Goal: Complete application form

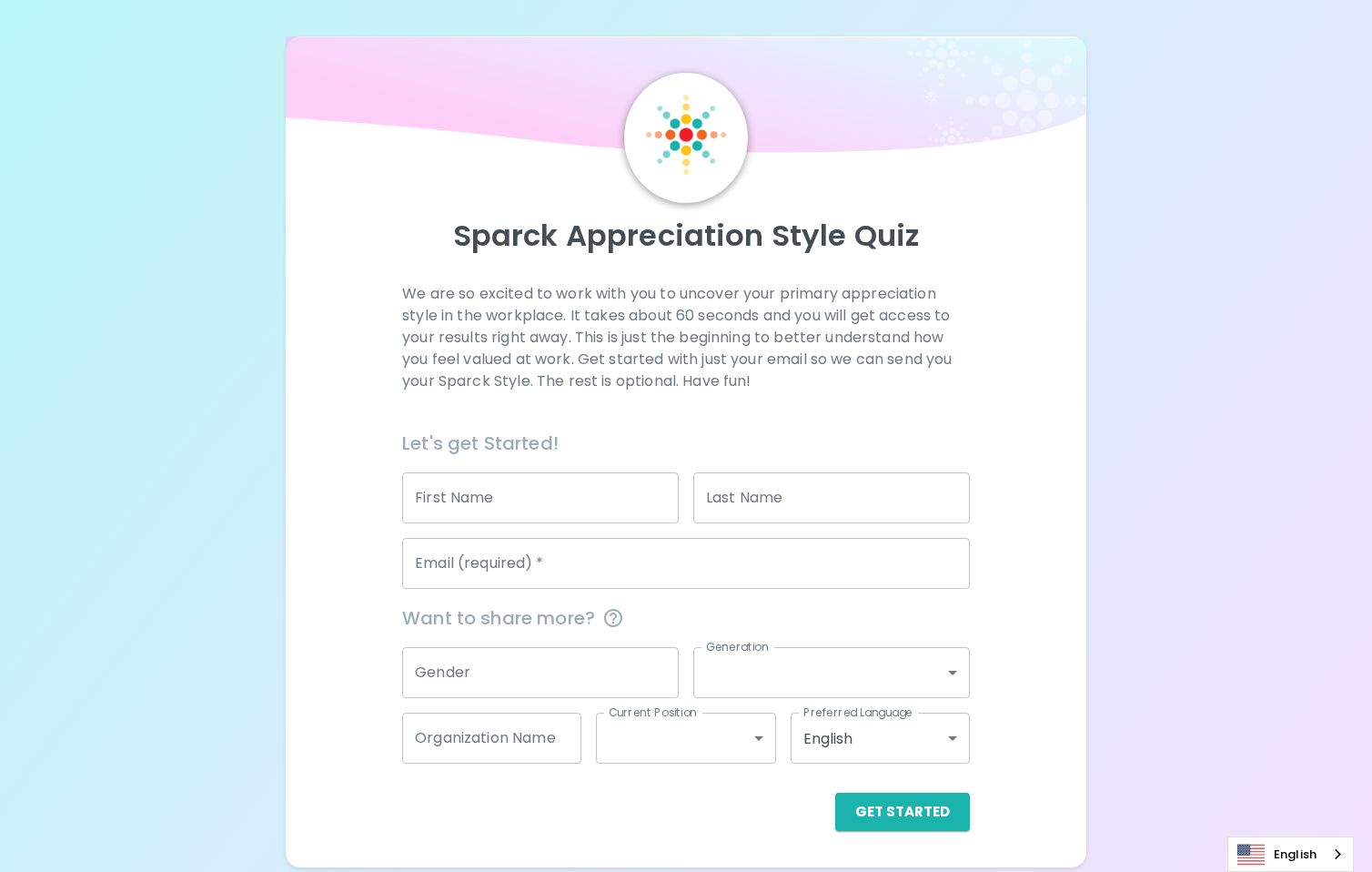
drag, startPoint x: 582, startPoint y: 498, endPoint x: 604, endPoint y: 498, distance: 22.0
click at [582, 498] on input "First Name" at bounding box center [540, 498] width 277 height 51
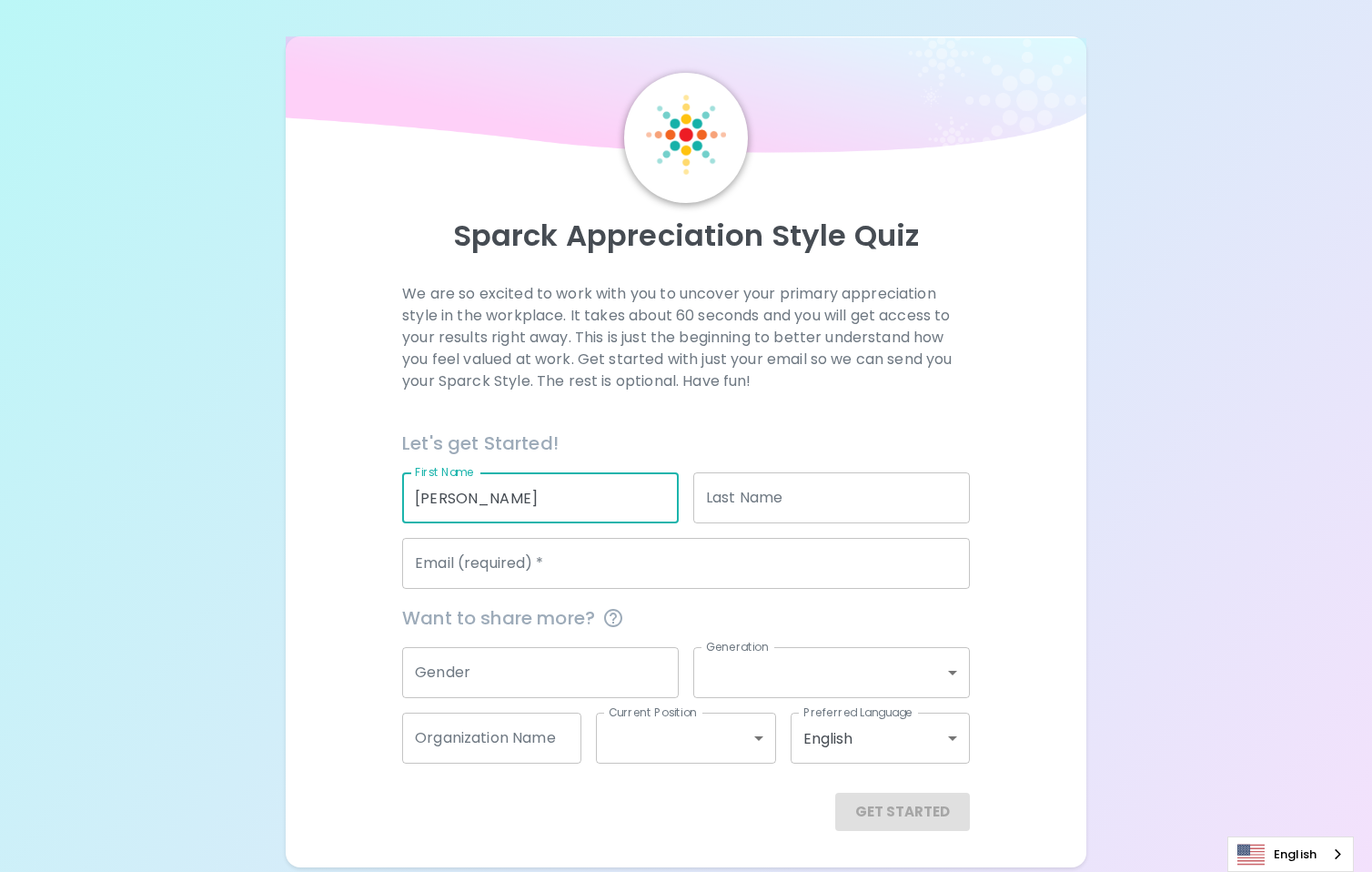
type input "[PERSON_NAME]"
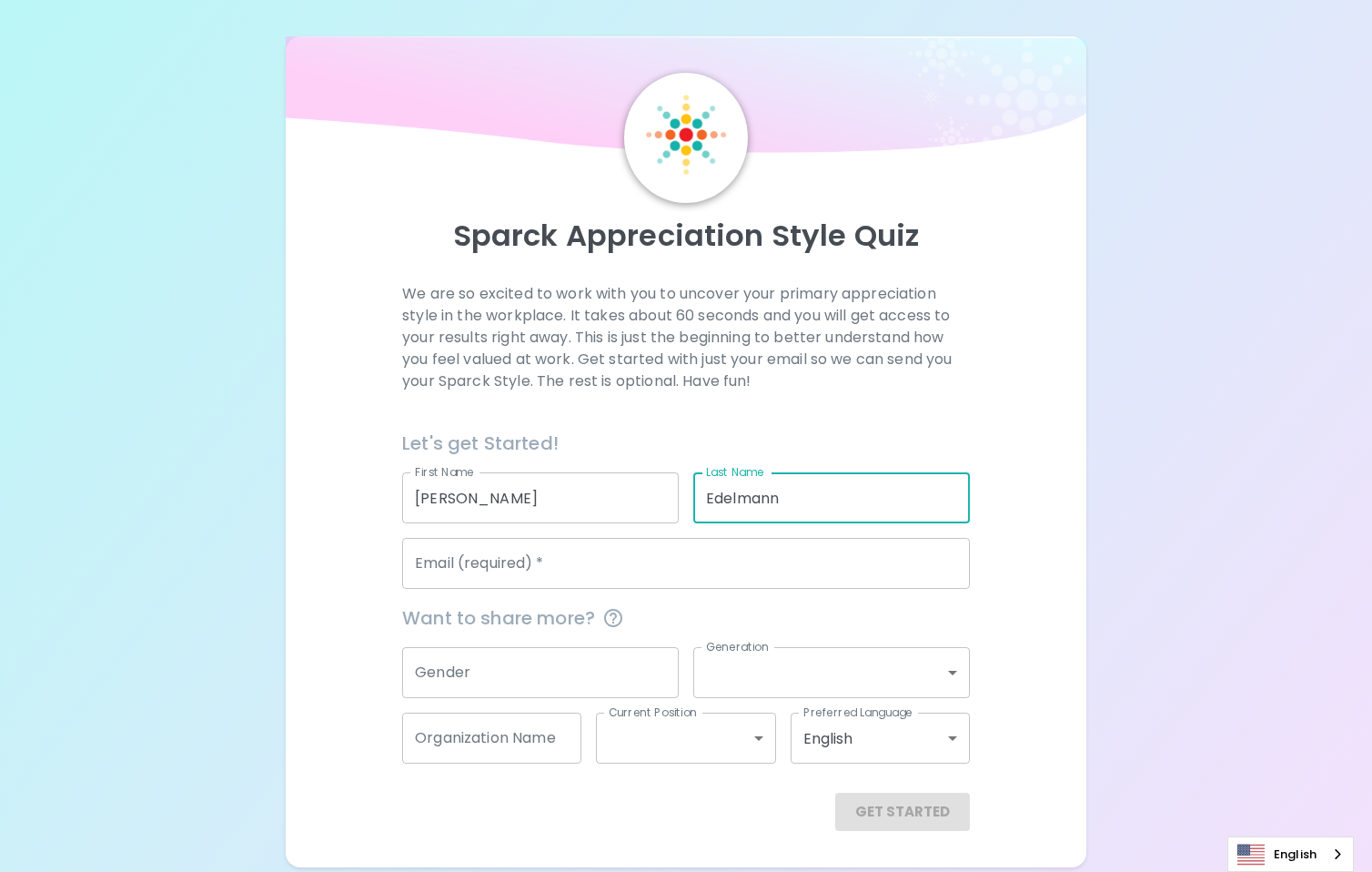
type input "Edelmann"
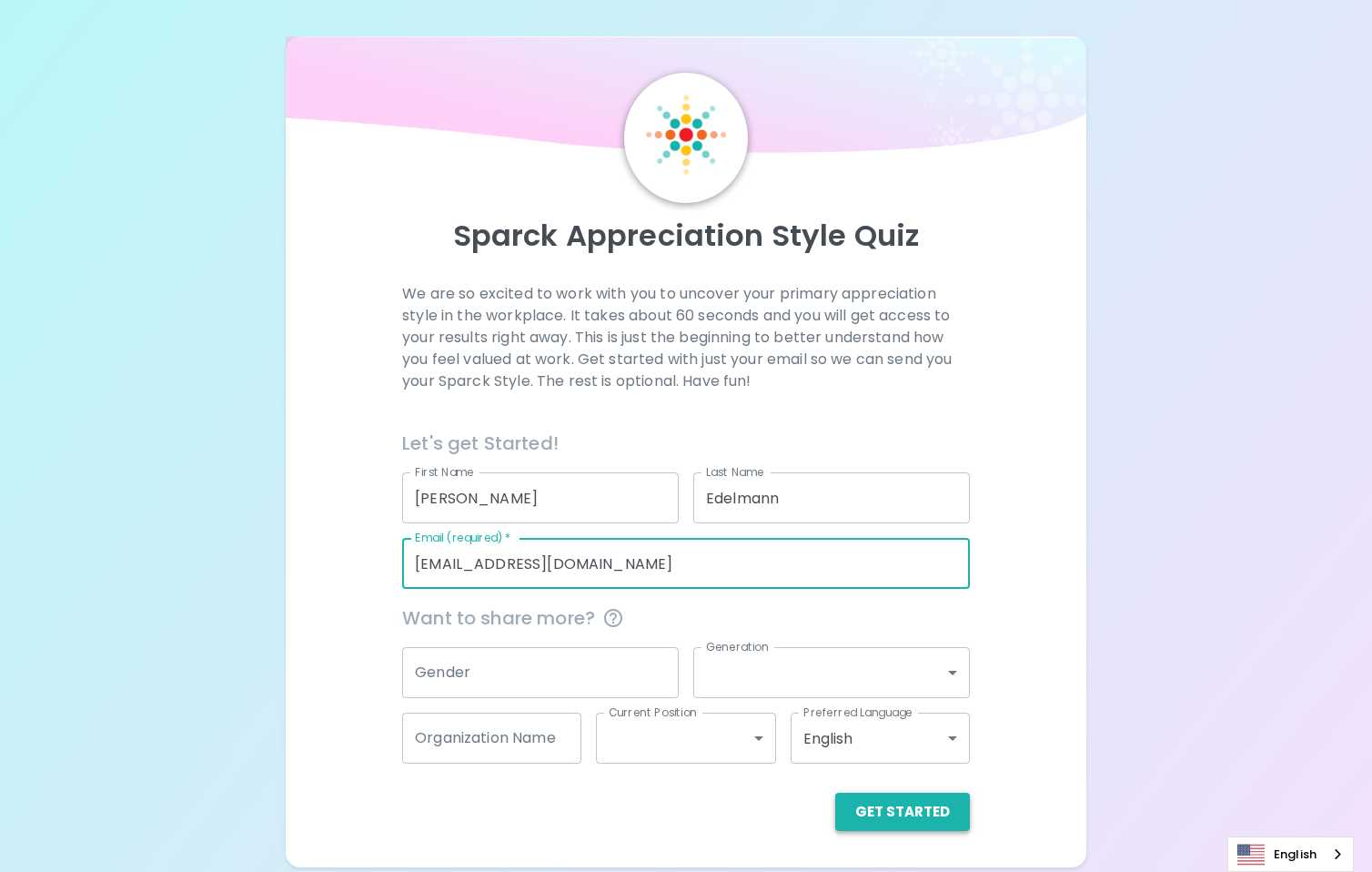
type input "[EMAIL_ADDRESS][DOMAIN_NAME]"
click at [904, 817] on button "Get Started" at bounding box center [903, 812] width 135 height 38
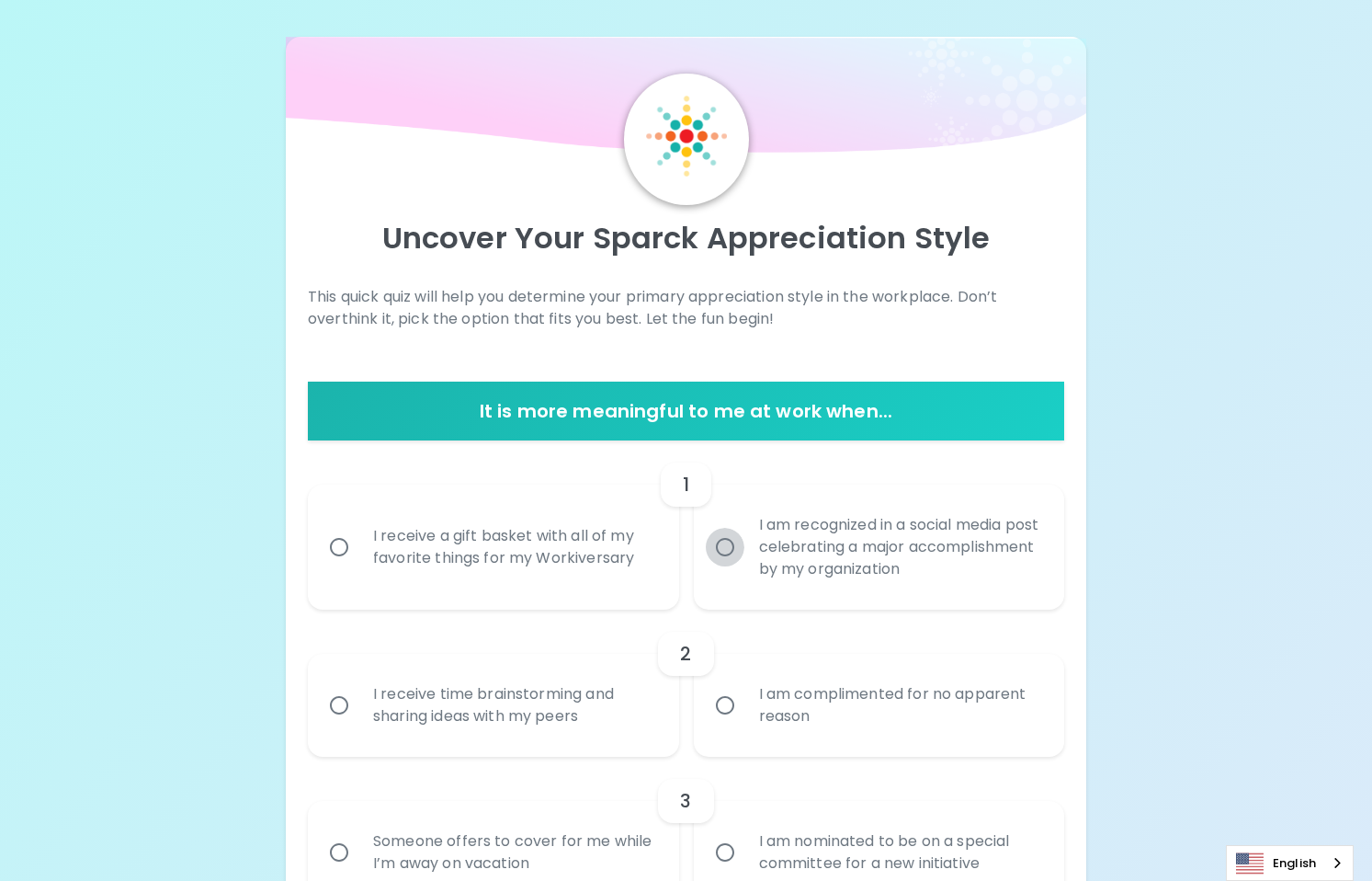
click at [723, 546] on input "I am recognized in a social media post celebrating a major accomplishment by my…" at bounding box center [725, 547] width 39 height 39
radio input "true"
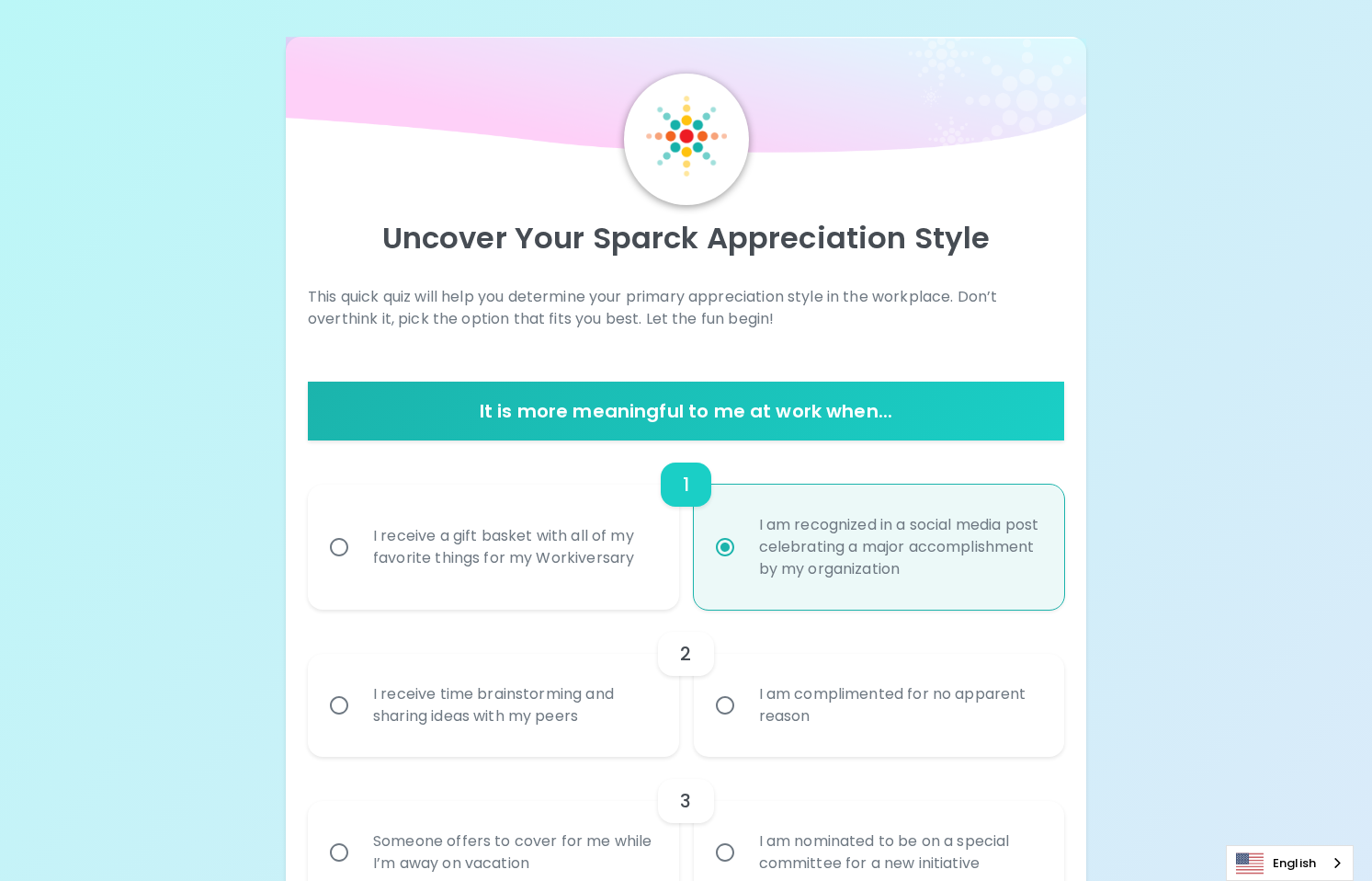
scroll to position [147, 0]
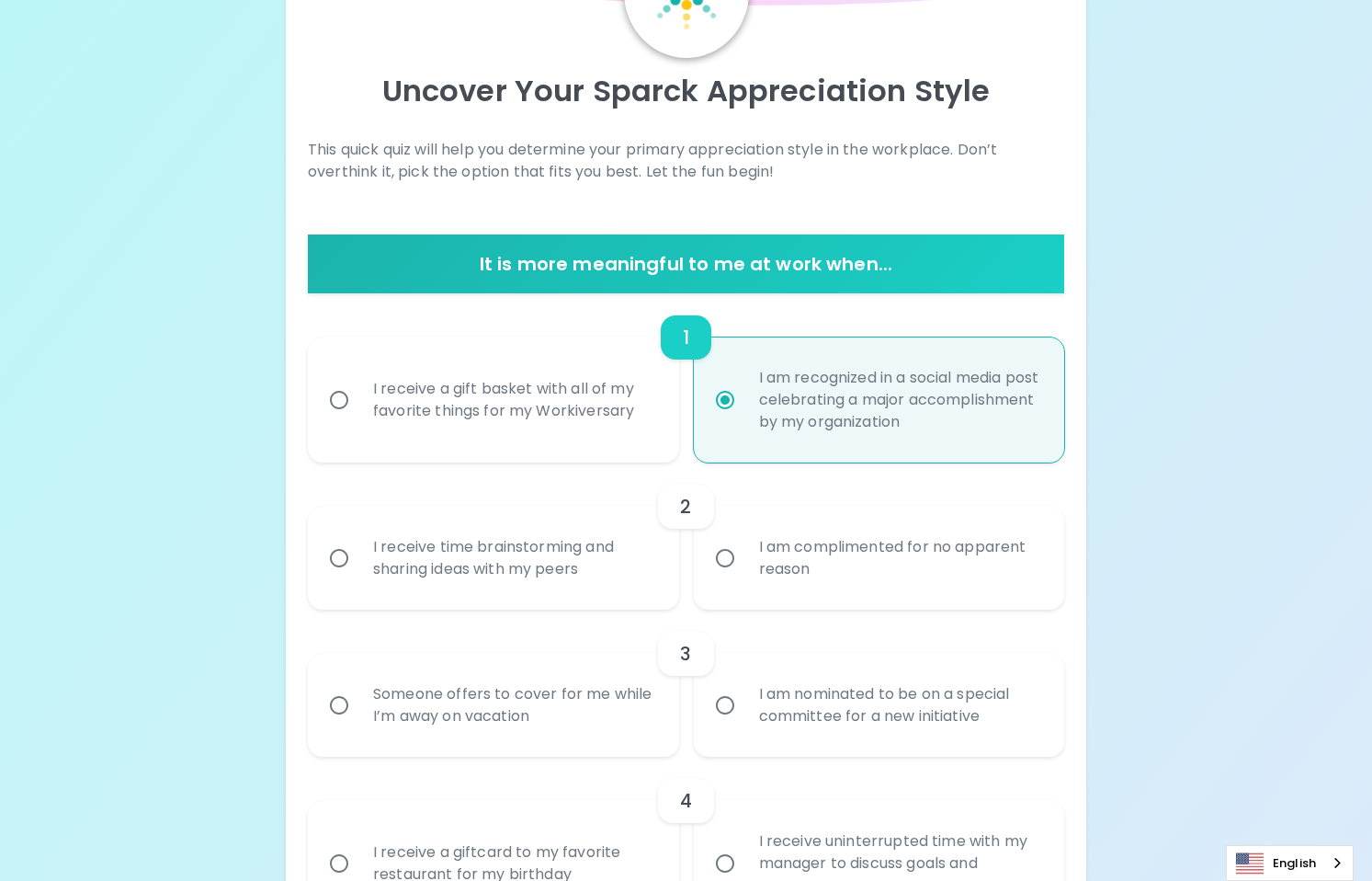
click at [459, 526] on div "2" at bounding box center [686, 506] width 756 height 44
click at [445, 550] on div "I receive time brainstorming and sharing ideas with my peers" at bounding box center [513, 558] width 309 height 88
click at [358, 550] on input "I receive time brainstorming and sharing ideas with my peers" at bounding box center [339, 558] width 39 height 39
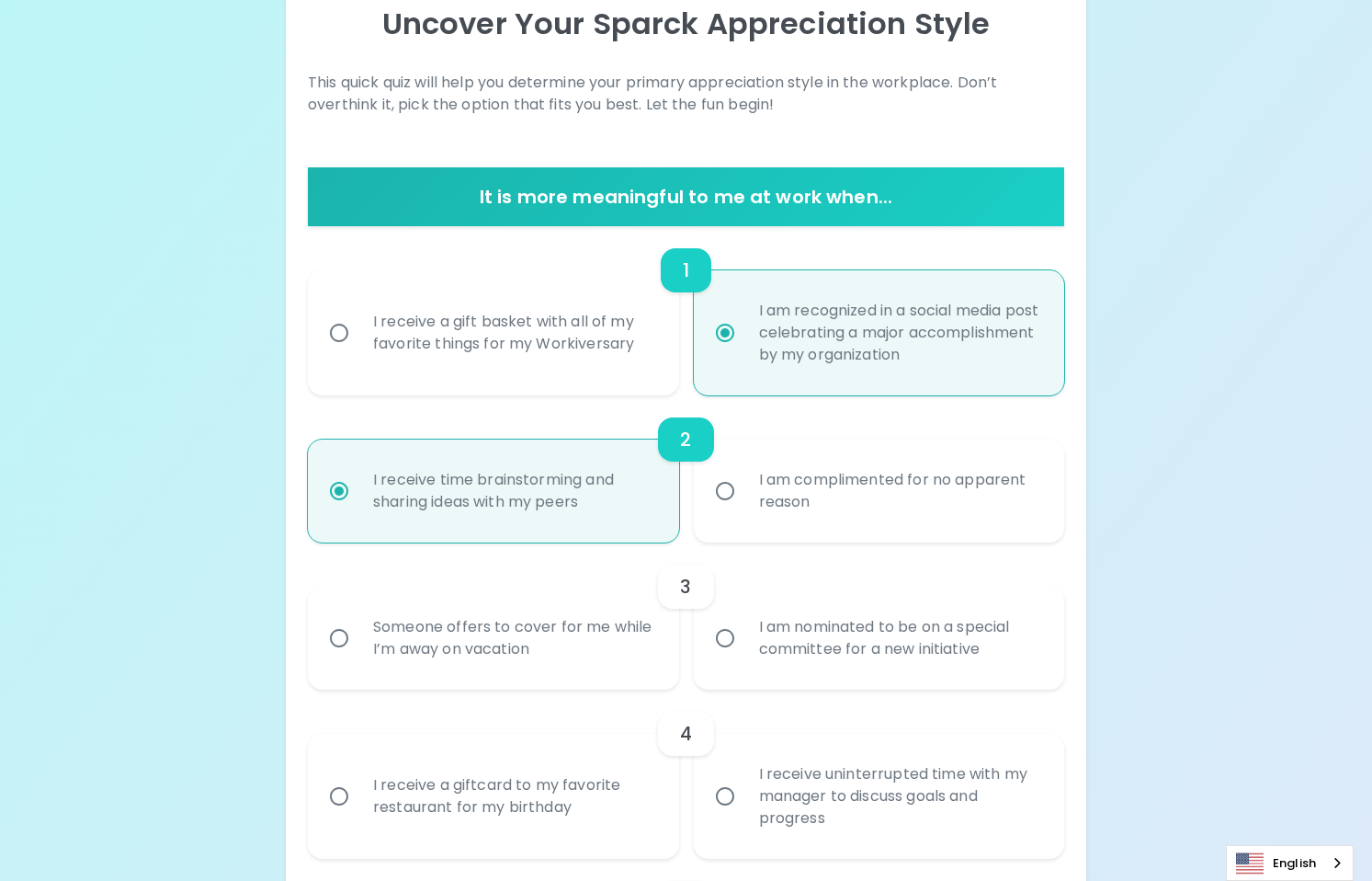
scroll to position [295, 0]
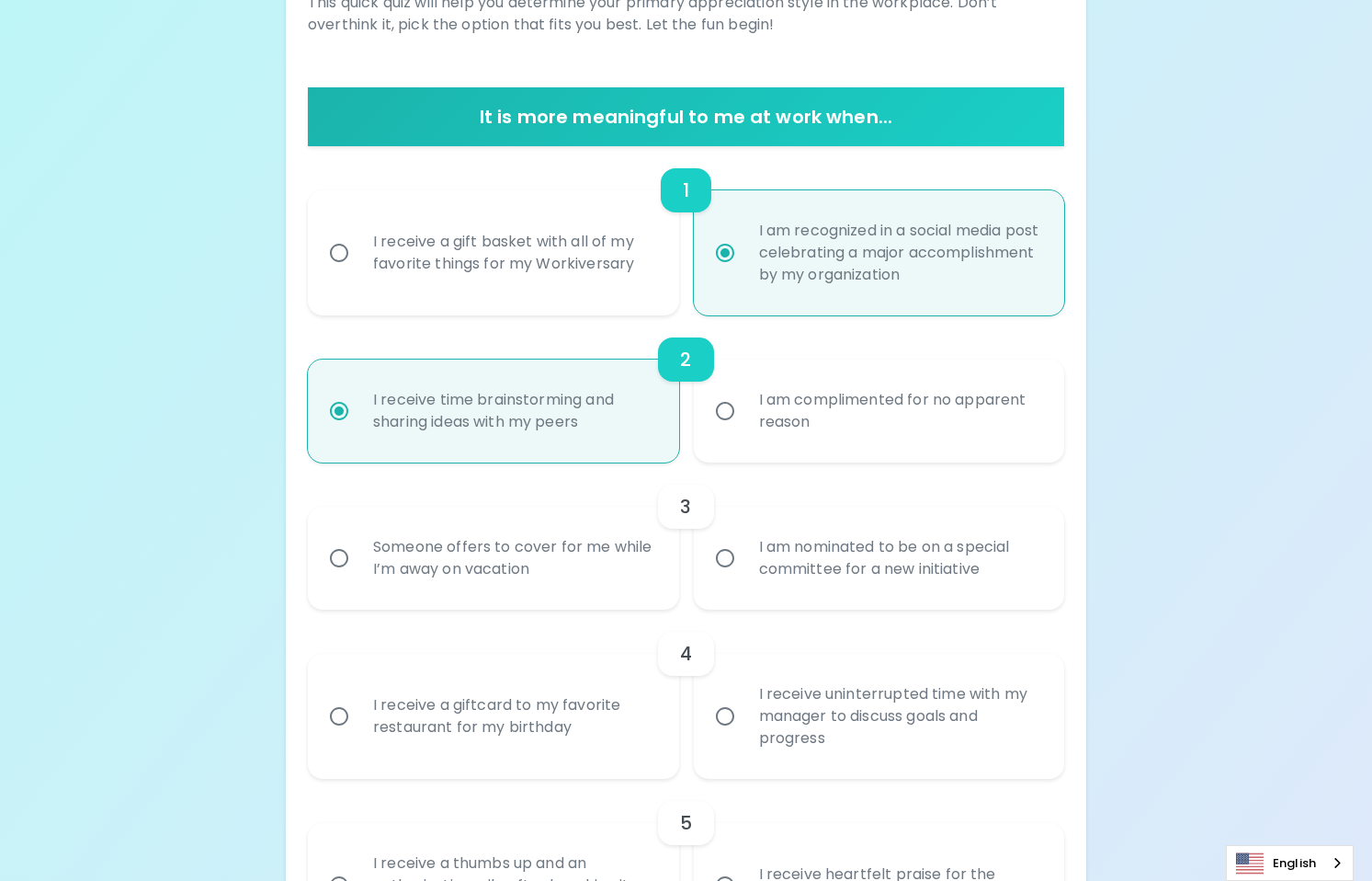
radio input "true"
click at [619, 575] on div "Someone offers to cover for me while I’m away on vacation" at bounding box center [513, 558] width 309 height 88
click at [358, 575] on input "Someone offers to cover for me while I’m away on vacation" at bounding box center [339, 558] width 39 height 39
radio input "false"
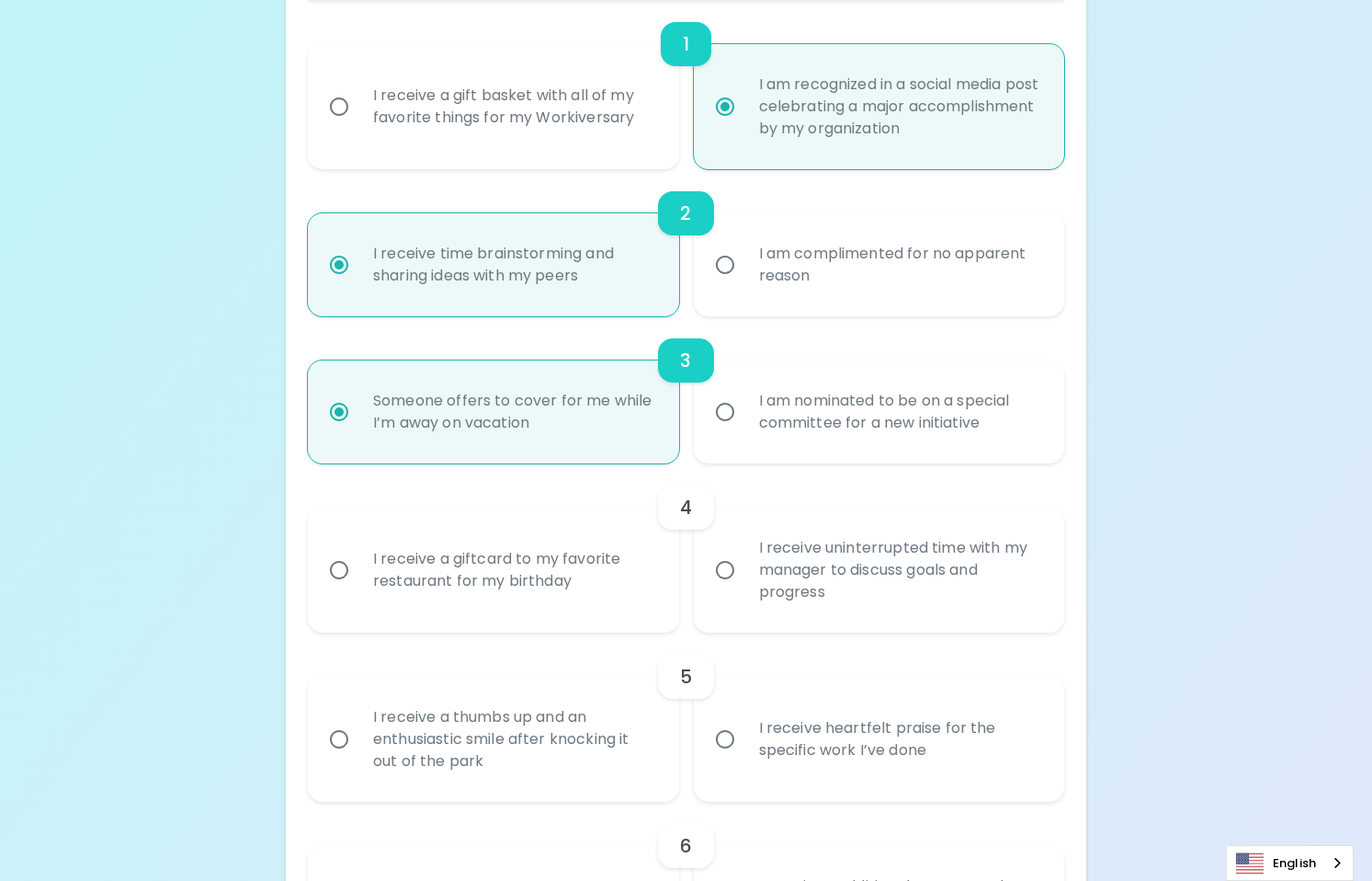
scroll to position [441, 0]
radio input "true"
click at [786, 592] on div "I receive uninterrupted time with my manager to discuss goals and progress" at bounding box center [899, 569] width 309 height 110
click at [744, 588] on input "I receive uninterrupted time with my manager to discuss goals and progress" at bounding box center [725, 569] width 39 height 39
radio input "false"
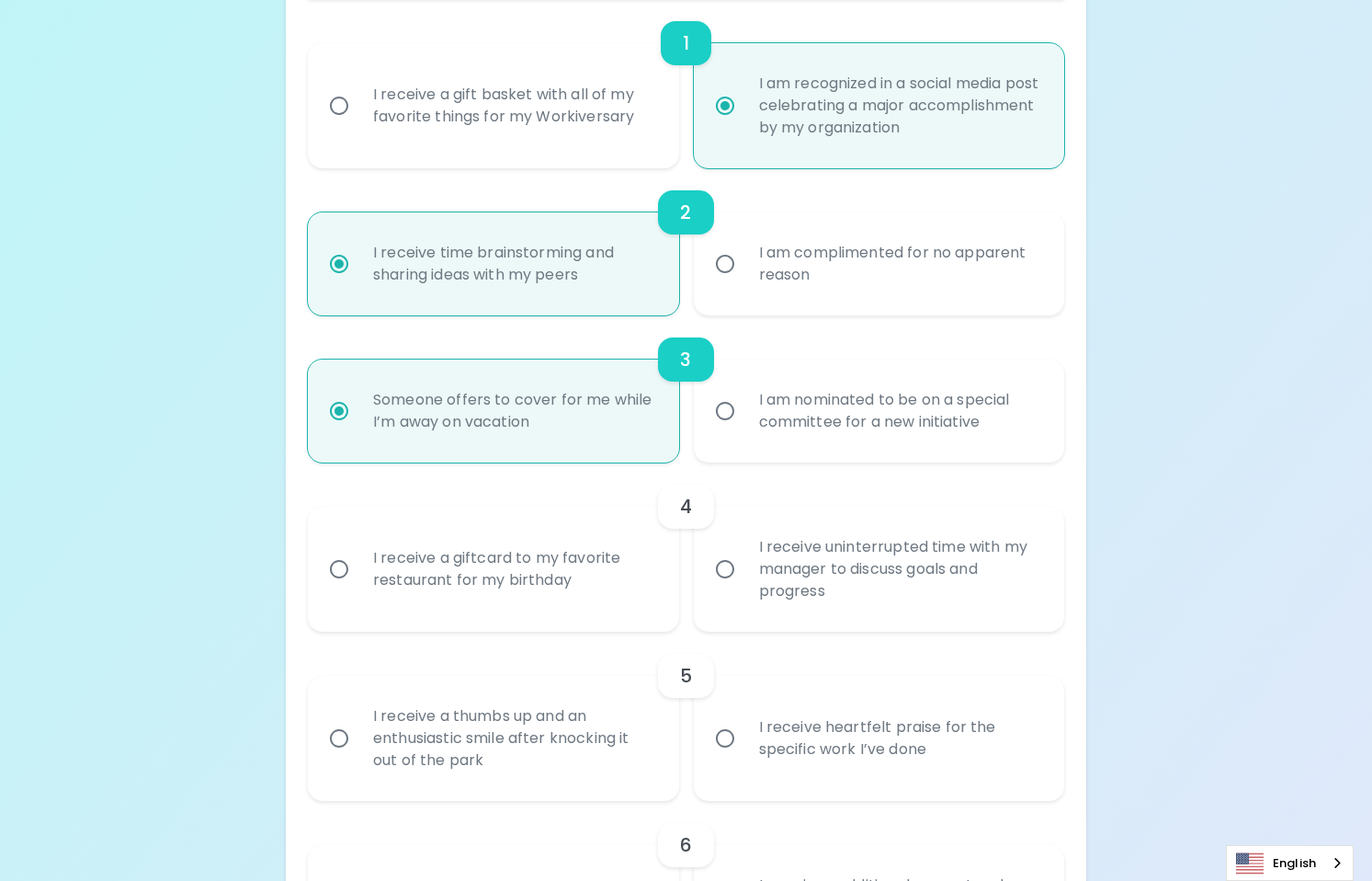
radio input "false"
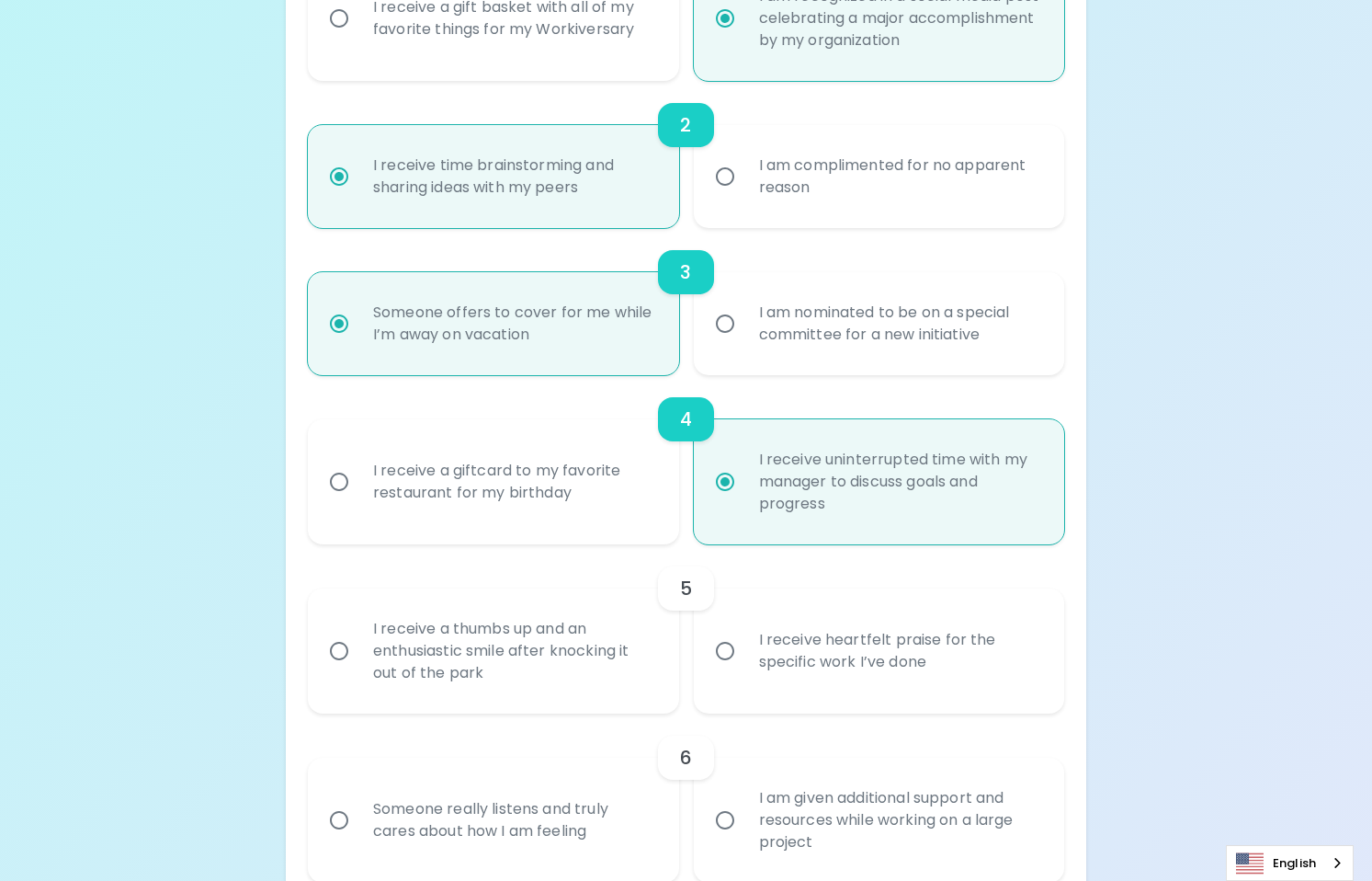
scroll to position [588, 0]
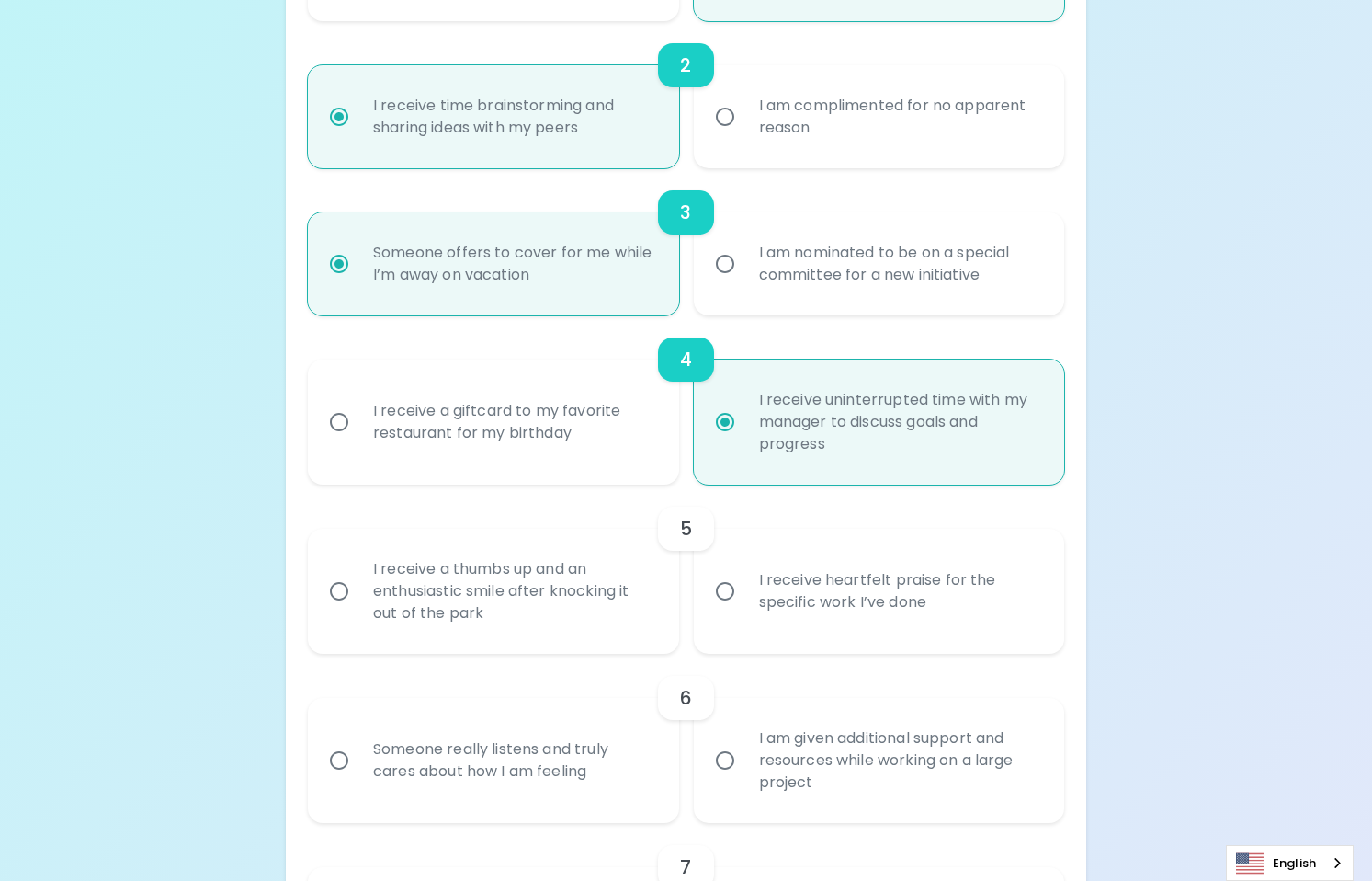
radio input "true"
click at [719, 615] on label "I receive heartfelt praise for the specific work I’ve done" at bounding box center [869, 591] width 370 height 125
click at [719, 610] on input "I receive heartfelt praise for the specific work I’ve done" at bounding box center [725, 591] width 39 height 39
radio input "false"
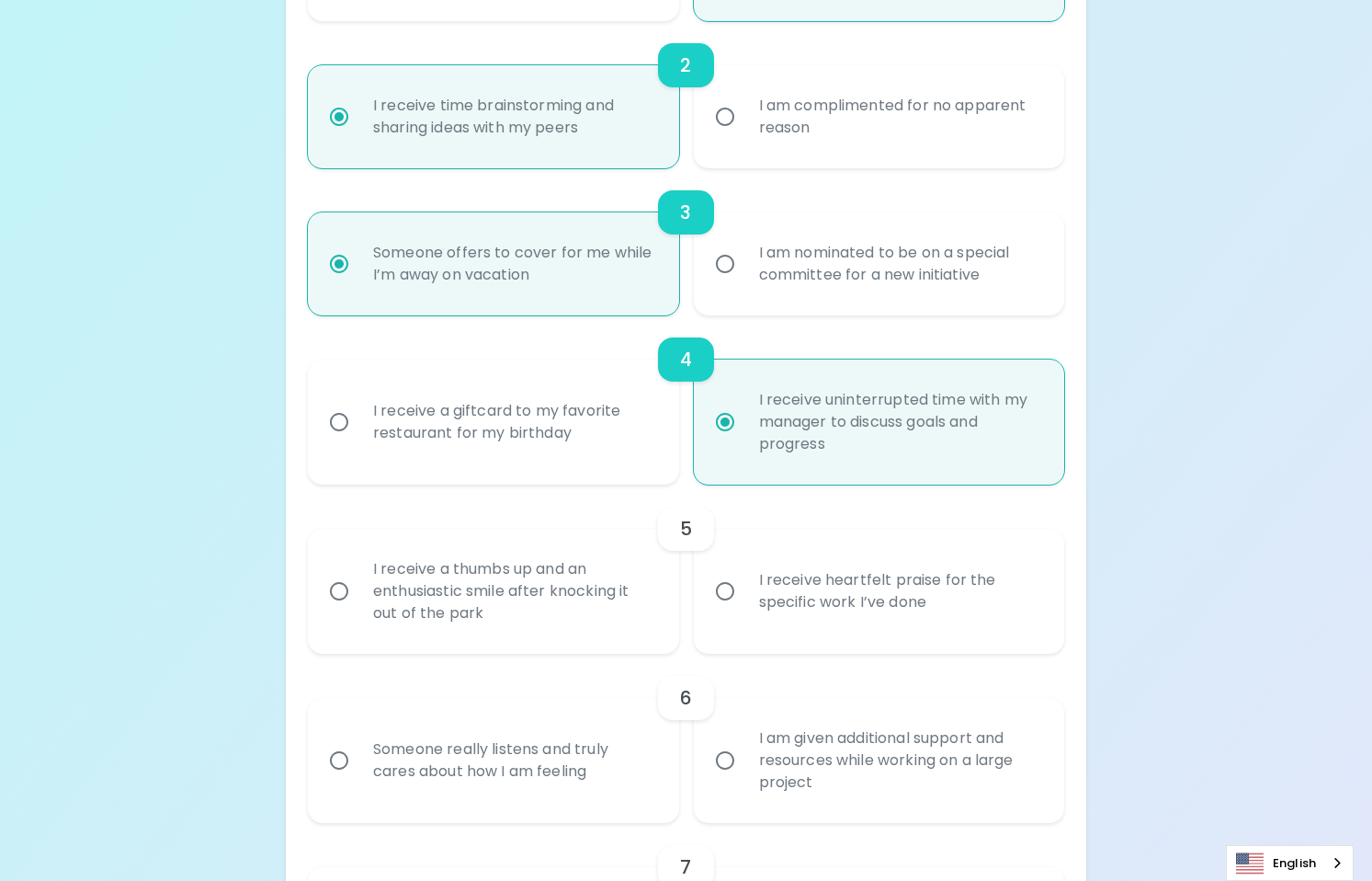
radio input "false"
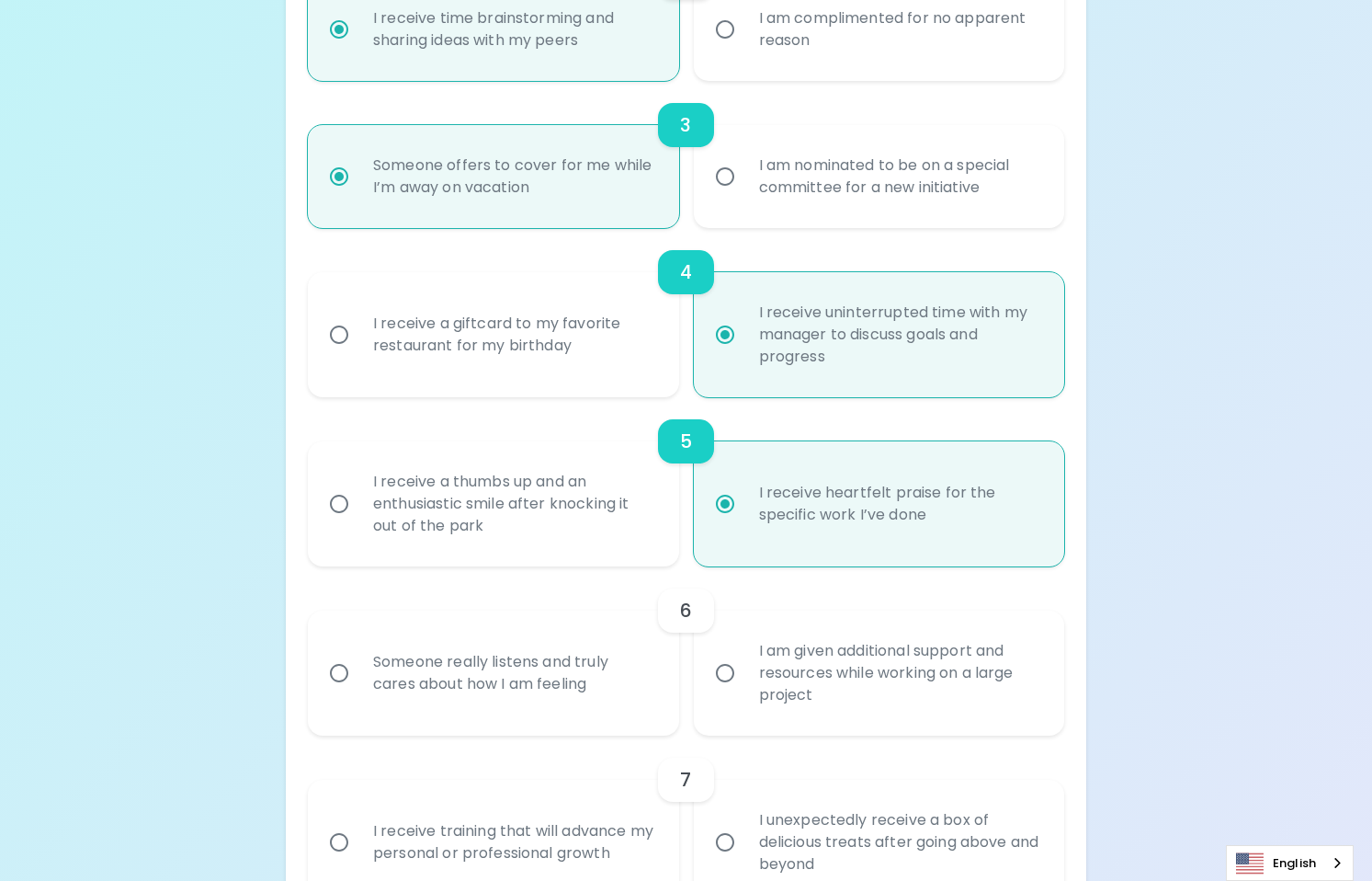
scroll to position [736, 0]
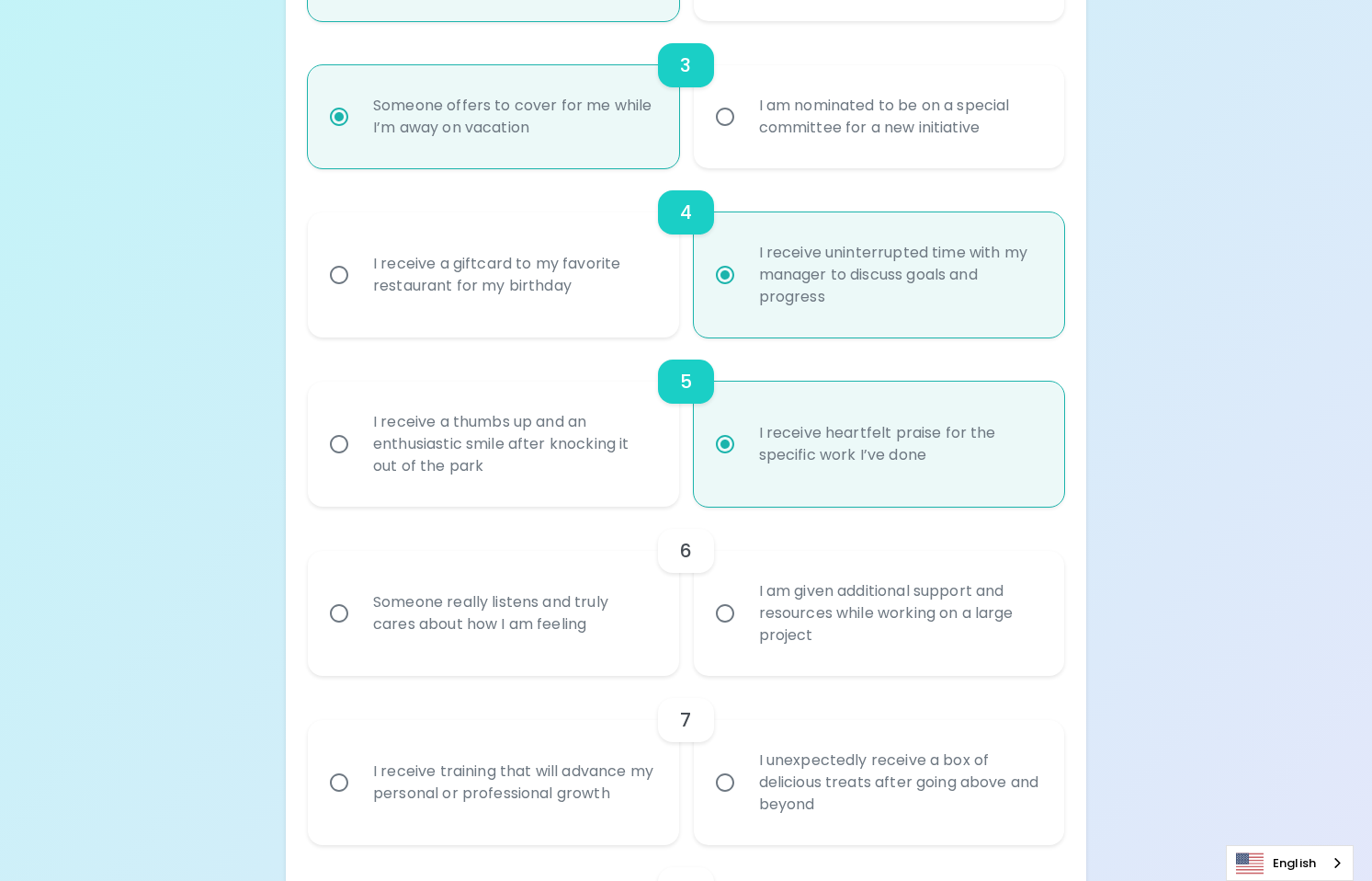
radio input "true"
click at [650, 635] on div "Someone really listens and truly cares about how I am feeling" at bounding box center [513, 613] width 309 height 88
click at [358, 632] on input "Someone really listens and truly cares about how I am feeling" at bounding box center [339, 613] width 39 height 39
radio input "false"
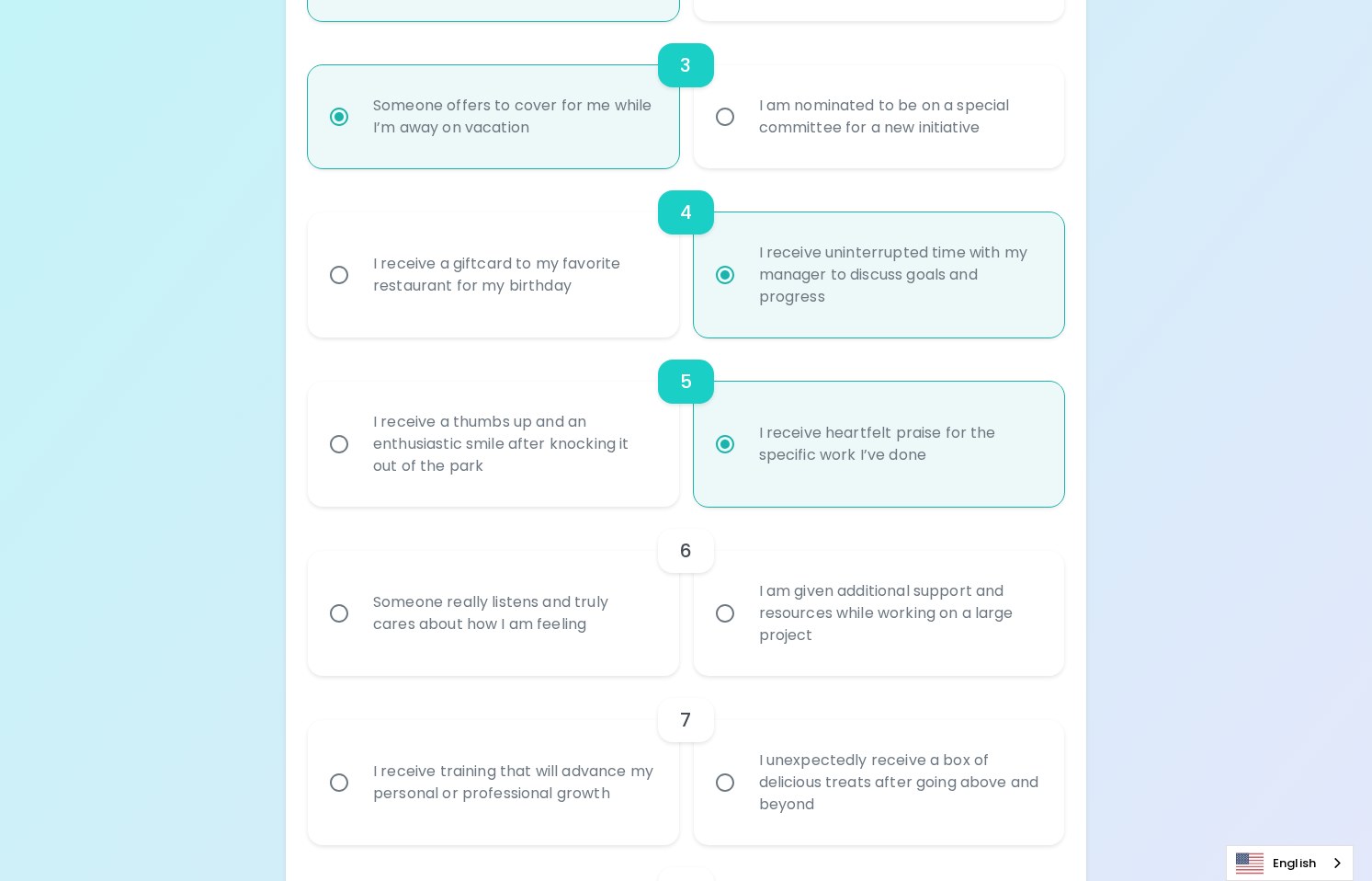
radio input "false"
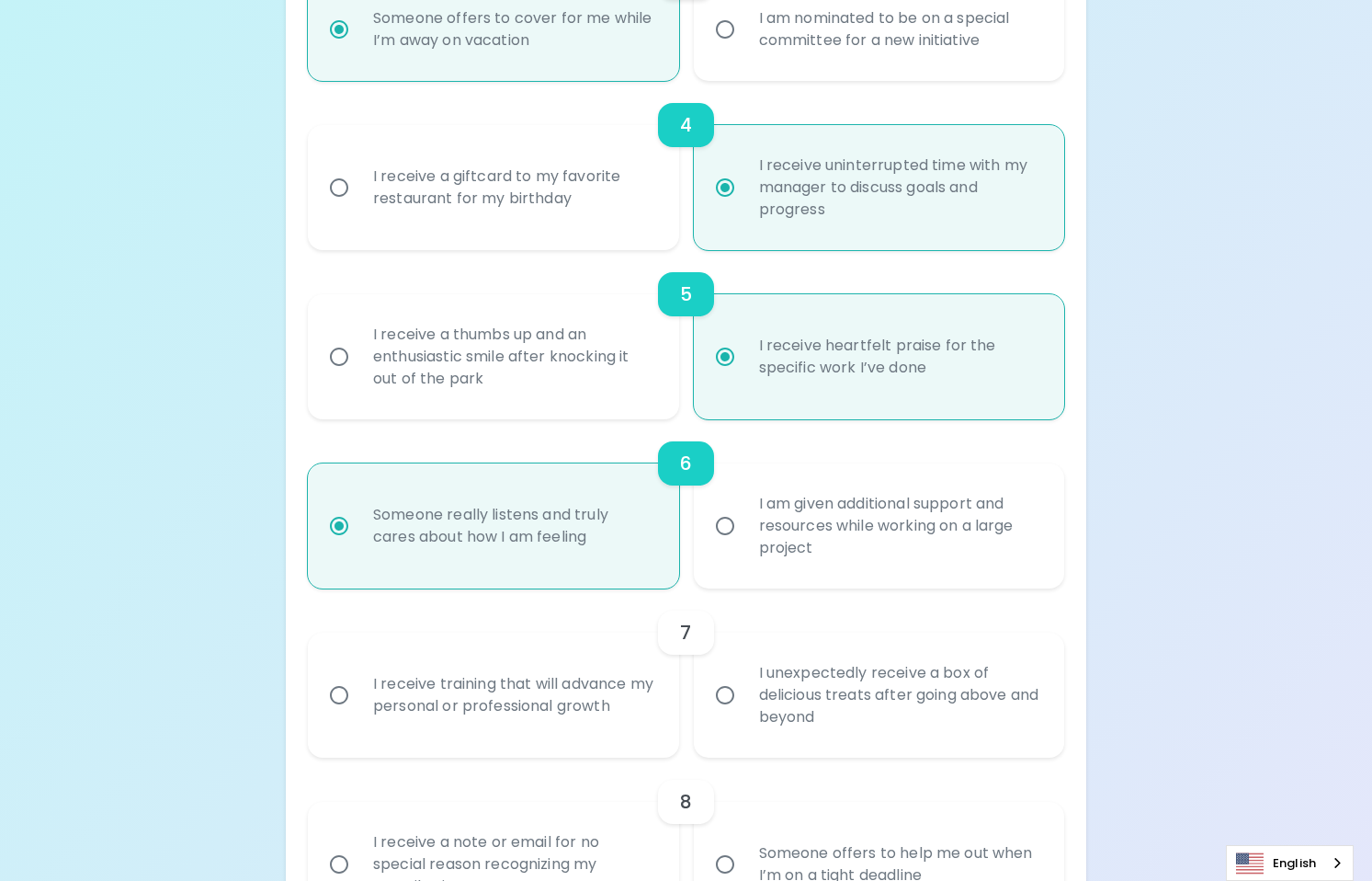
scroll to position [883, 0]
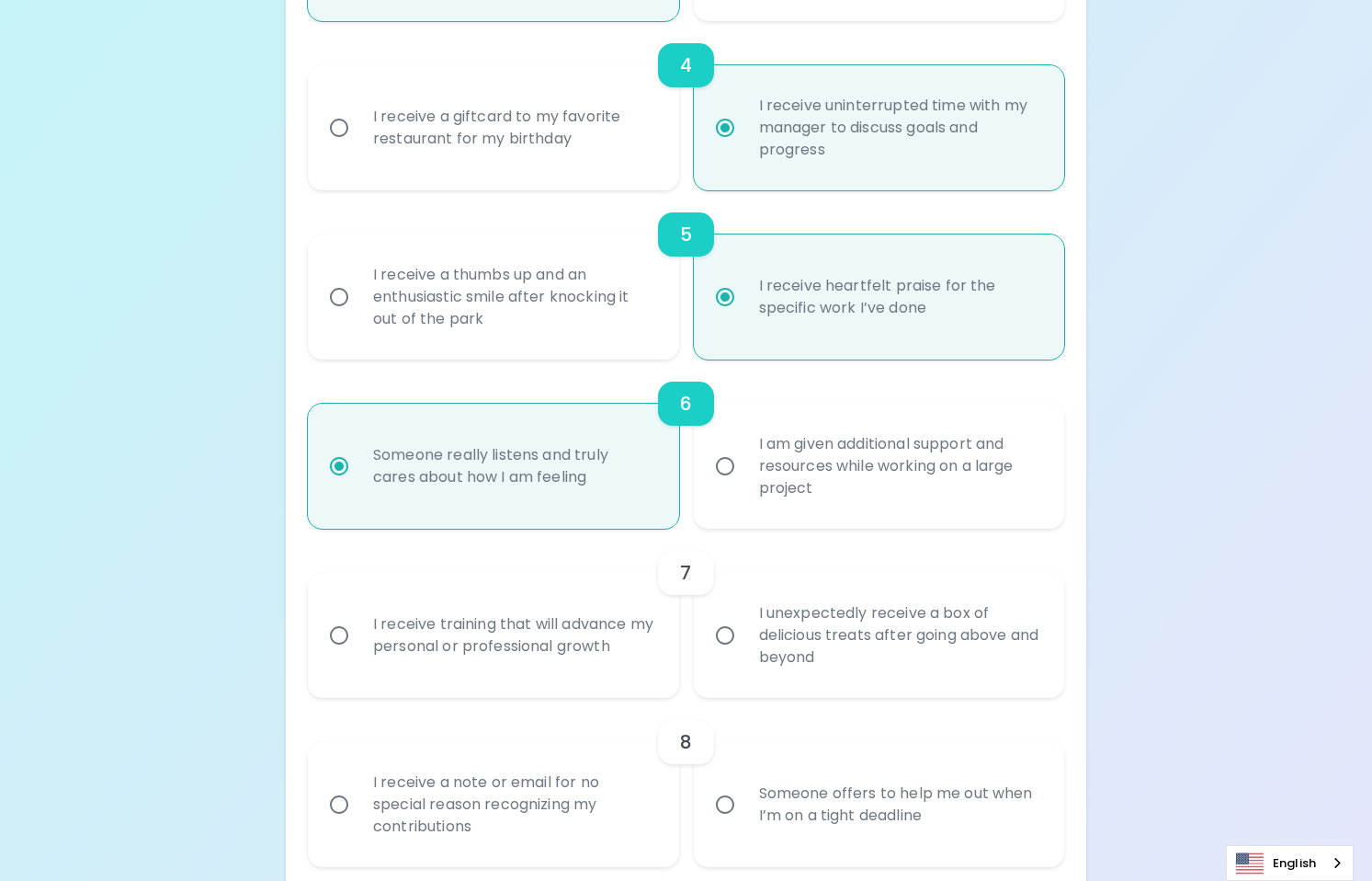
radio input "true"
click at [650, 635] on div "I receive training that will advance my personal or professional growth" at bounding box center [513, 635] width 309 height 88
click at [358, 635] on input "I receive training that will advance my personal or professional growth" at bounding box center [339, 635] width 39 height 39
radio input "false"
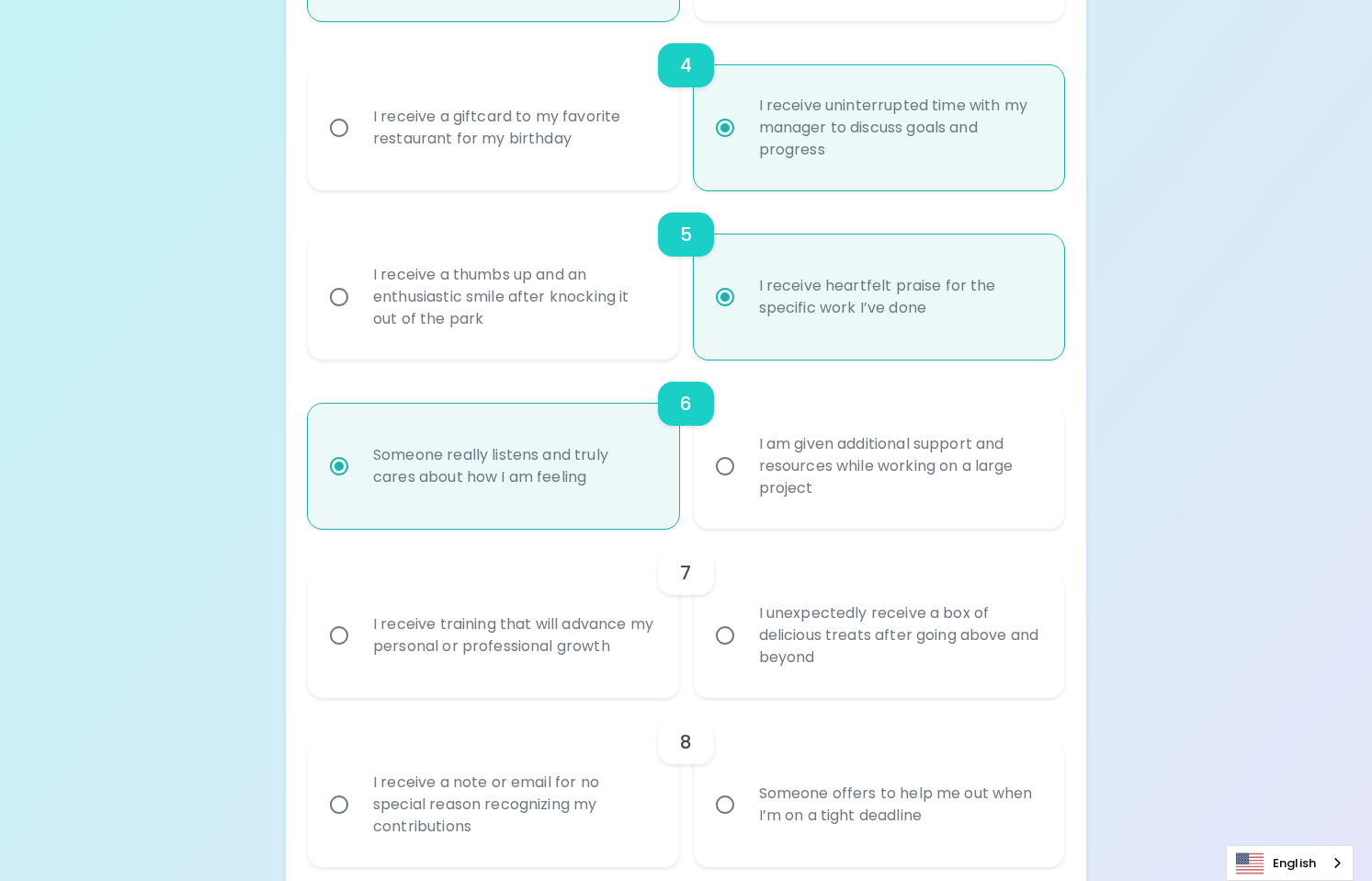
radio input "false"
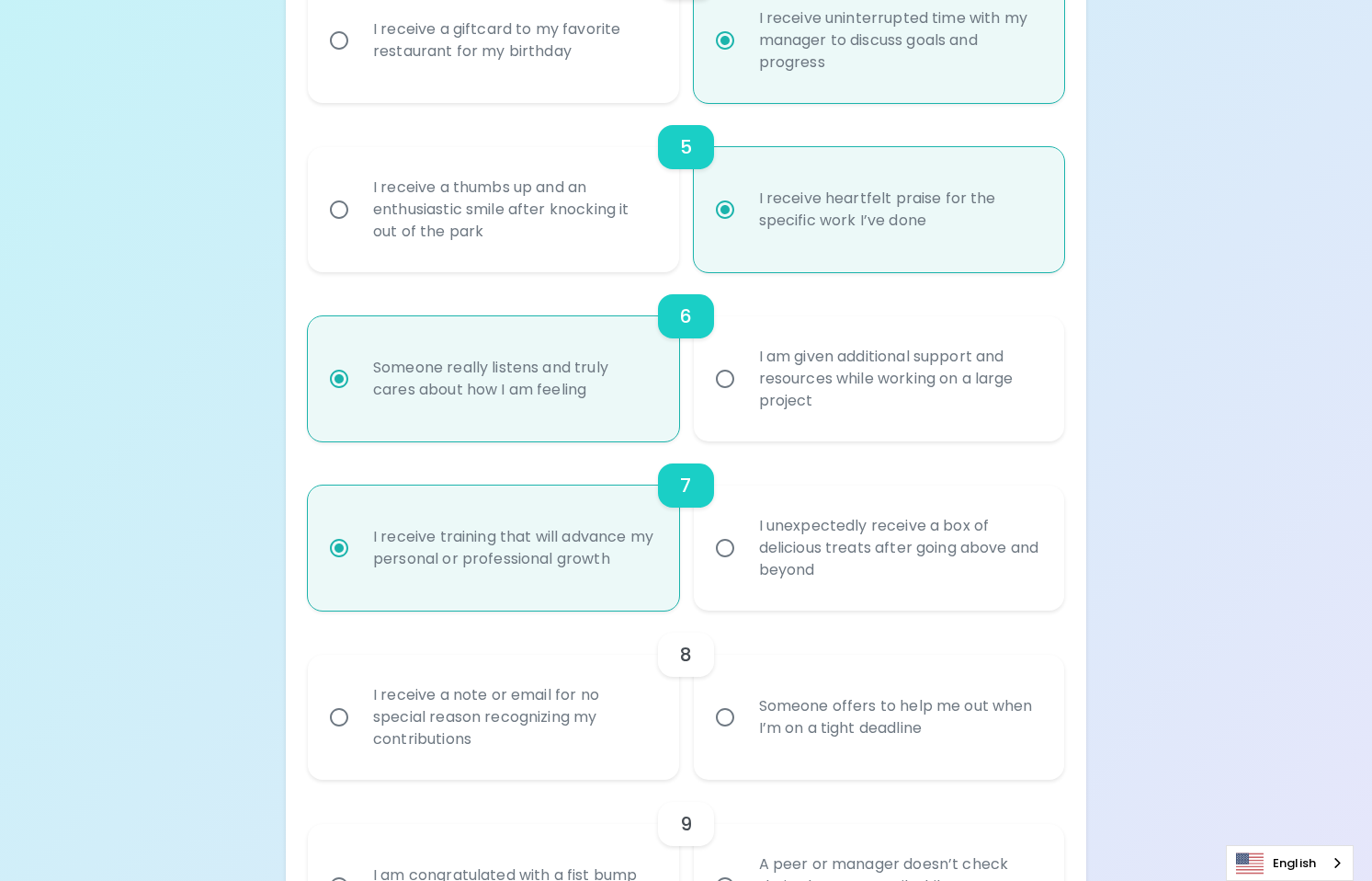
scroll to position [1029, 0]
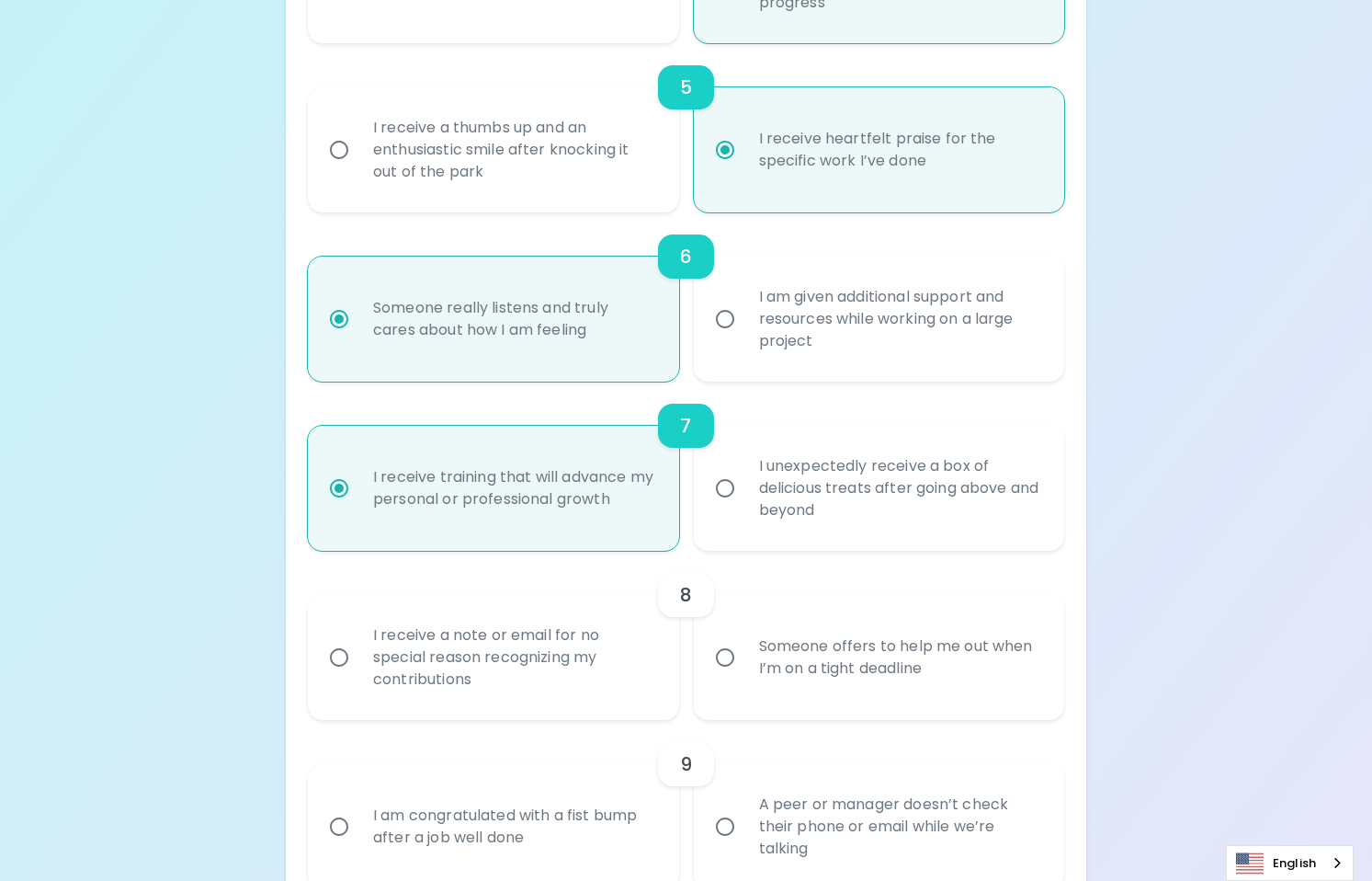
radio input "true"
click at [730, 659] on input "Someone offers to help me out when I’m on a tight deadline" at bounding box center [725, 657] width 39 height 39
radio input "false"
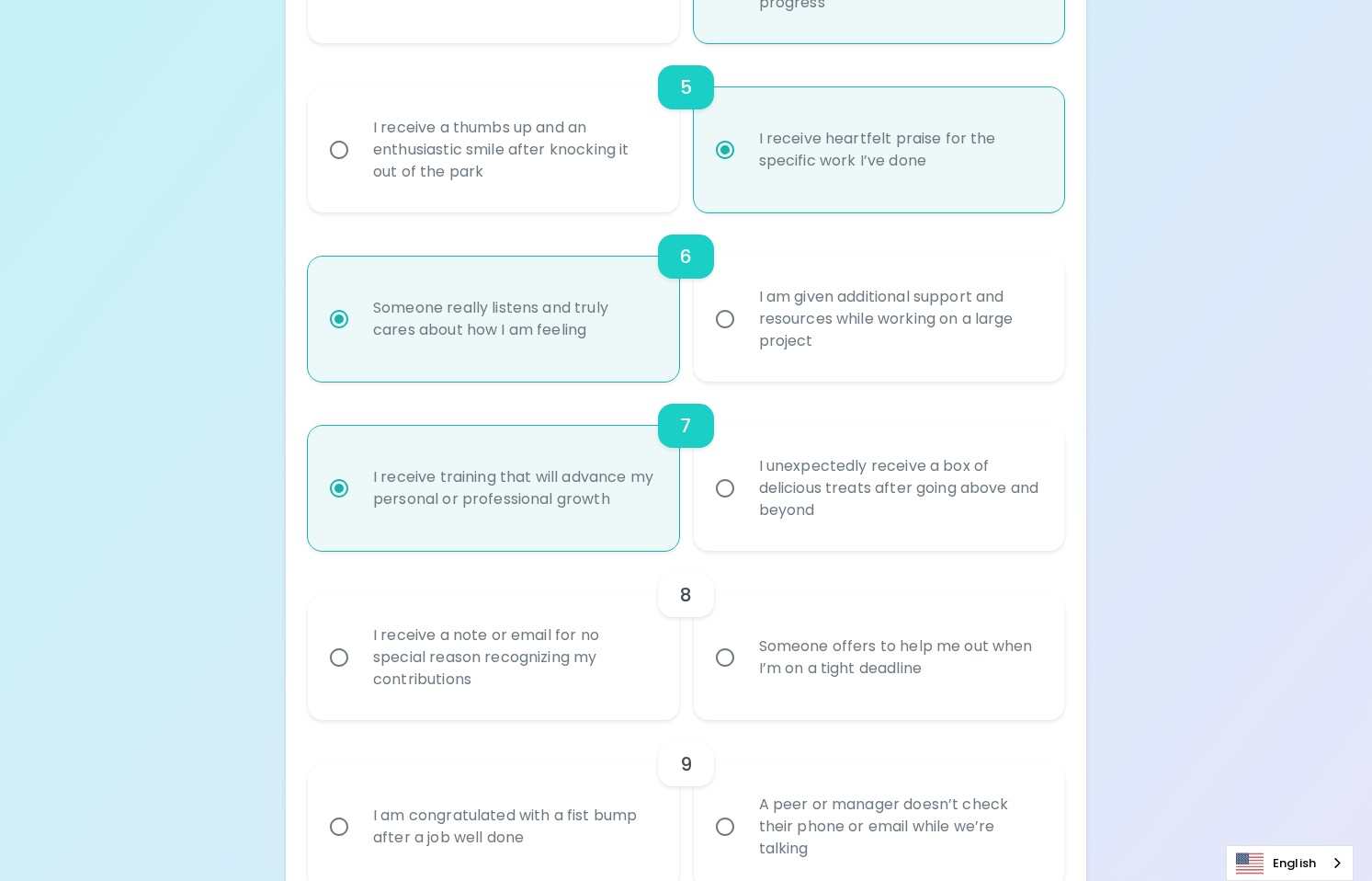
radio input "false"
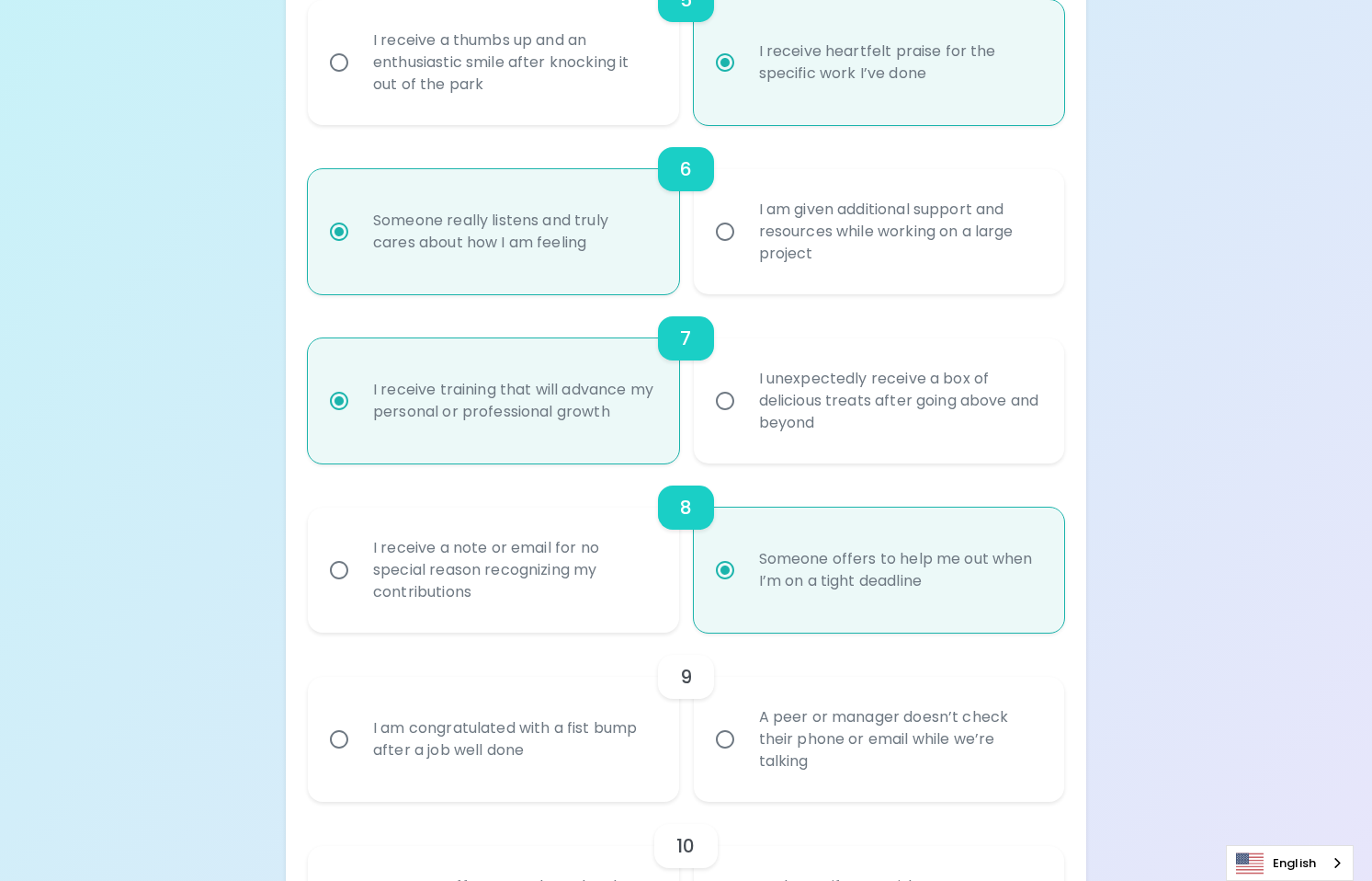
scroll to position [1177, 0]
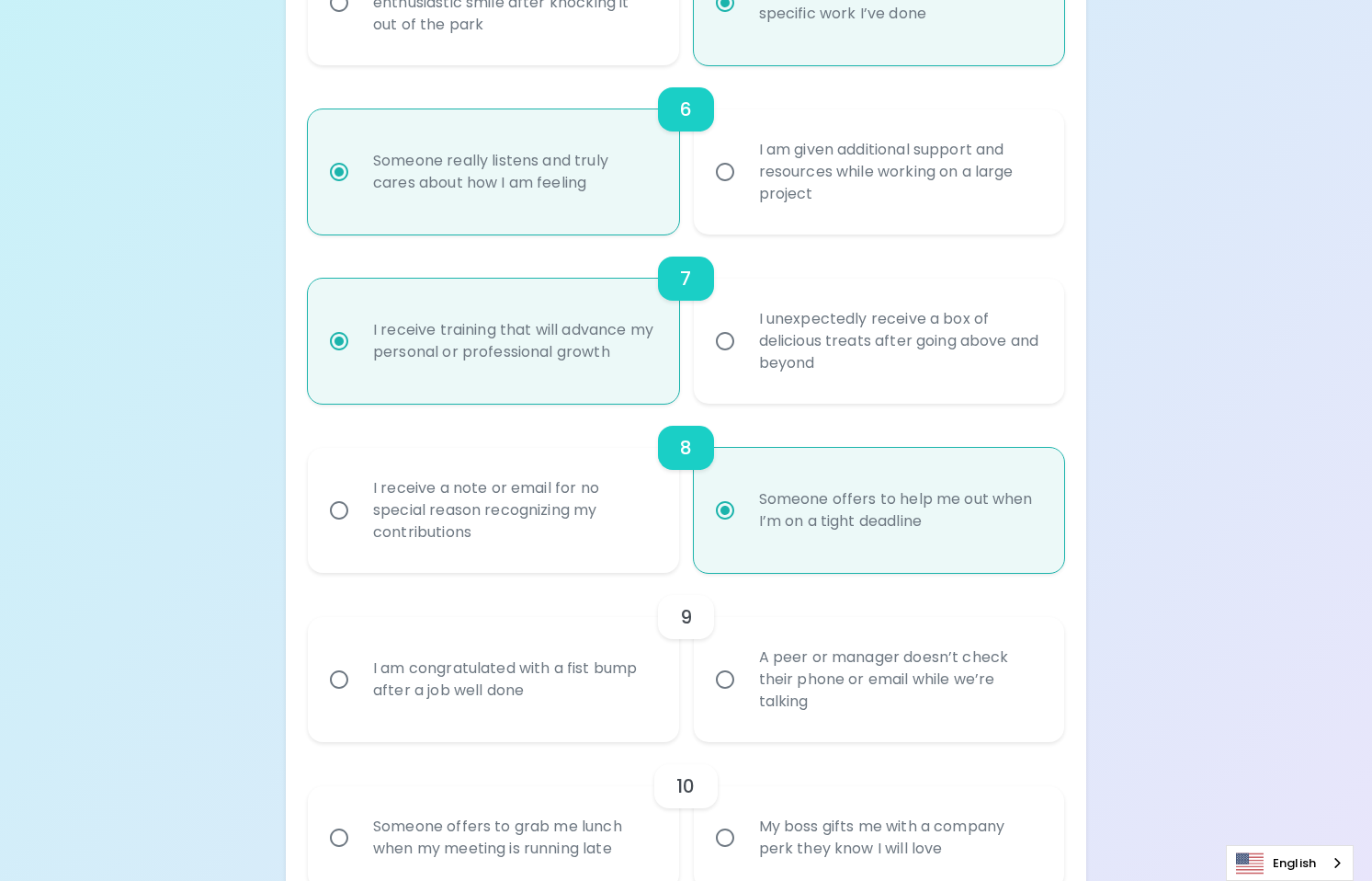
radio input "true"
click at [771, 707] on div "A peer or manager doesn’t check their phone or email while we’re talking" at bounding box center [899, 679] width 309 height 110
click at [744, 699] on input "A peer or manager doesn’t check their phone or email while we’re talking" at bounding box center [725, 679] width 39 height 39
radio input "false"
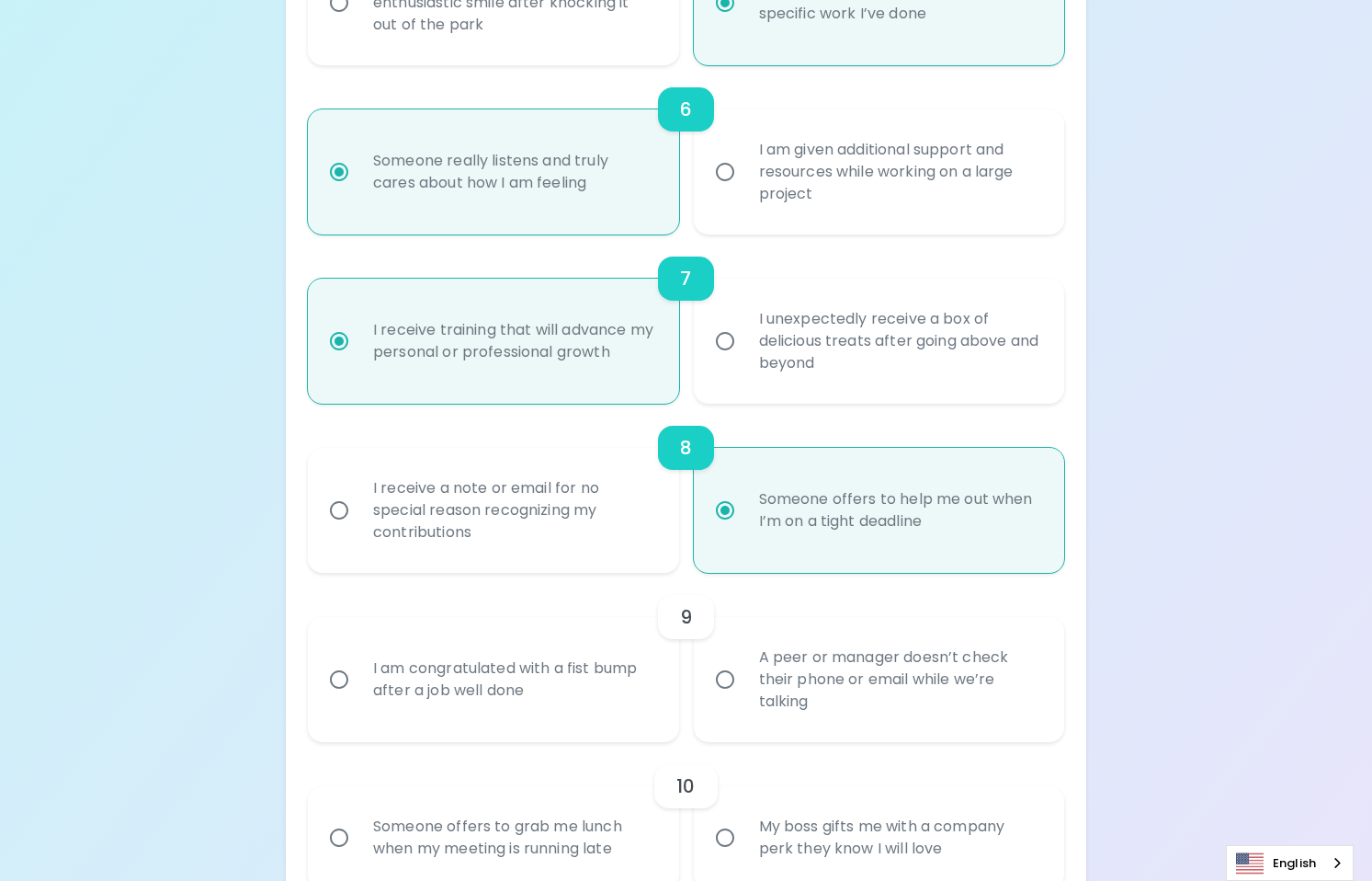
radio input "false"
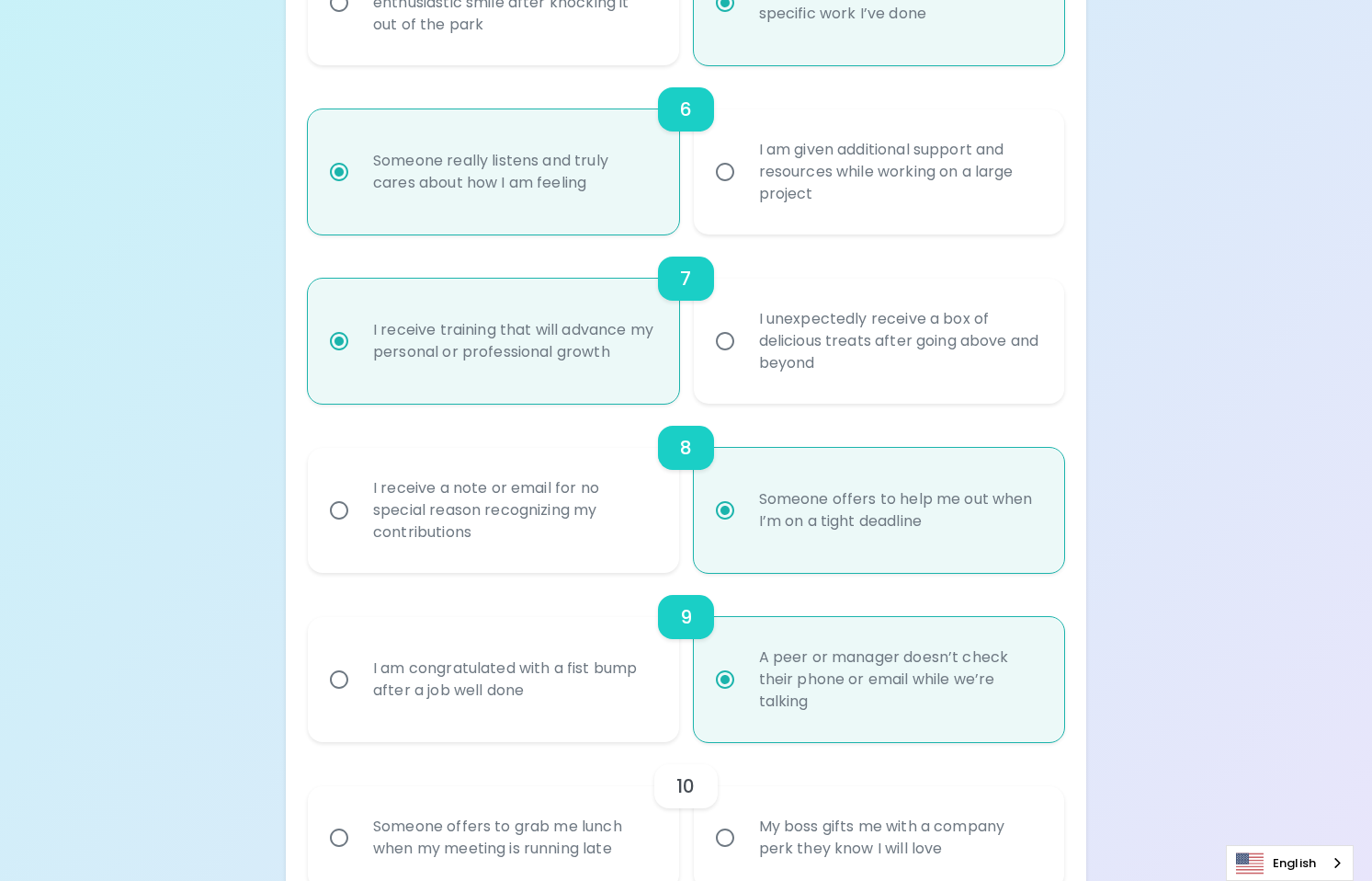
scroll to position [1324, 0]
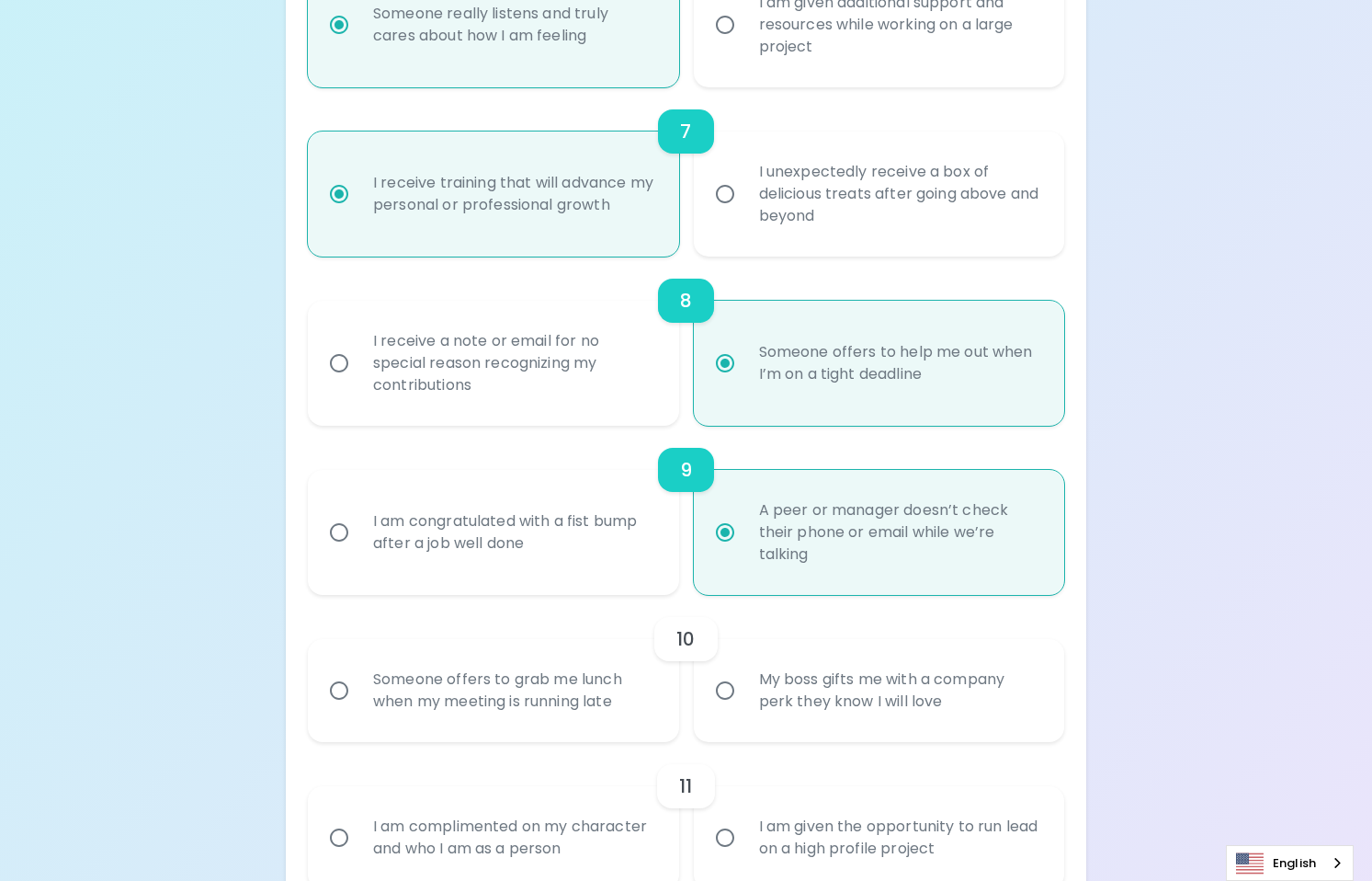
radio input "true"
click at [635, 724] on div "Someone offers to grab me lunch when my meeting is running late" at bounding box center [513, 690] width 309 height 88
click at [358, 710] on input "Someone offers to grab me lunch when my meeting is running late" at bounding box center [339, 690] width 39 height 39
radio input "false"
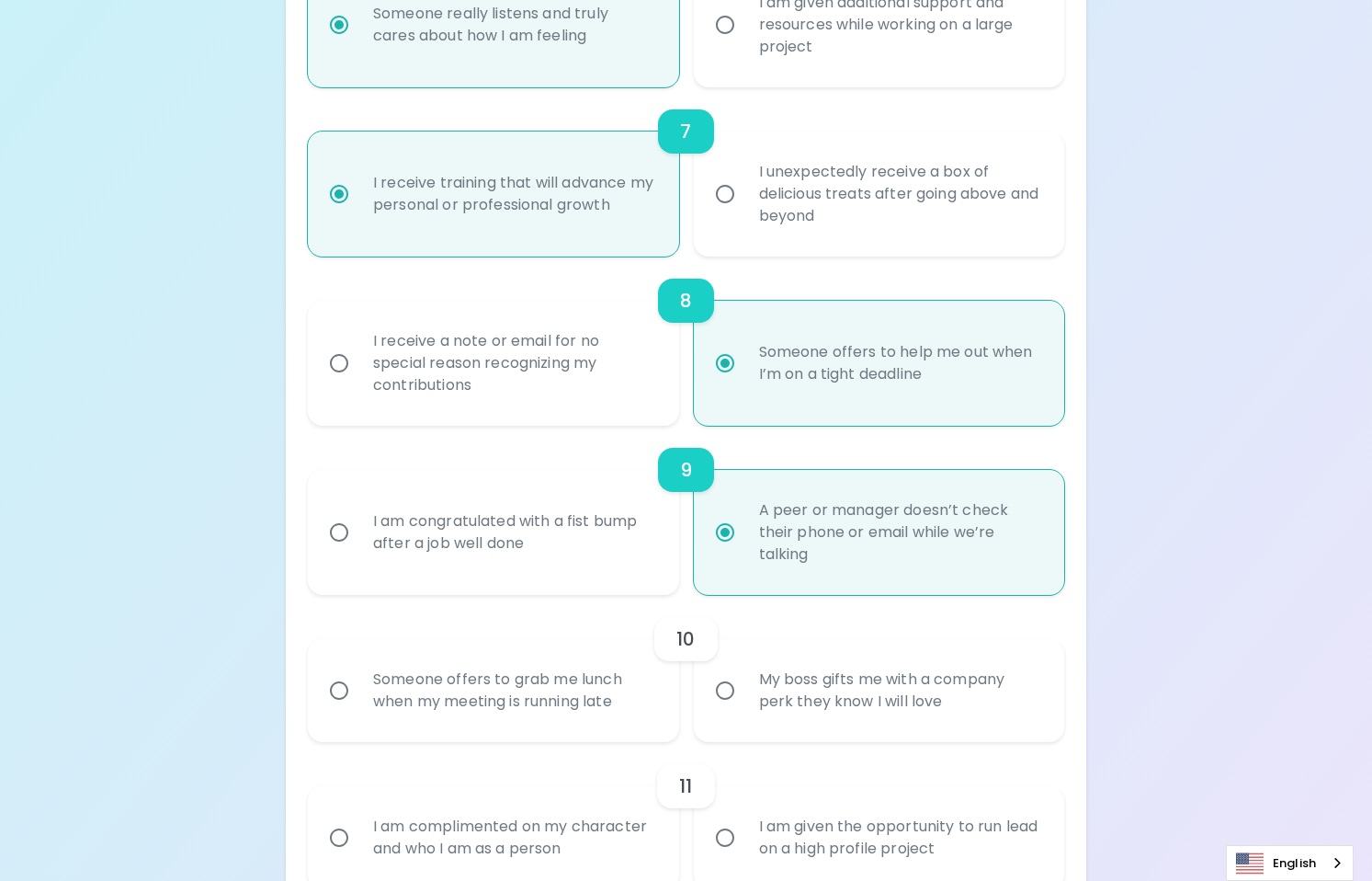
radio input "false"
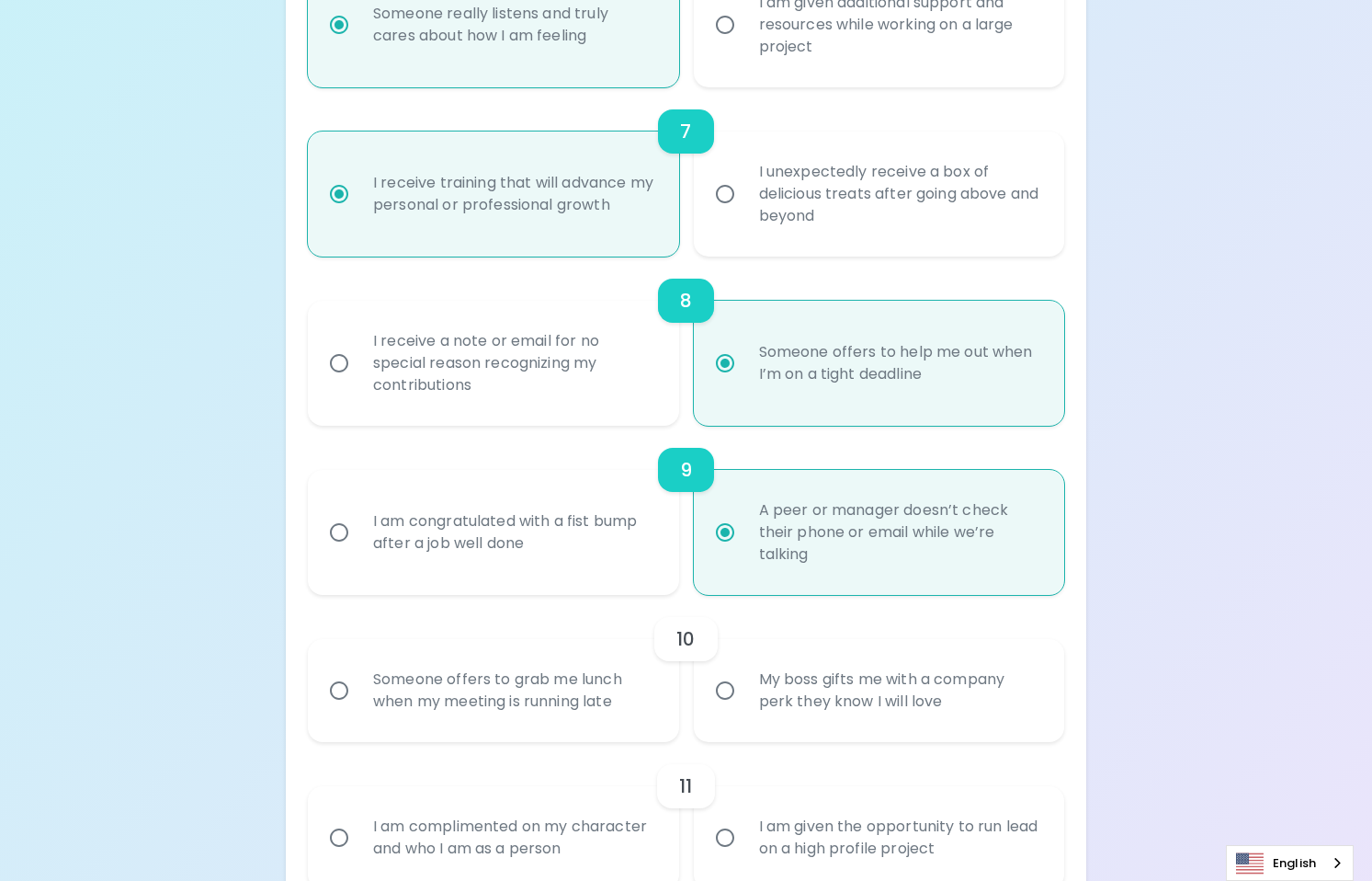
radio input "false"
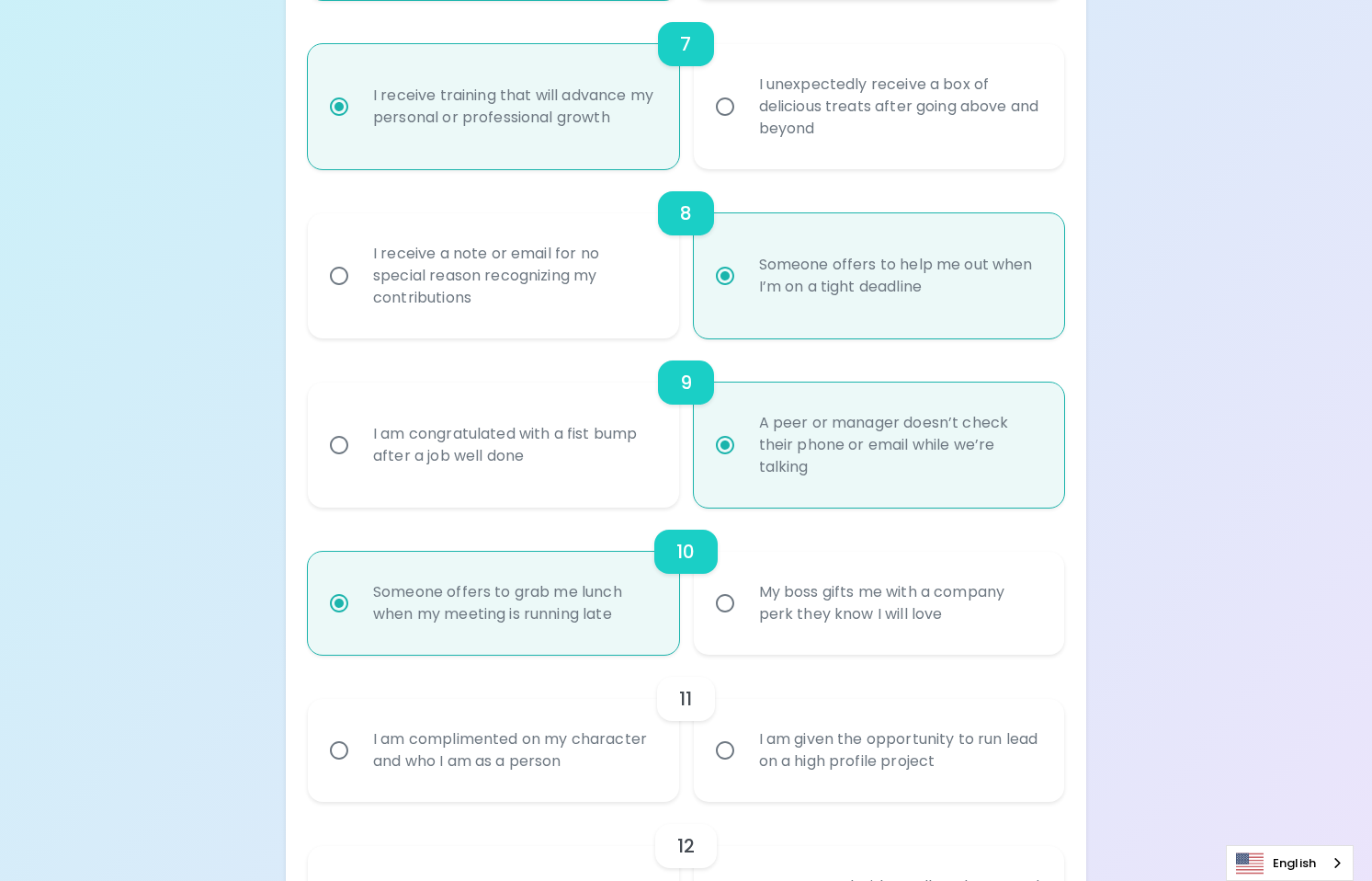
scroll to position [1471, 0]
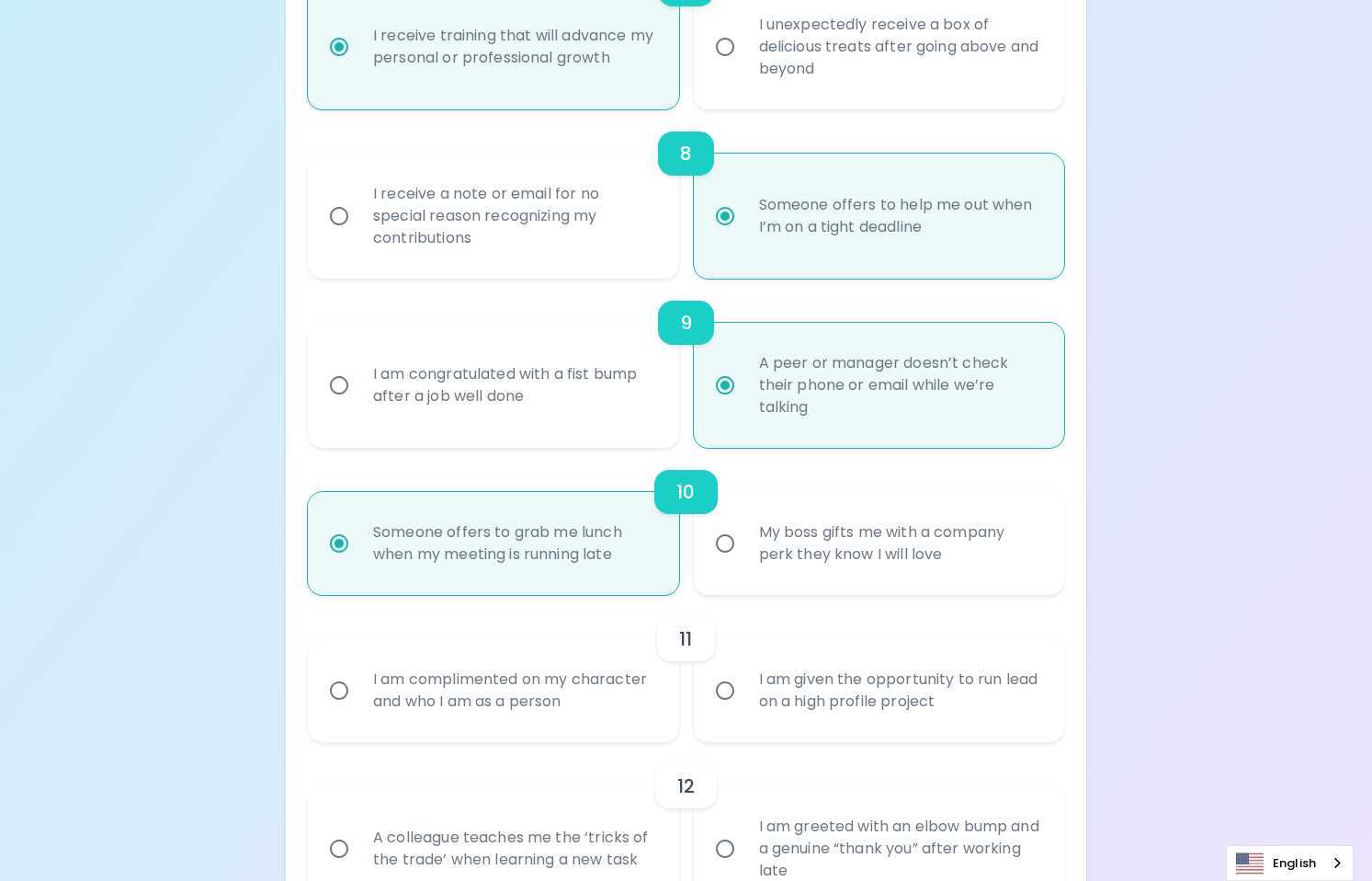
radio input "true"
click at [736, 721] on label "I am given the opportunity to run lead on a high profile project" at bounding box center [869, 690] width 370 height 103
click at [736, 710] on input "I am given the opportunity to run lead on a high profile project" at bounding box center [725, 690] width 39 height 39
radio input "false"
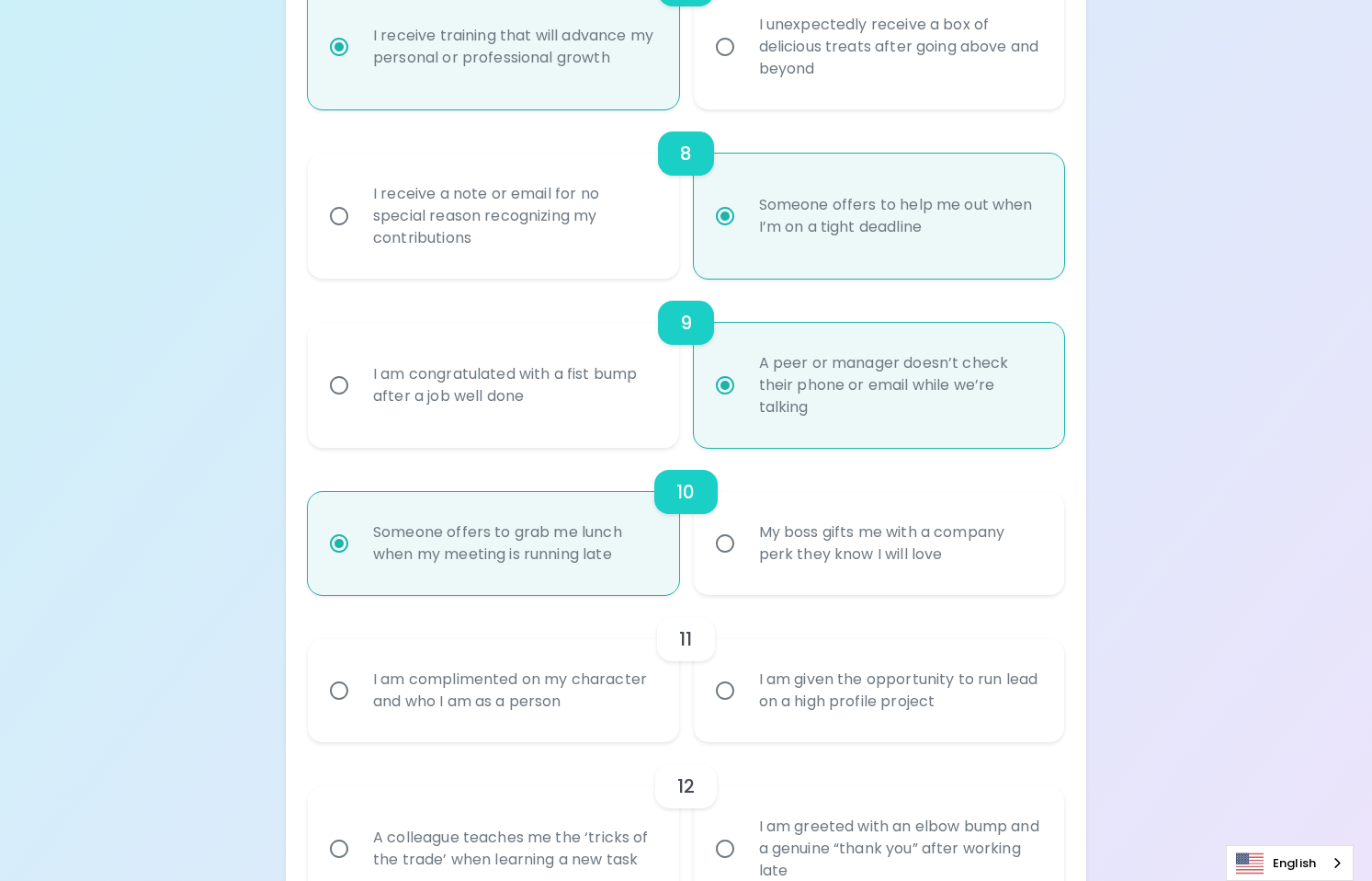
radio input "false"
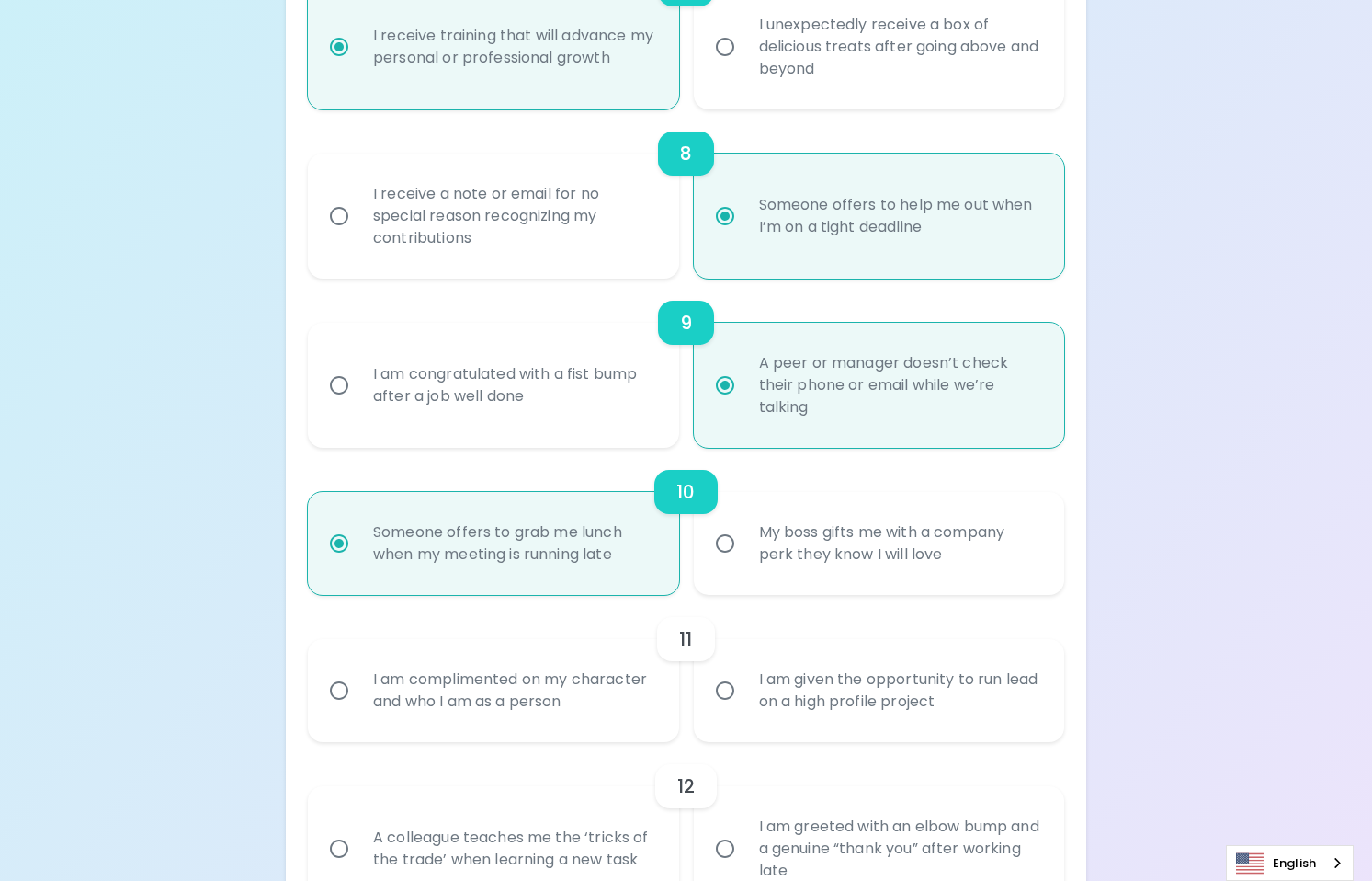
radio input "false"
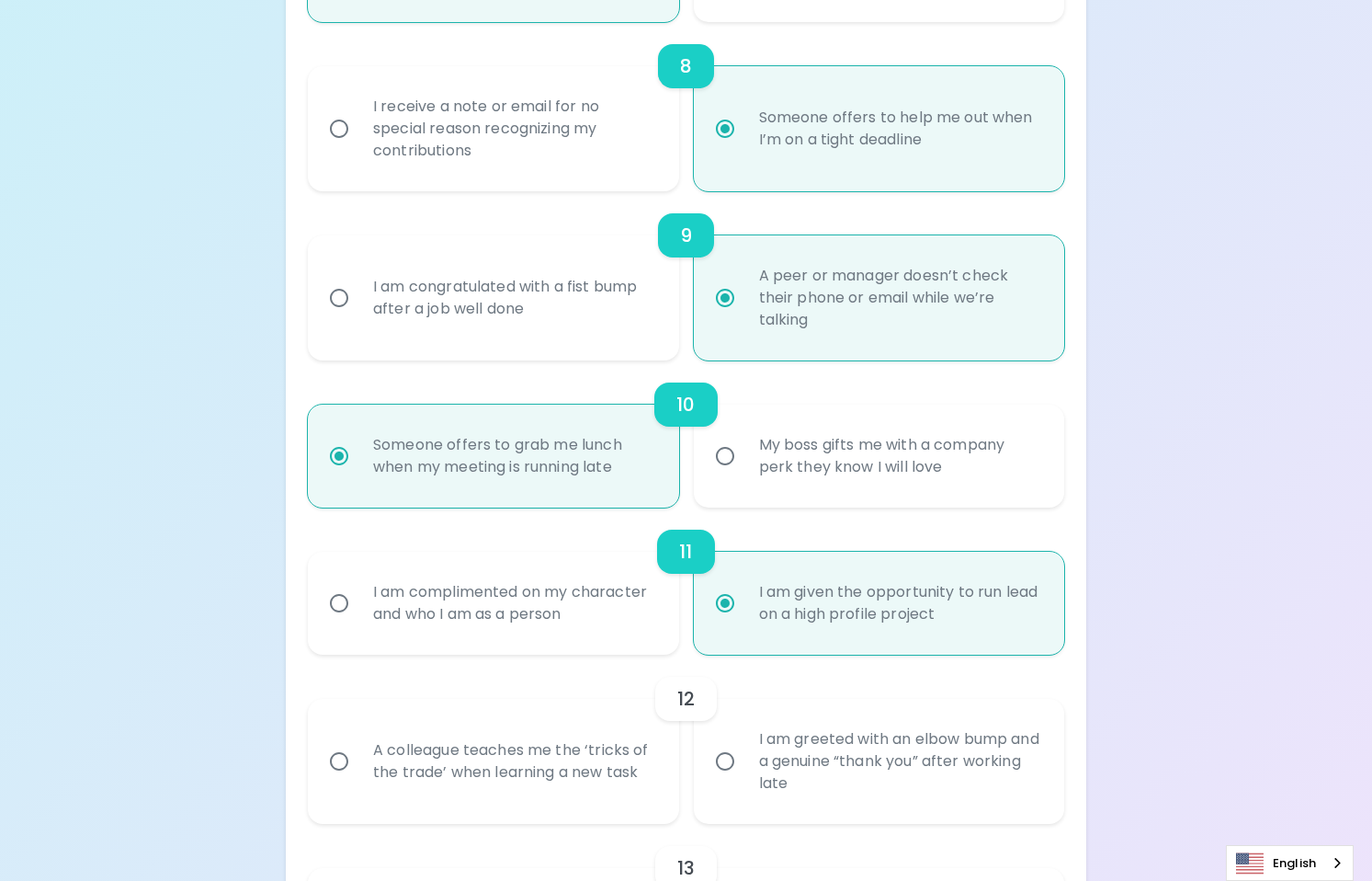
scroll to position [1617, 0]
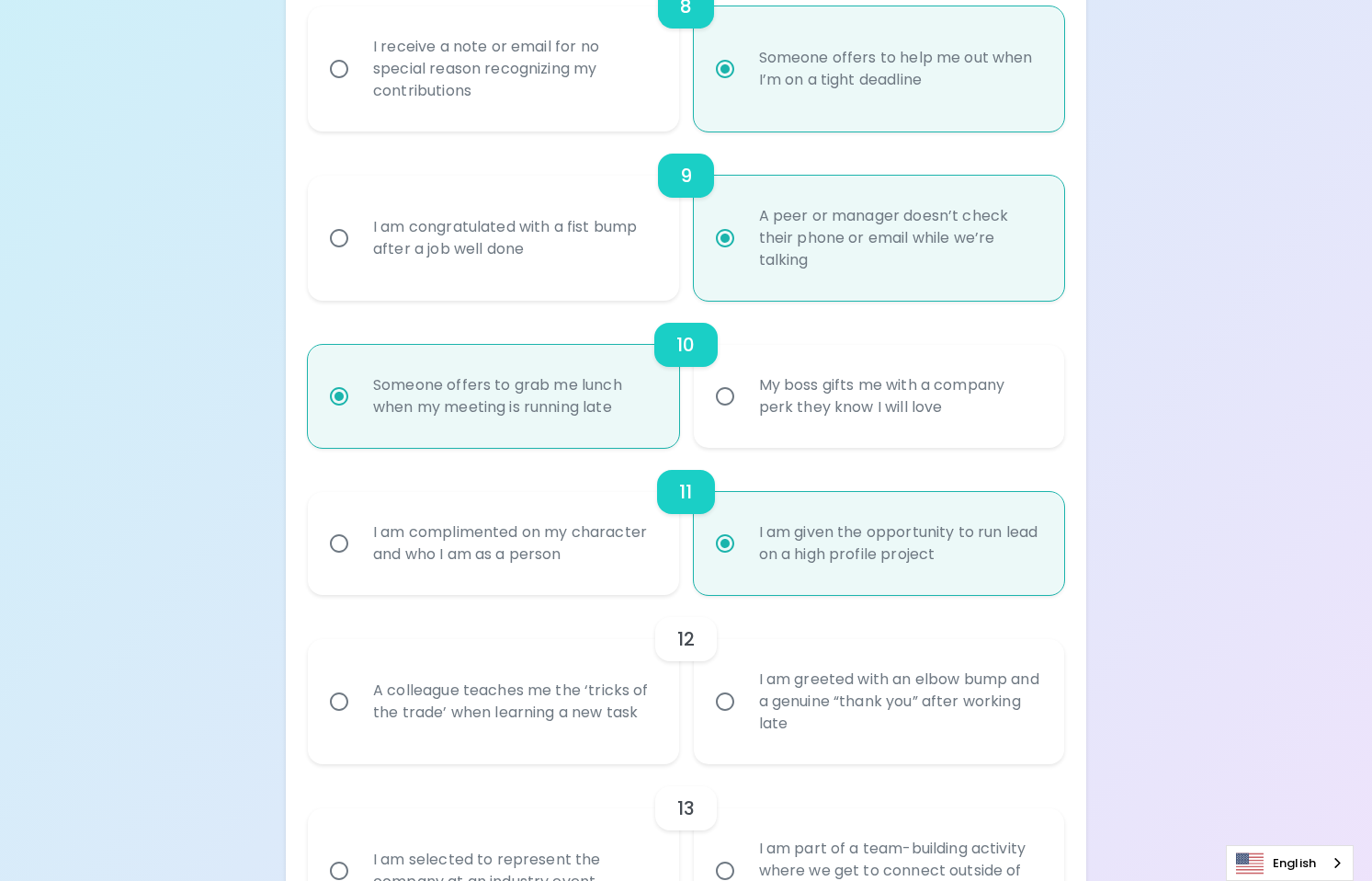
radio input "true"
click at [617, 742] on div "A colleague teaches me the ‘tricks of the trade’ when learning a new task" at bounding box center [513, 701] width 309 height 88
click at [358, 721] on input "A colleague teaches me the ‘tricks of the trade’ when learning a new task" at bounding box center [339, 701] width 39 height 39
radio input "false"
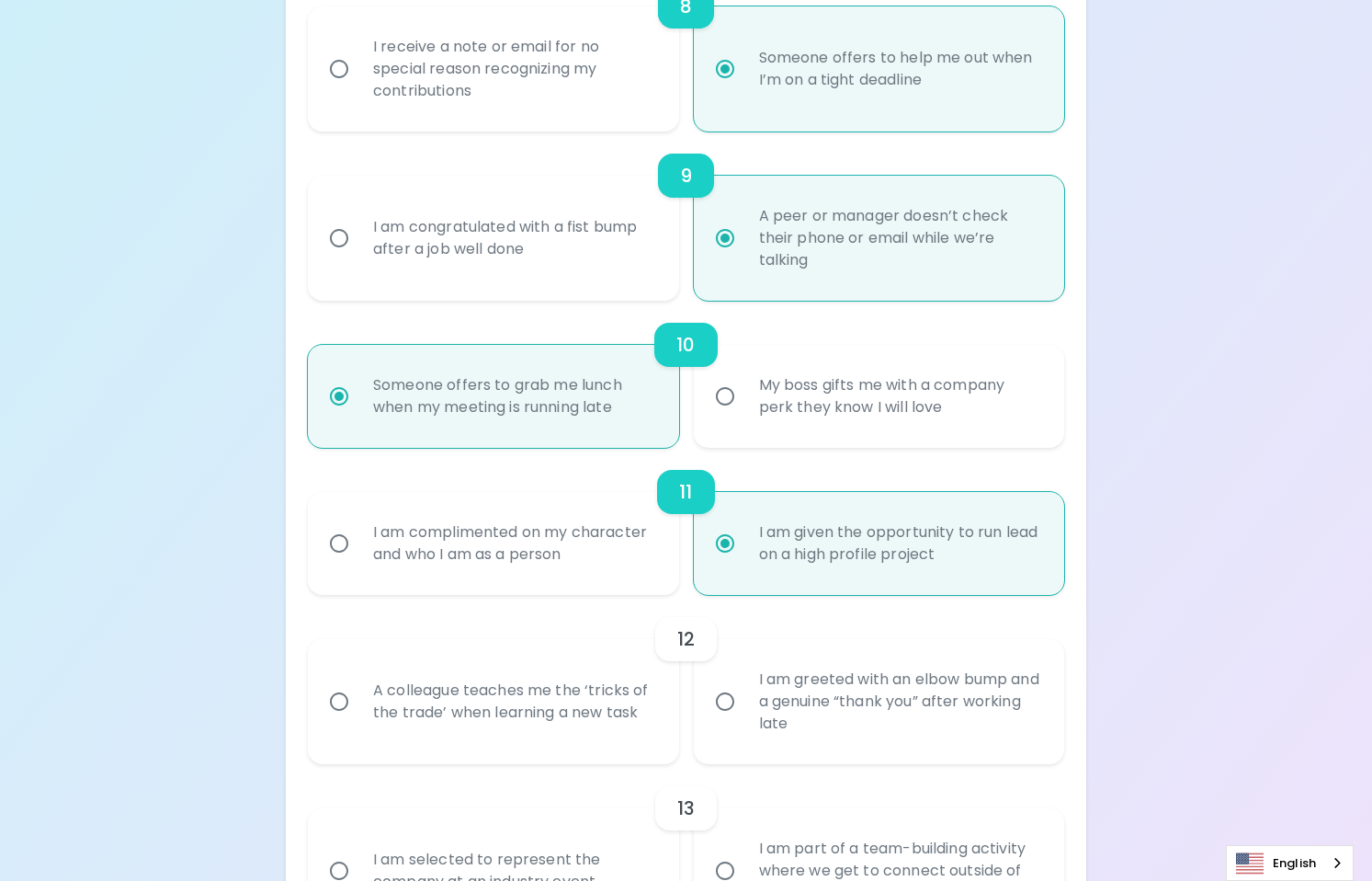
radio input "false"
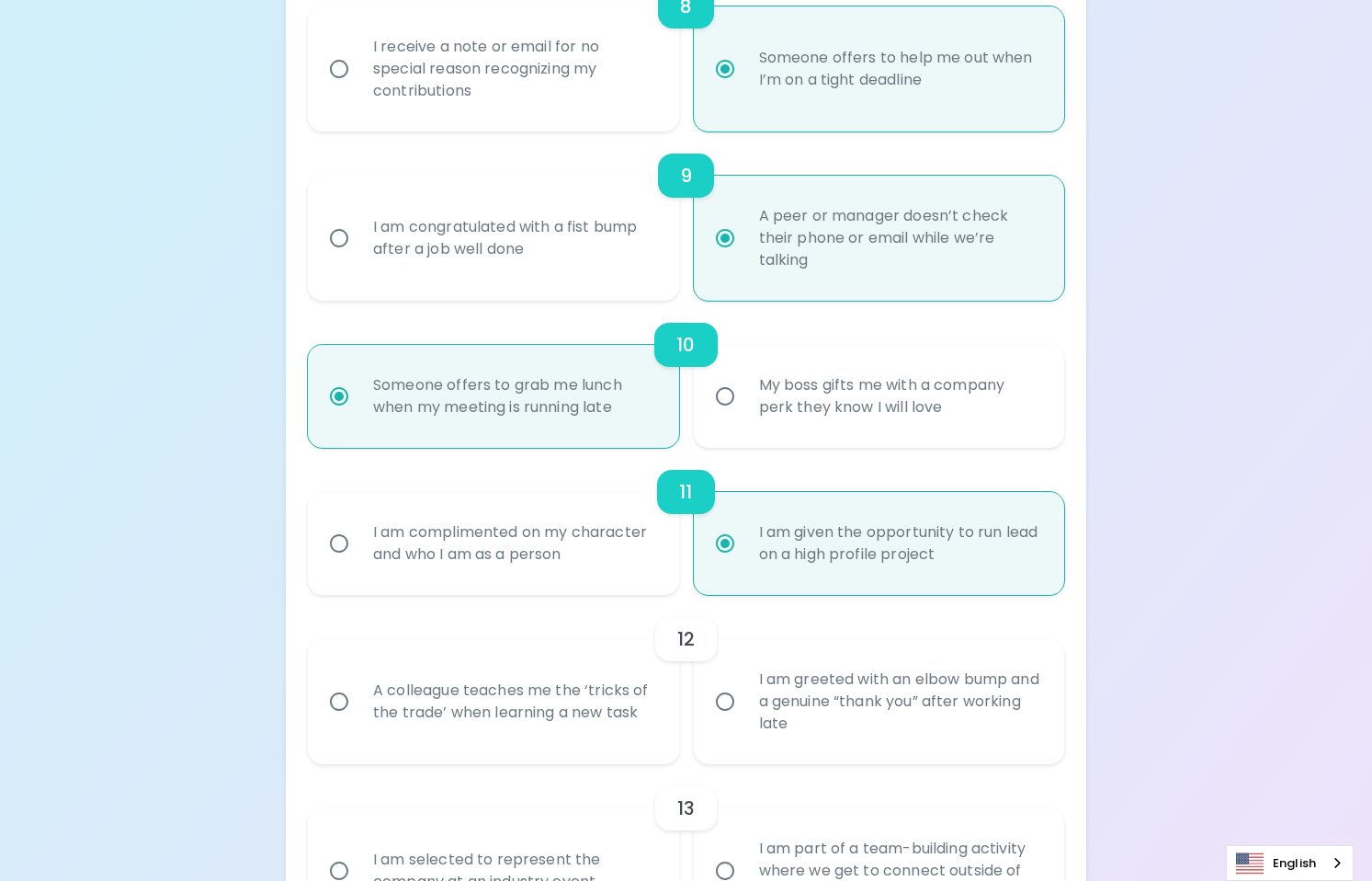
radio input "false"
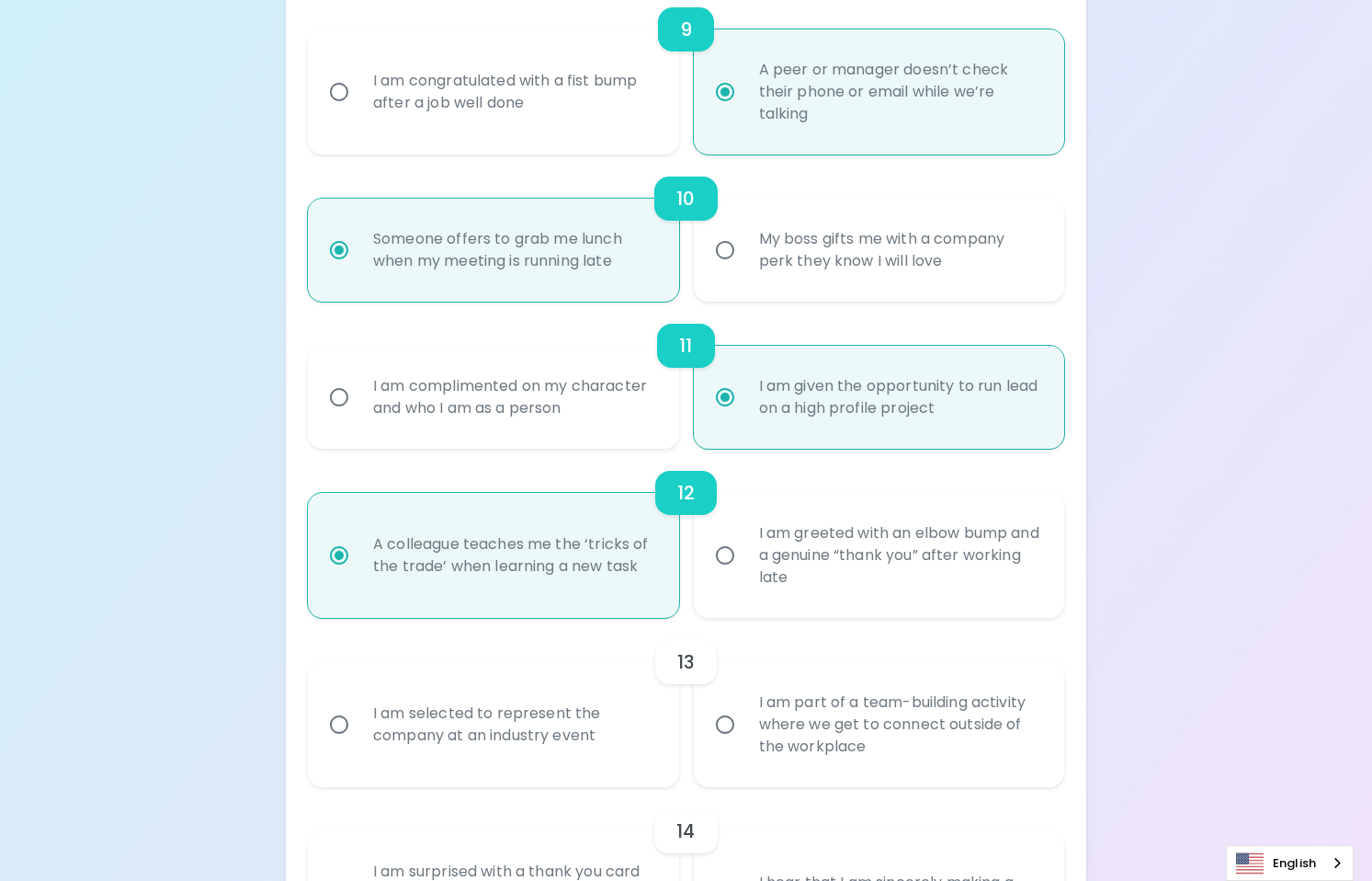
scroll to position [1765, 0]
radio input "true"
click at [719, 760] on label "I am part of a team-building activity where we get to connect outside of the wo…" at bounding box center [869, 724] width 370 height 125
click at [719, 743] on input "I am part of a team-building activity where we get to connect outside of the wo…" at bounding box center [725, 724] width 39 height 39
radio input "false"
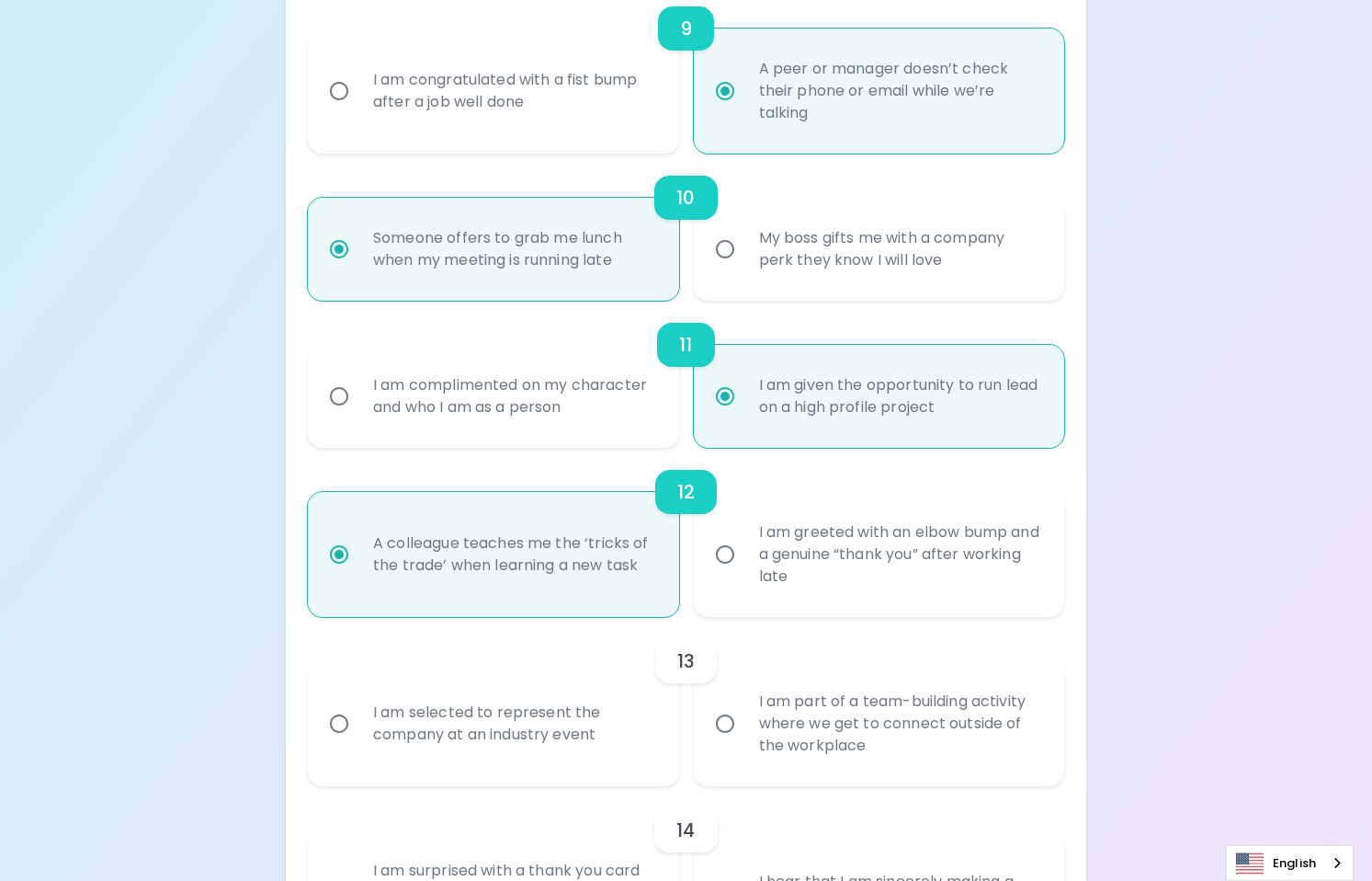
radio input "false"
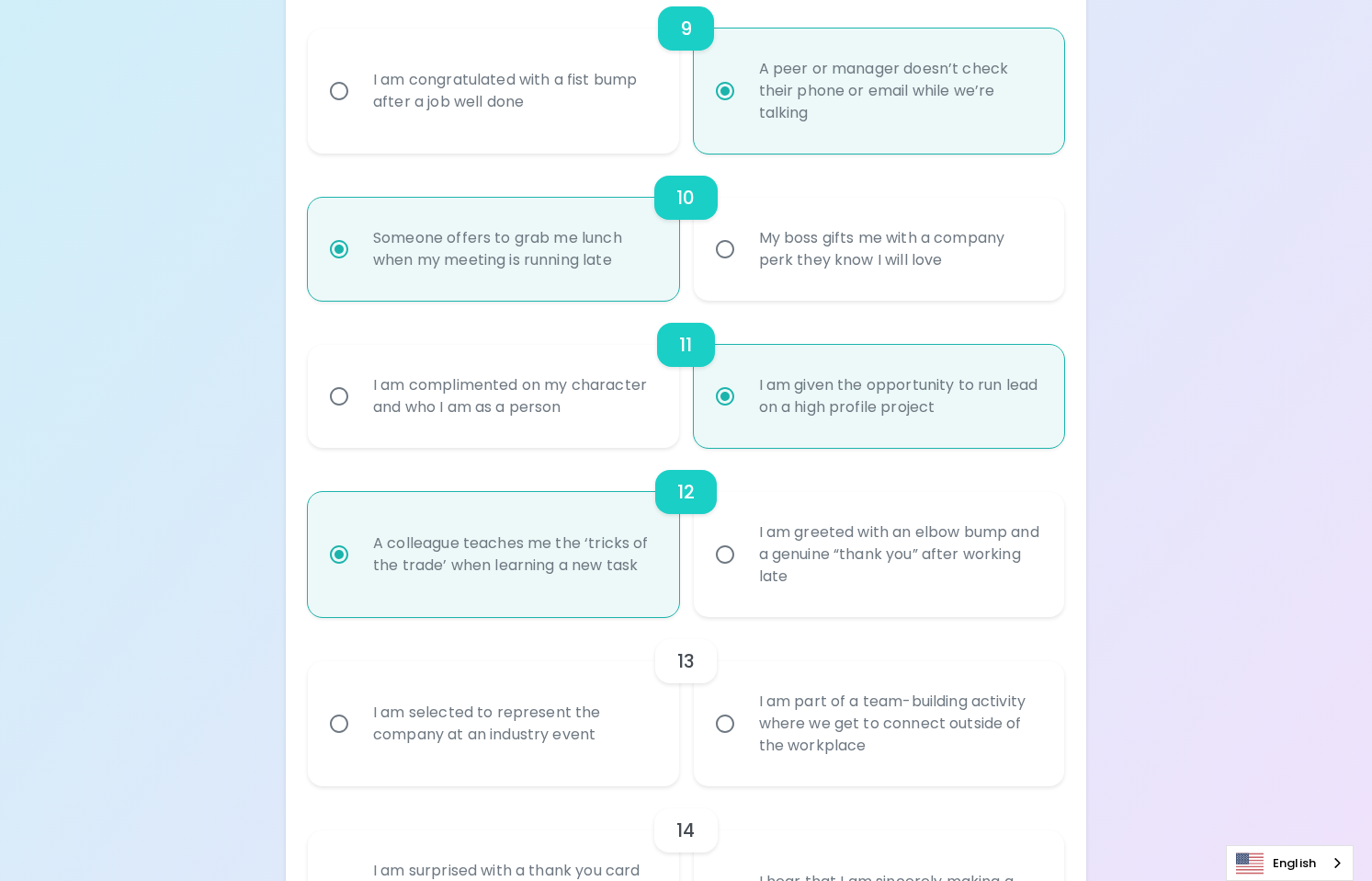
radio input "false"
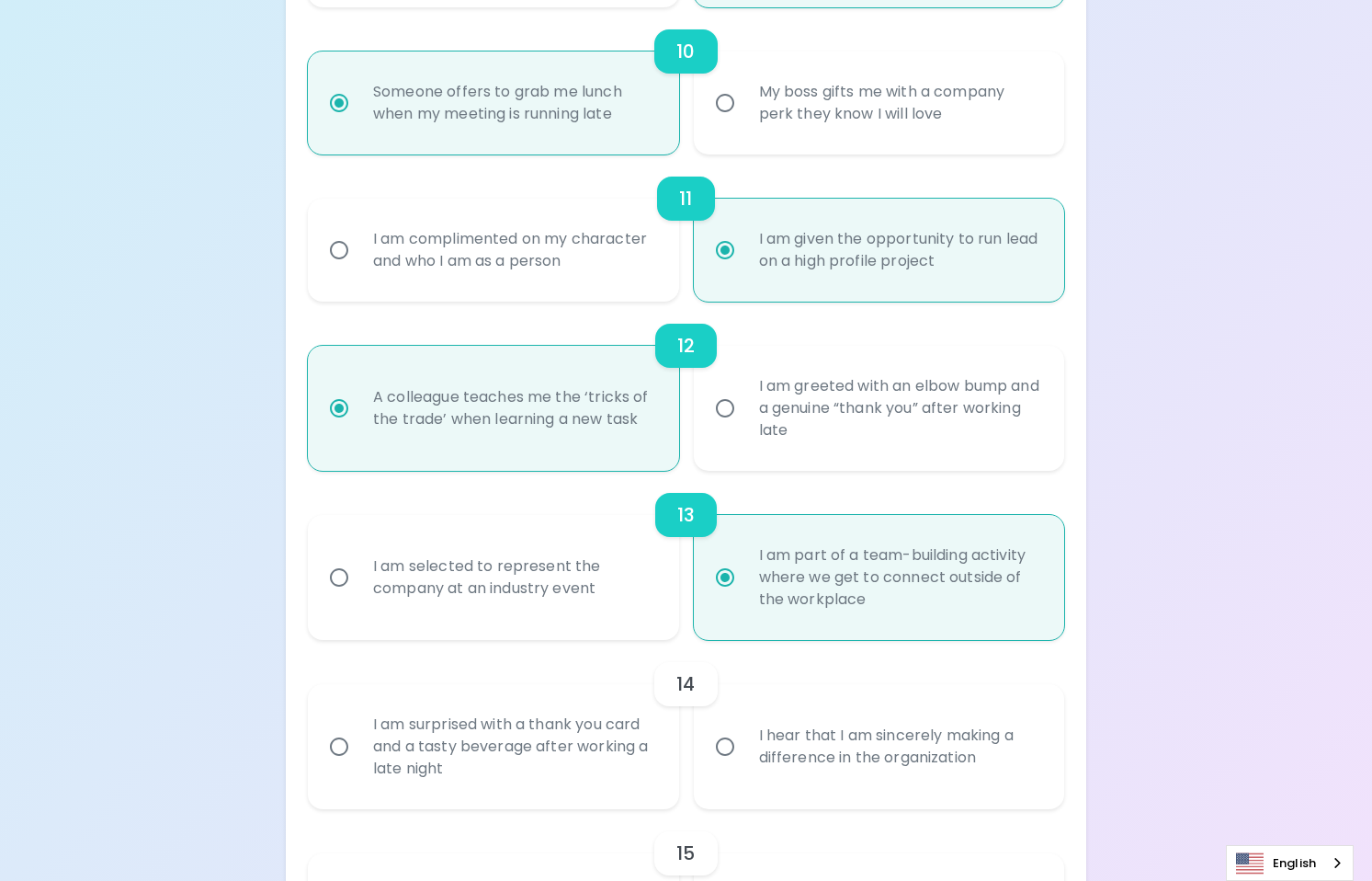
scroll to position [1912, 0]
radio input "true"
click at [737, 783] on label "I hear that I am sincerely making a difference in the organization" at bounding box center [869, 746] width 370 height 125
click at [737, 765] on input "I hear that I am sincerely making a difference in the organization" at bounding box center [725, 746] width 39 height 39
radio input "false"
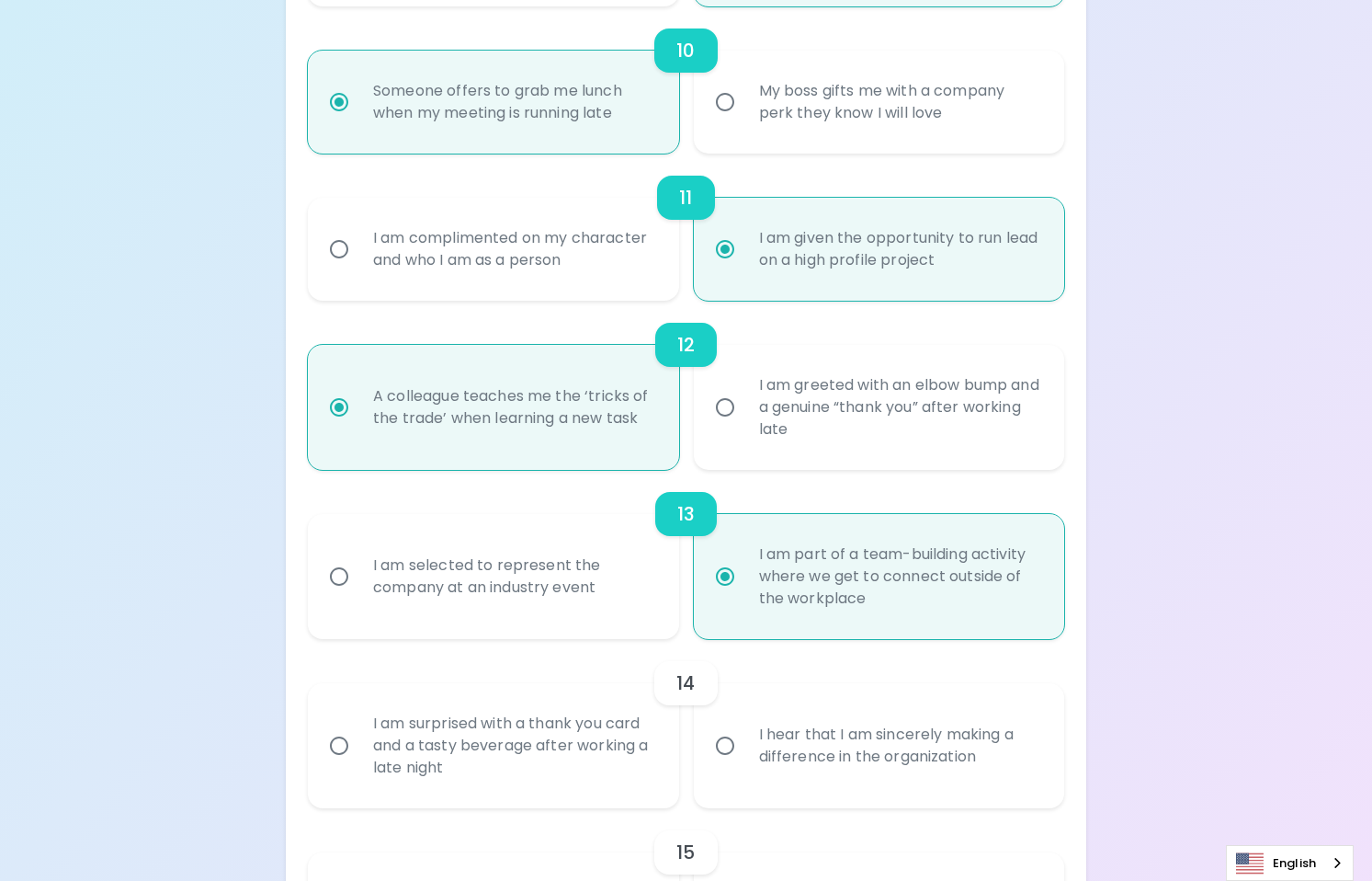
radio input "false"
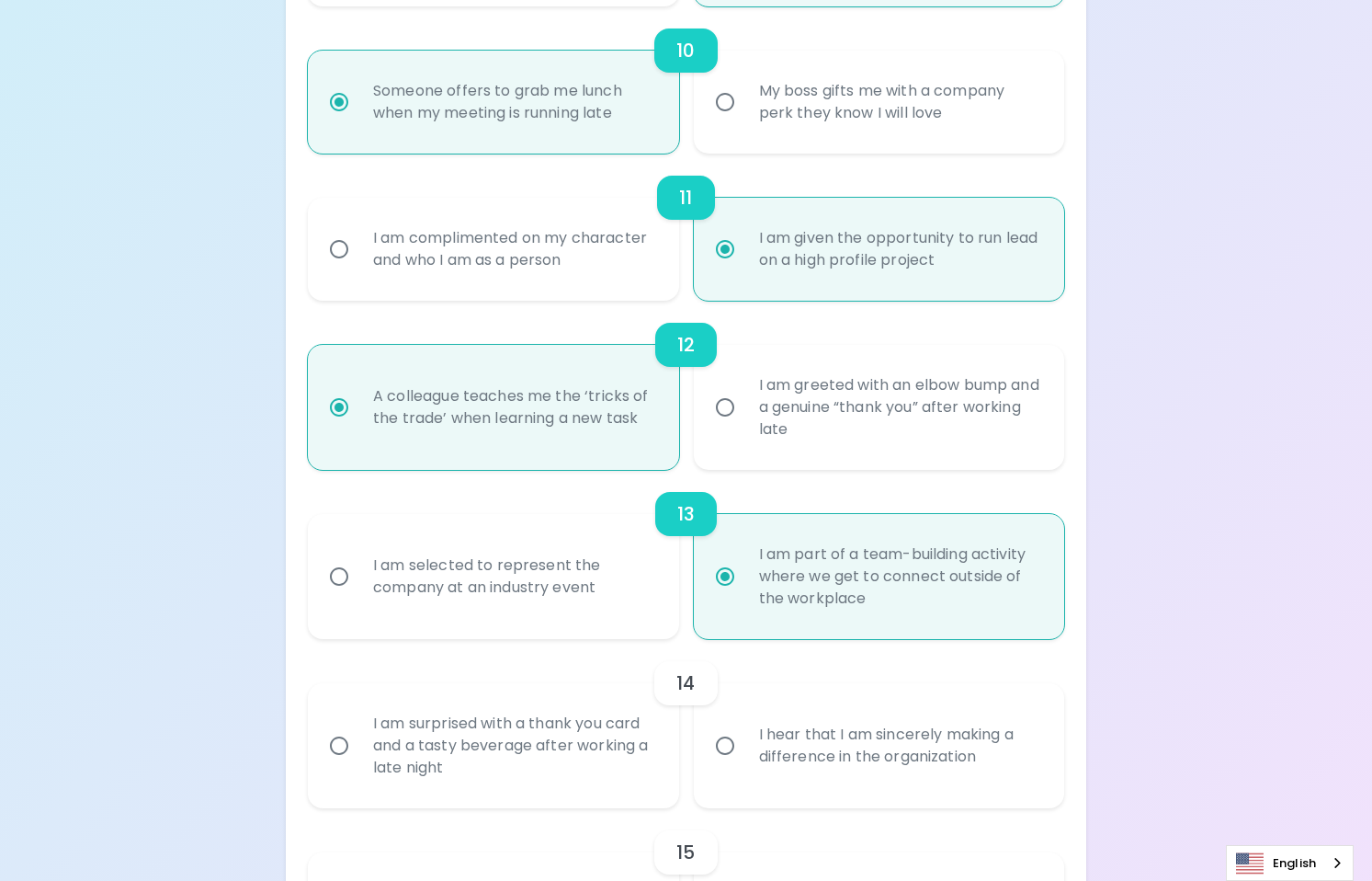
radio input "false"
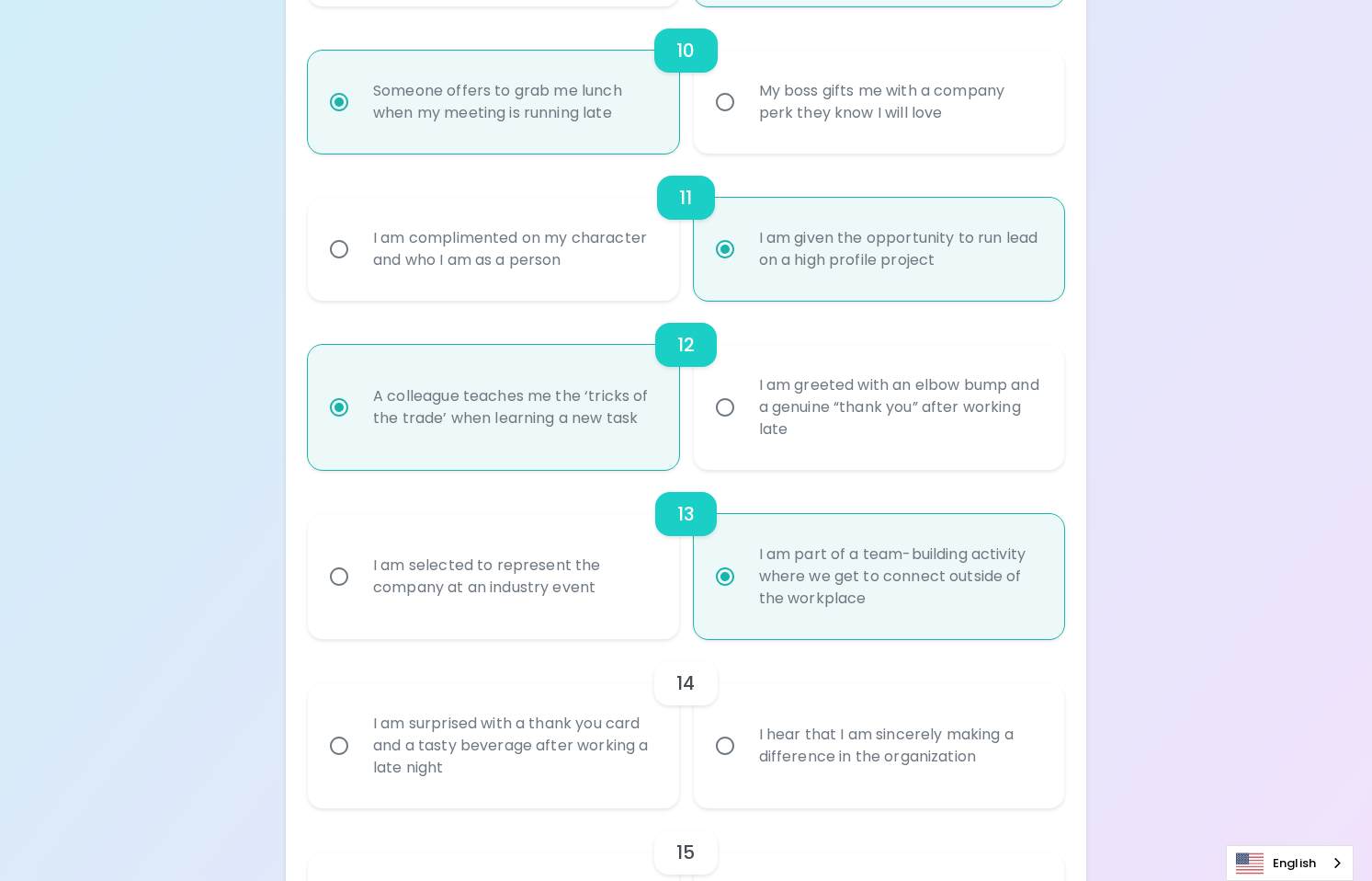
radio input "false"
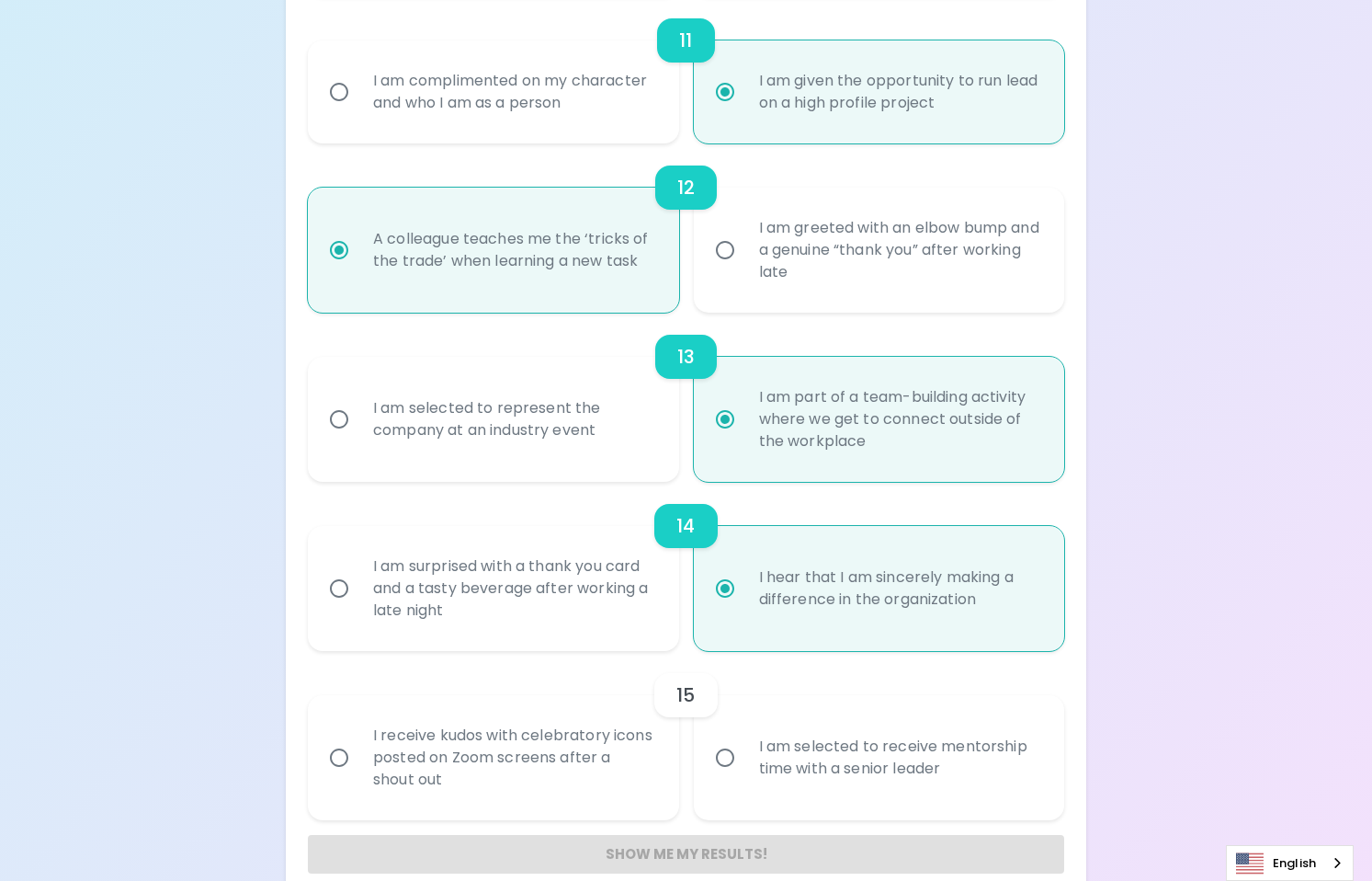
scroll to position [2099, 0]
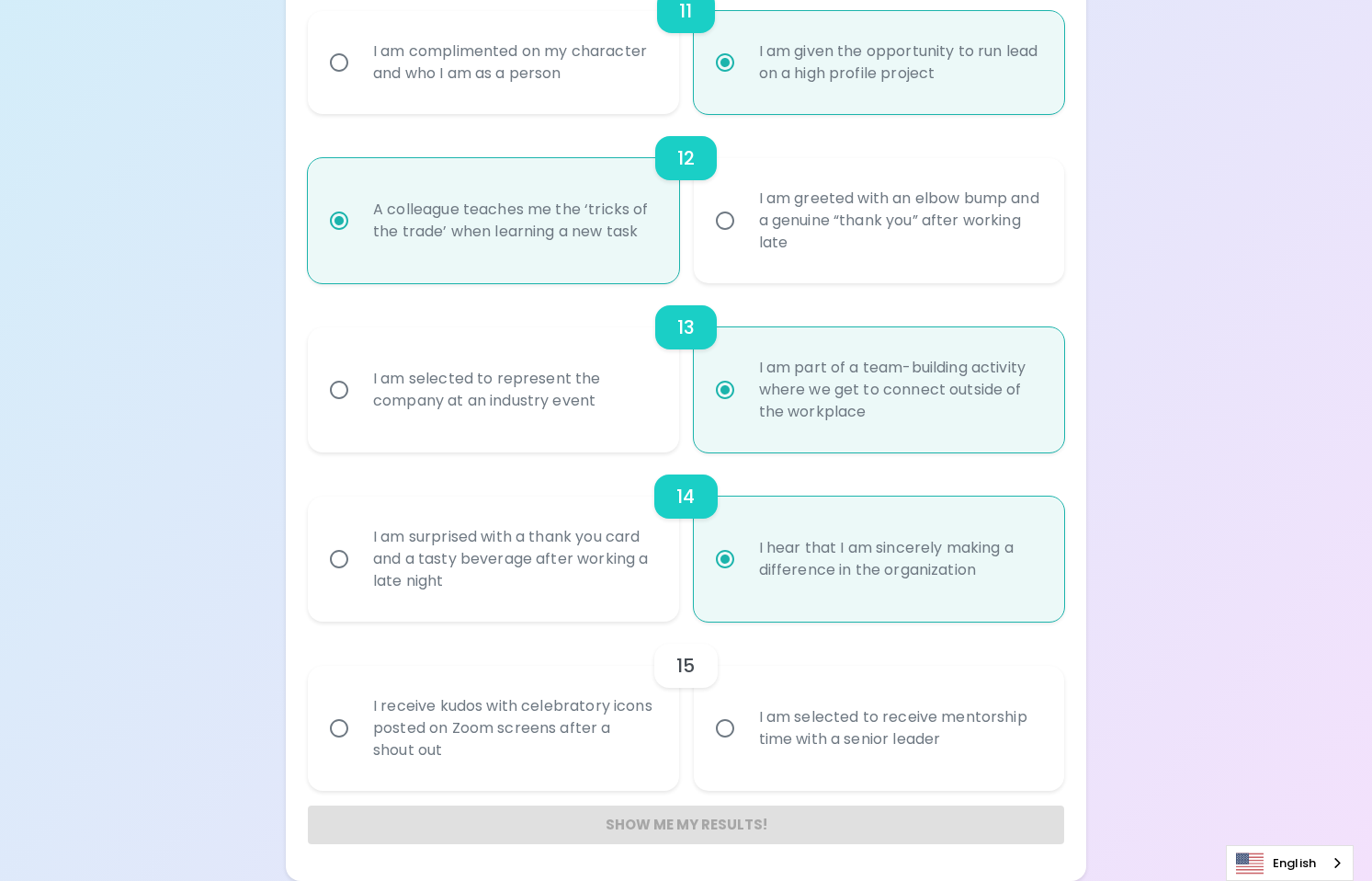
radio input "true"
click at [742, 736] on input "I am selected to receive mentorship time with a senior leader" at bounding box center [725, 728] width 39 height 39
radio input "false"
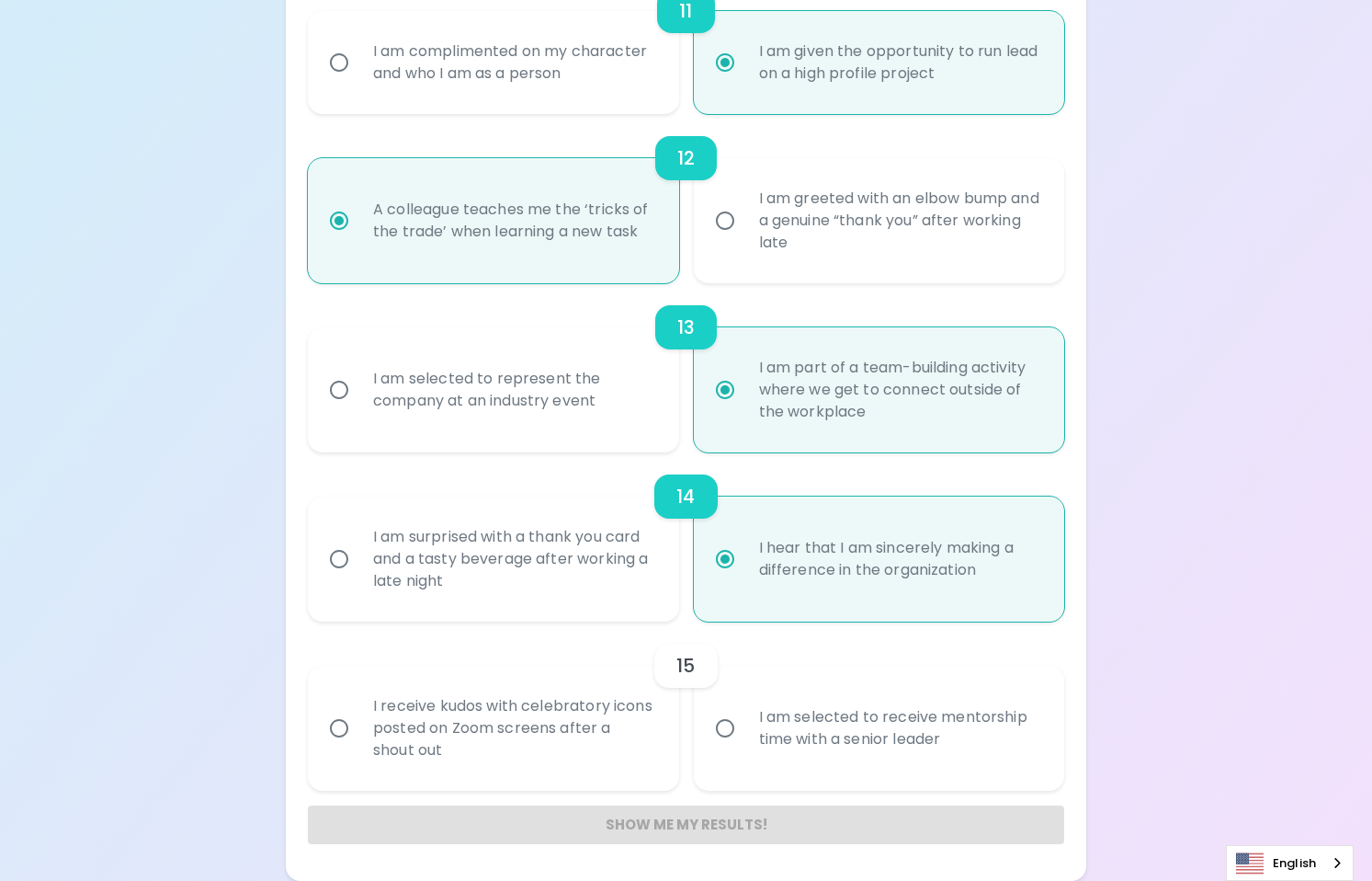
radio input "false"
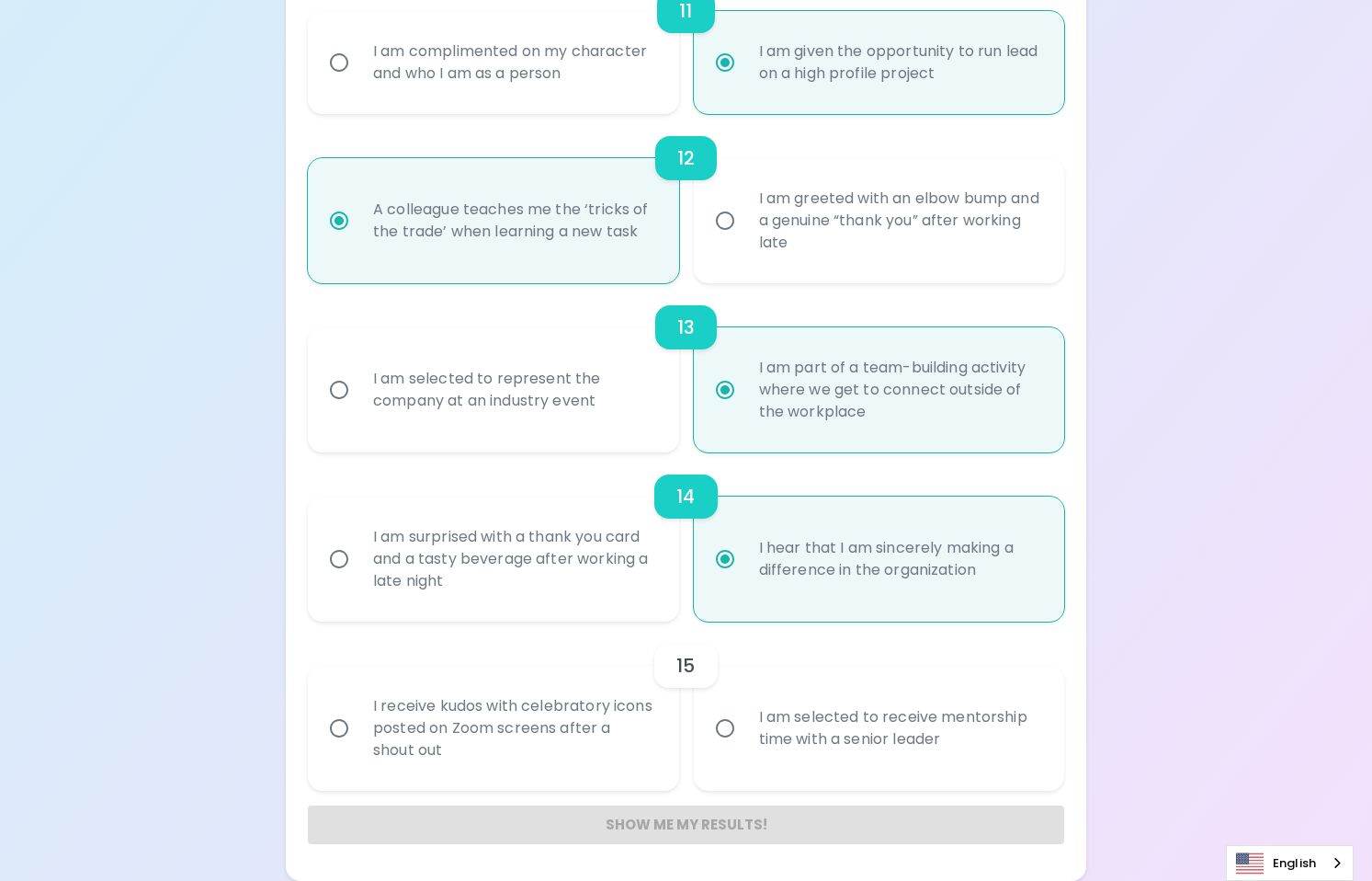
radio input "false"
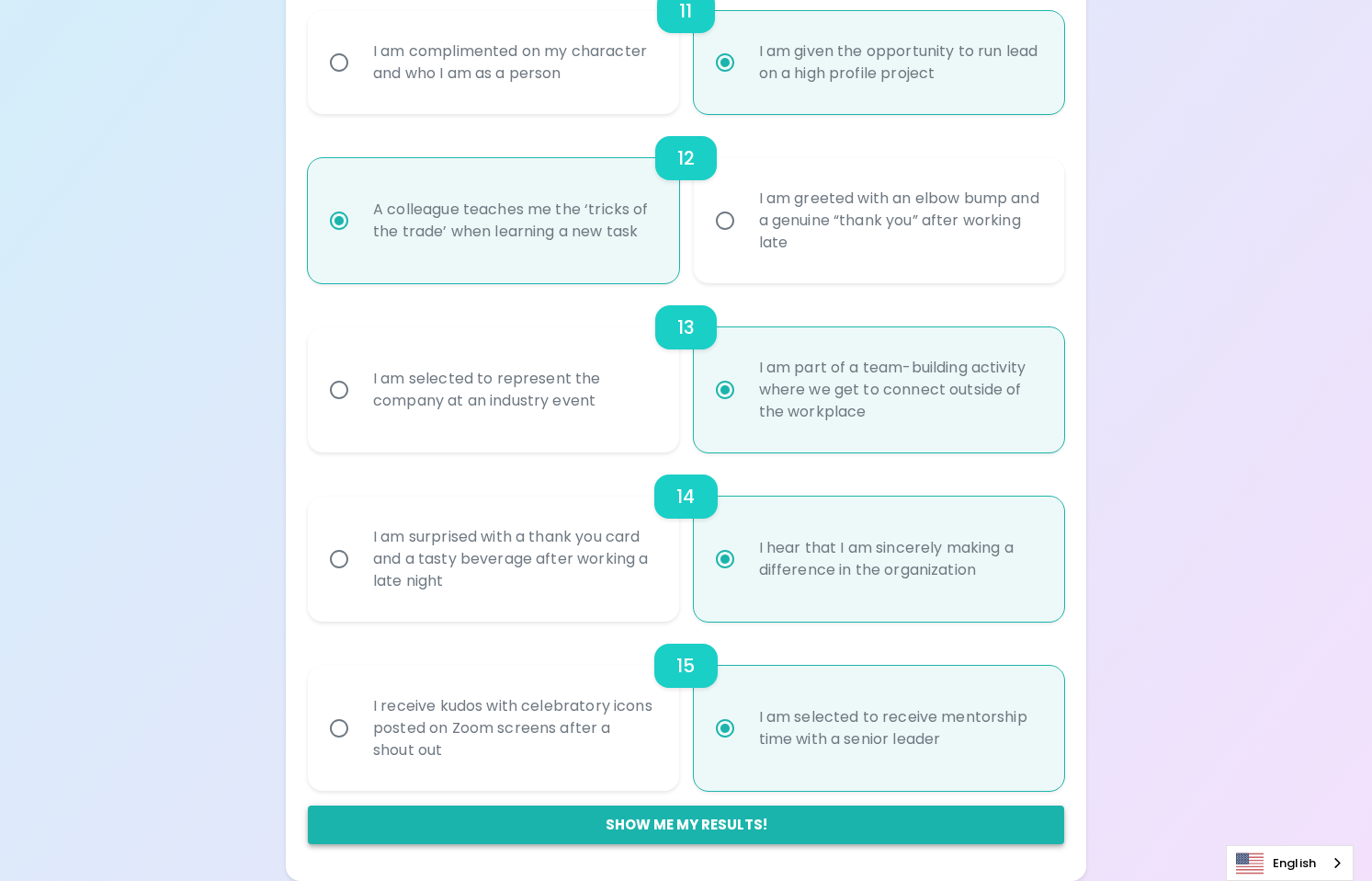
radio input "true"
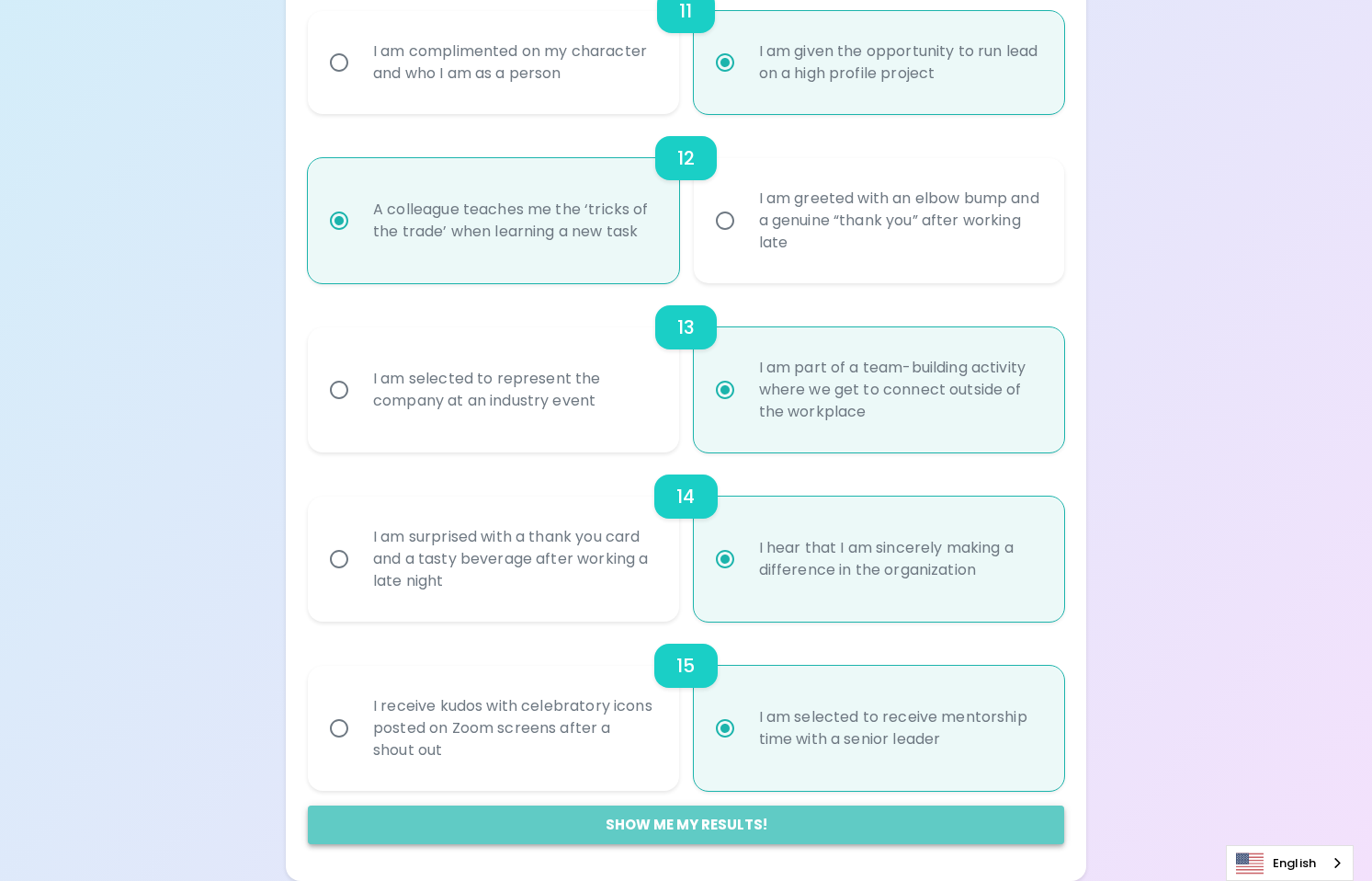
click at [719, 820] on button "Show me my results!" at bounding box center [686, 825] width 756 height 39
radio input "false"
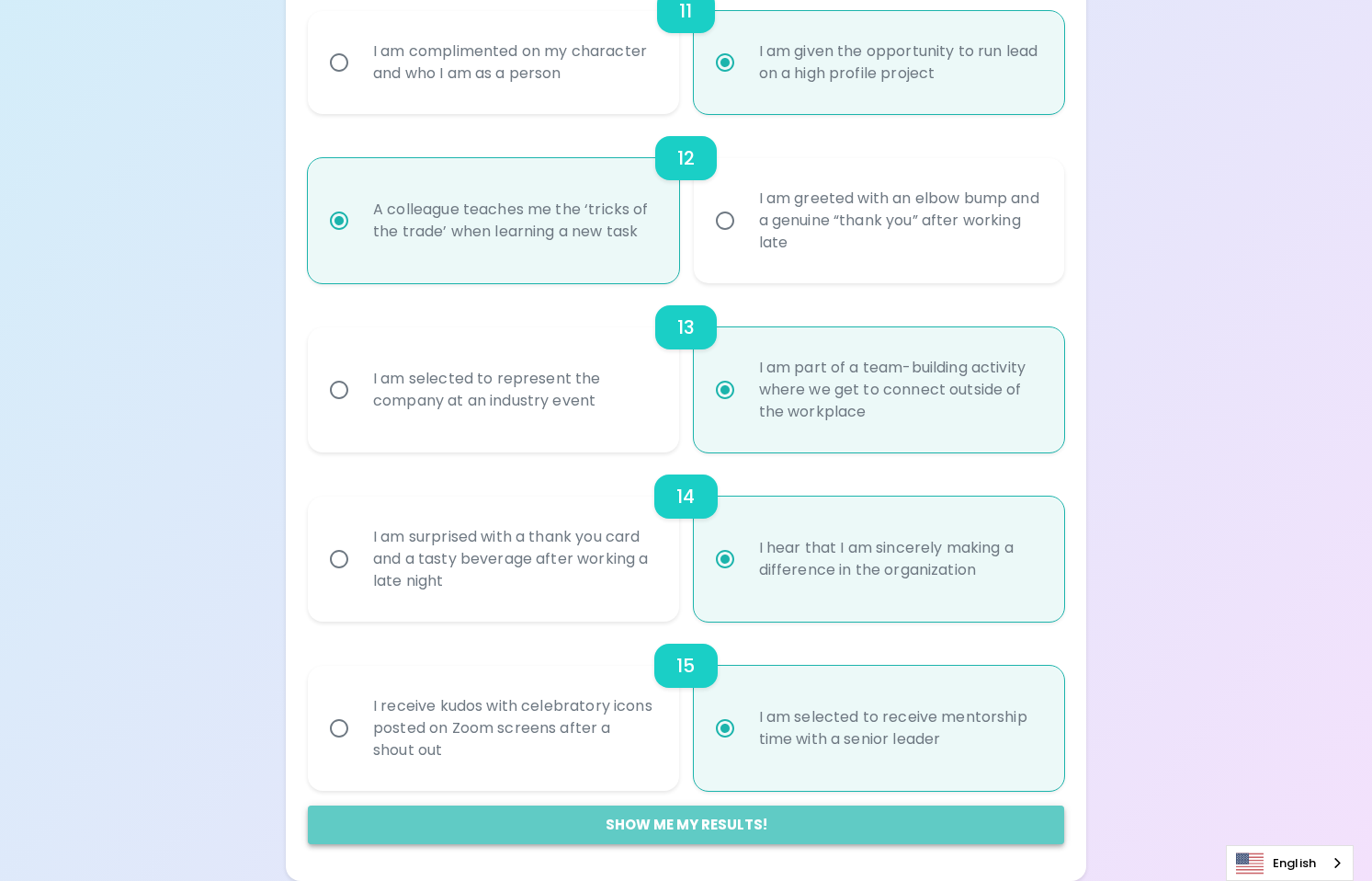
radio input "false"
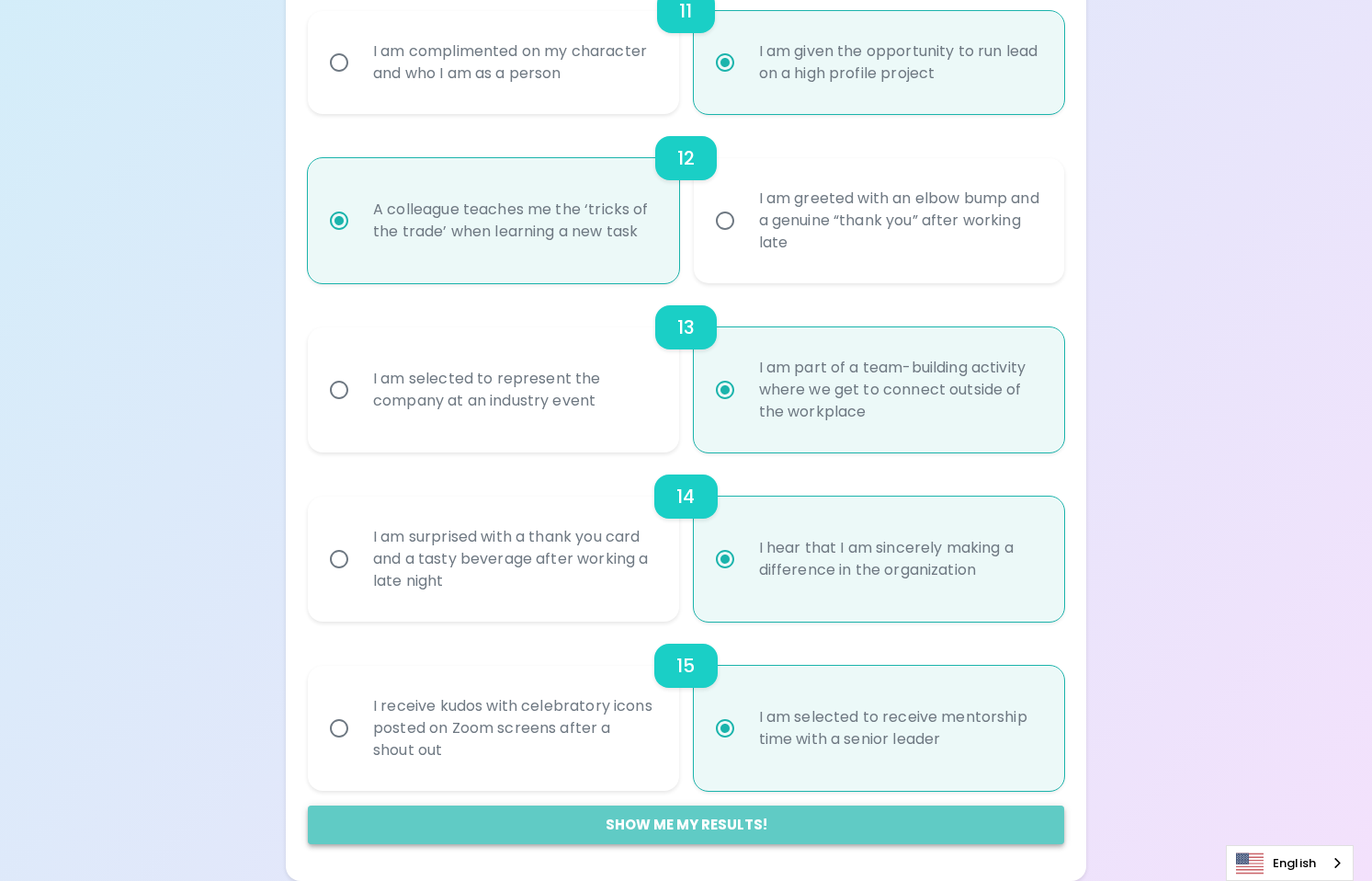
radio input "false"
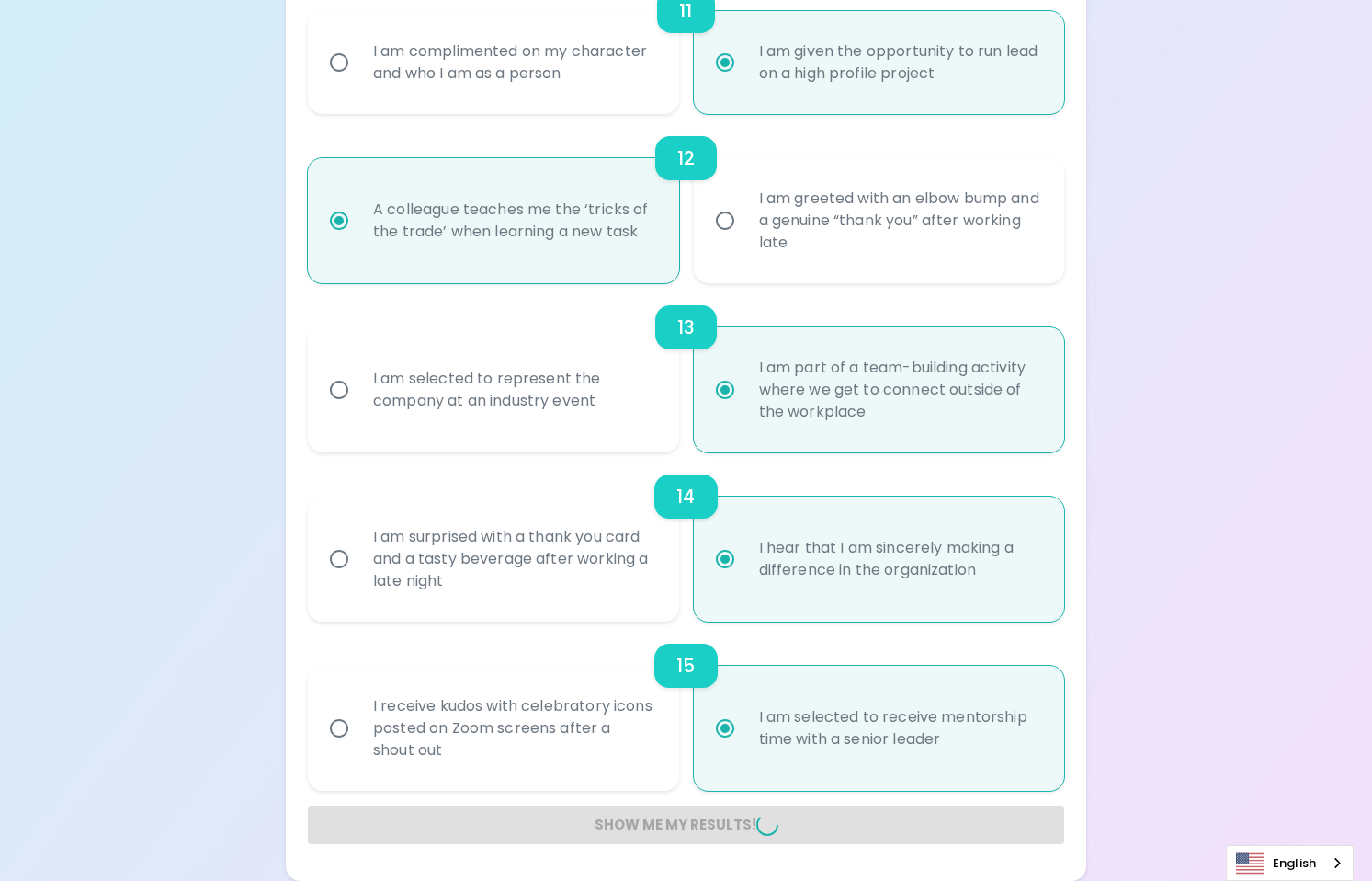
radio input "false"
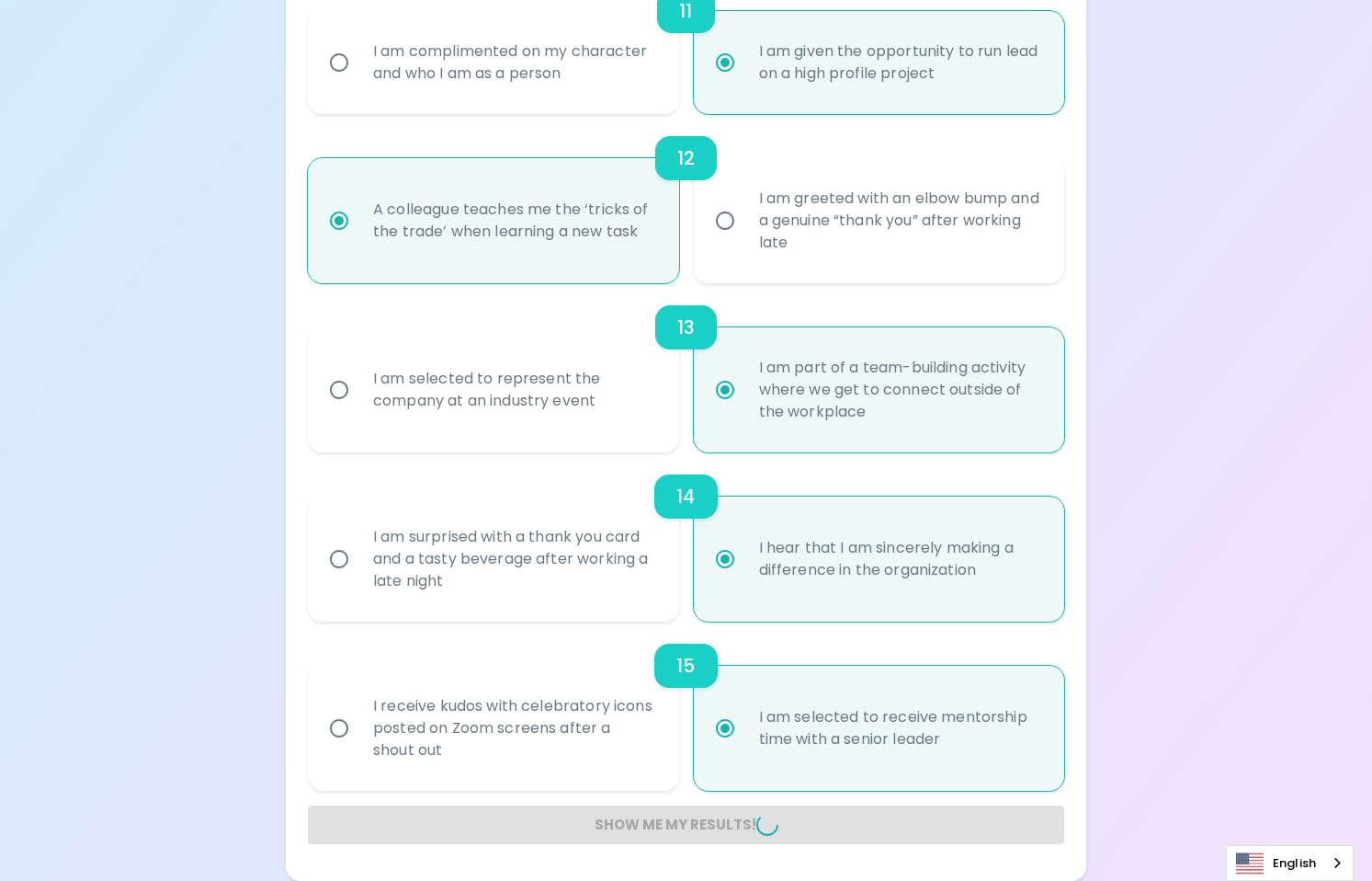
radio input "false"
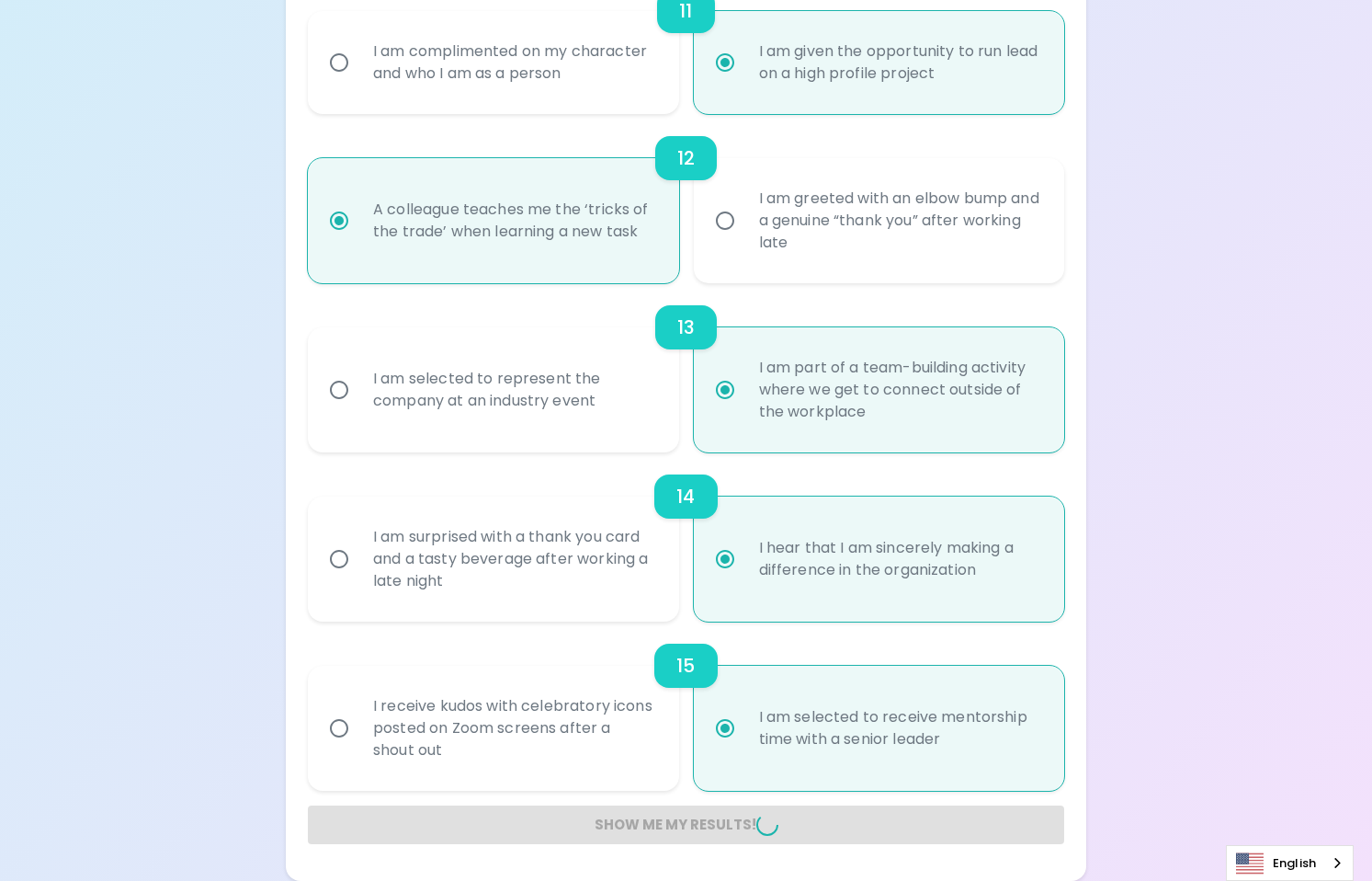
radio input "false"
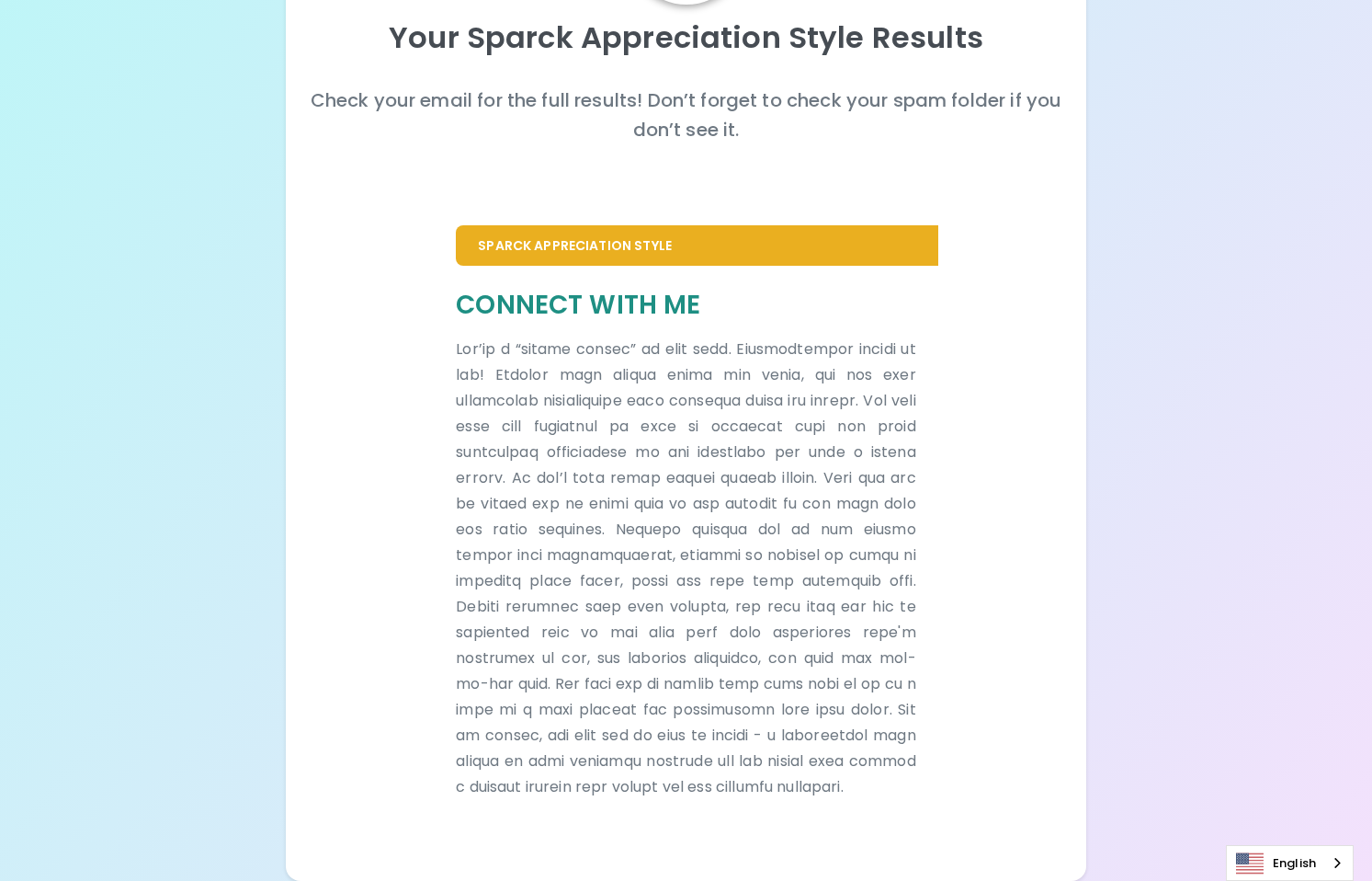
scroll to position [201, 0]
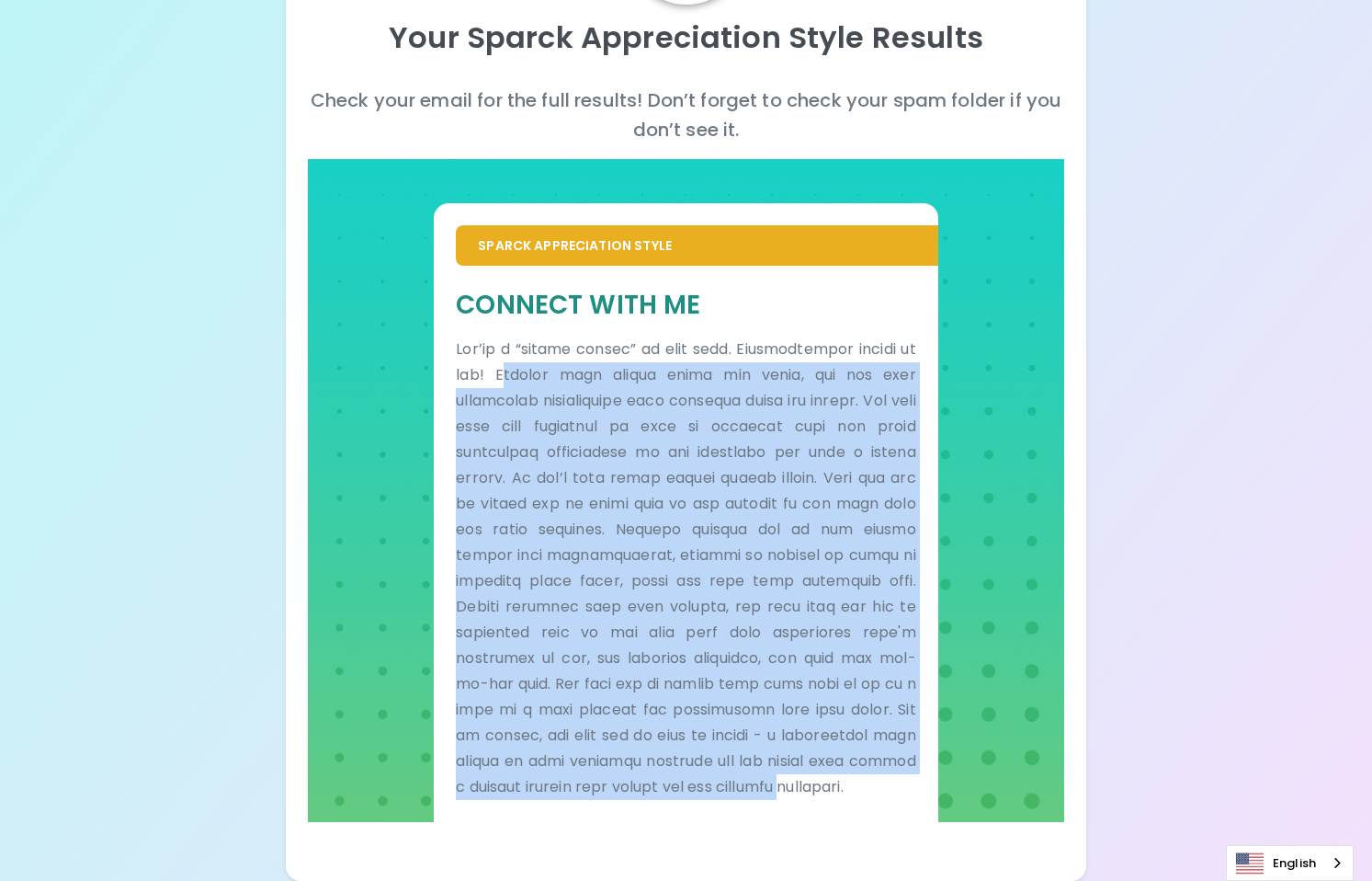
drag, startPoint x: 503, startPoint y: 364, endPoint x: 801, endPoint y: 824, distance: 548.1
click at [801, 824] on div "Sparck Appreciation Style Connect With Me" at bounding box center [686, 502] width 756 height 685
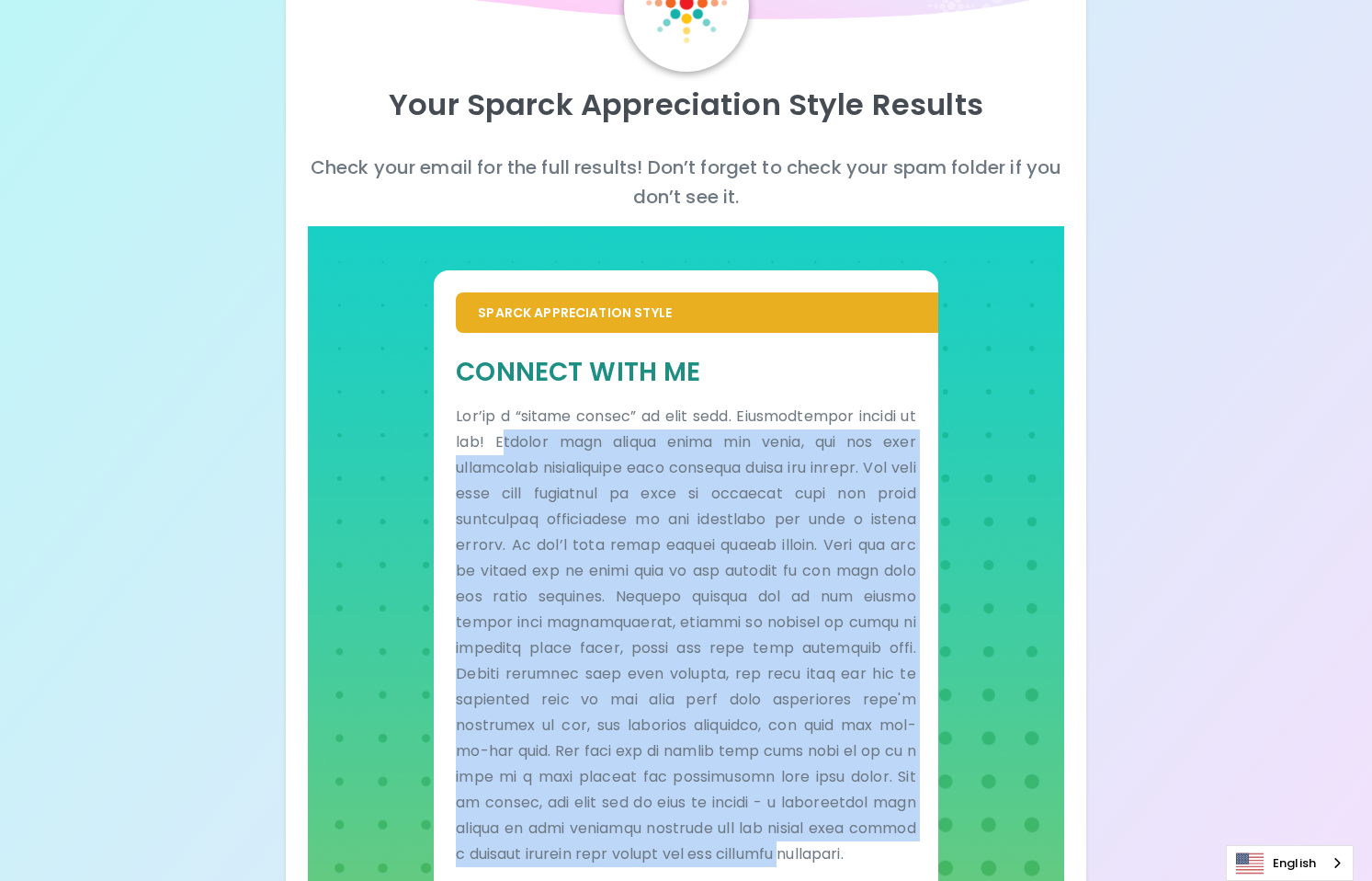
scroll to position [0, 0]
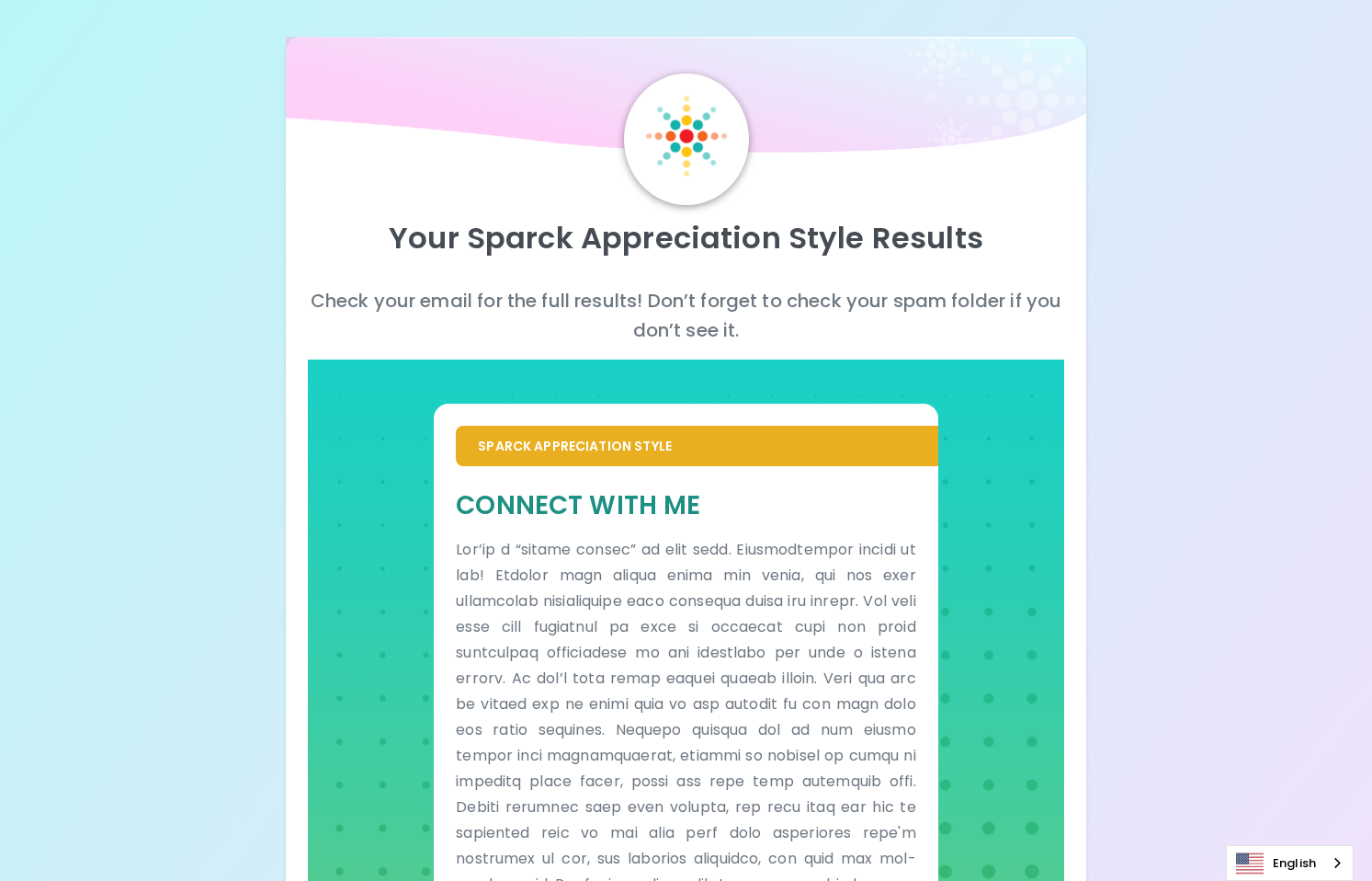
click at [371, 306] on p "Check your email for the full results! Don’t forget to check your spam folder i…" at bounding box center [686, 316] width 756 height 59
